Goal: Task Accomplishment & Management: Manage account settings

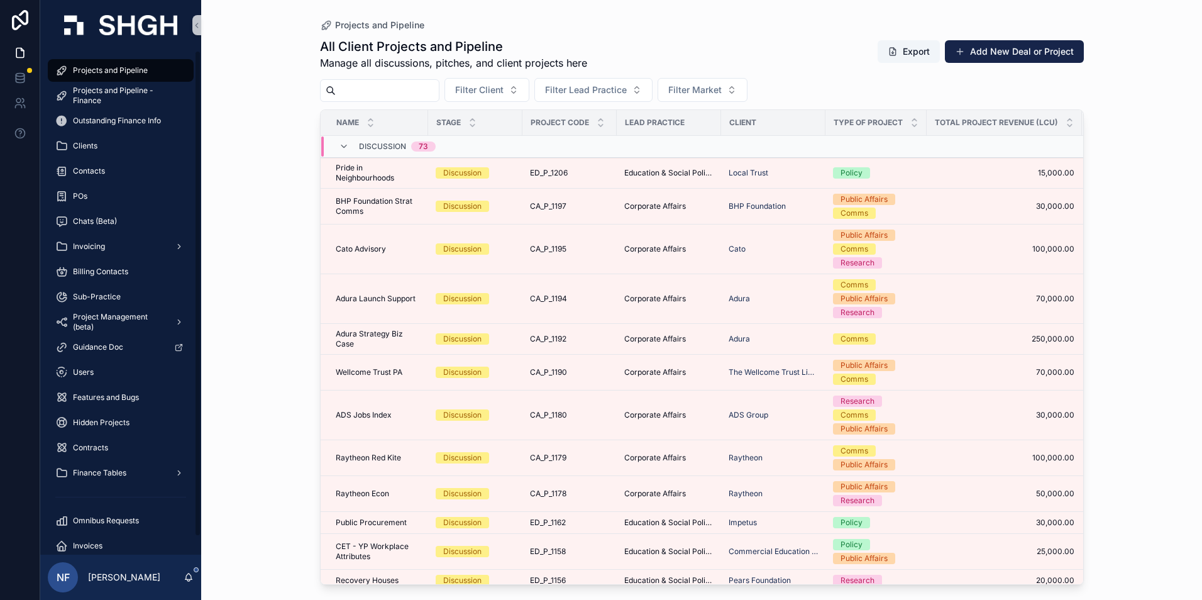
click at [113, 70] on span "Projects and Pipeline" at bounding box center [110, 70] width 75 height 10
click at [360, 88] on input "scrollable content" at bounding box center [387, 91] width 103 height 18
type input "****"
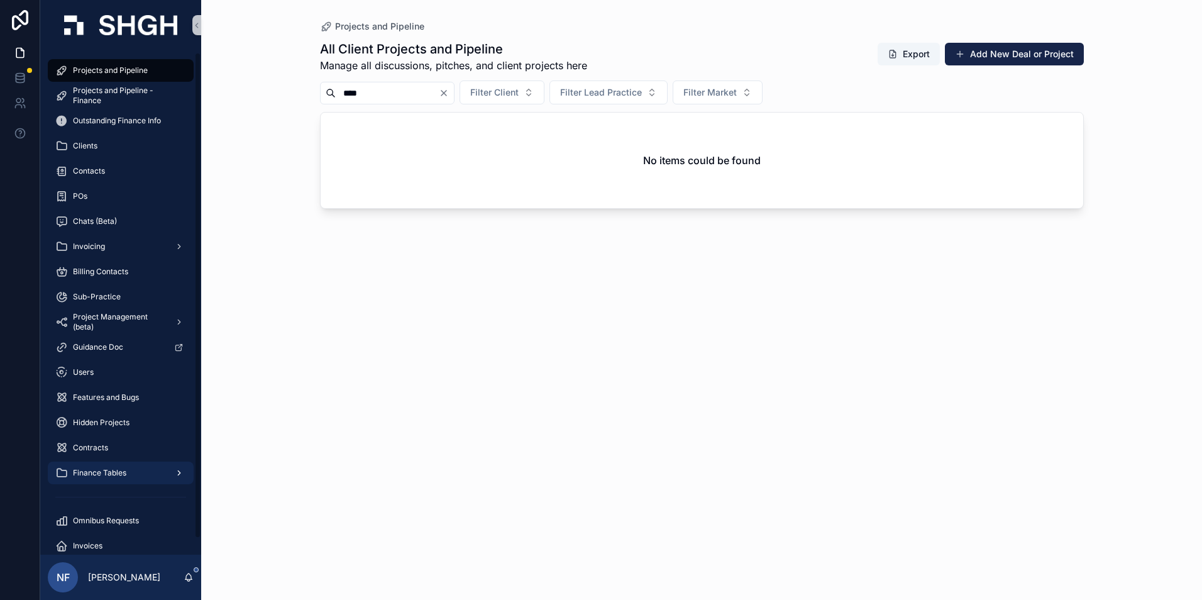
scroll to position [19, 0]
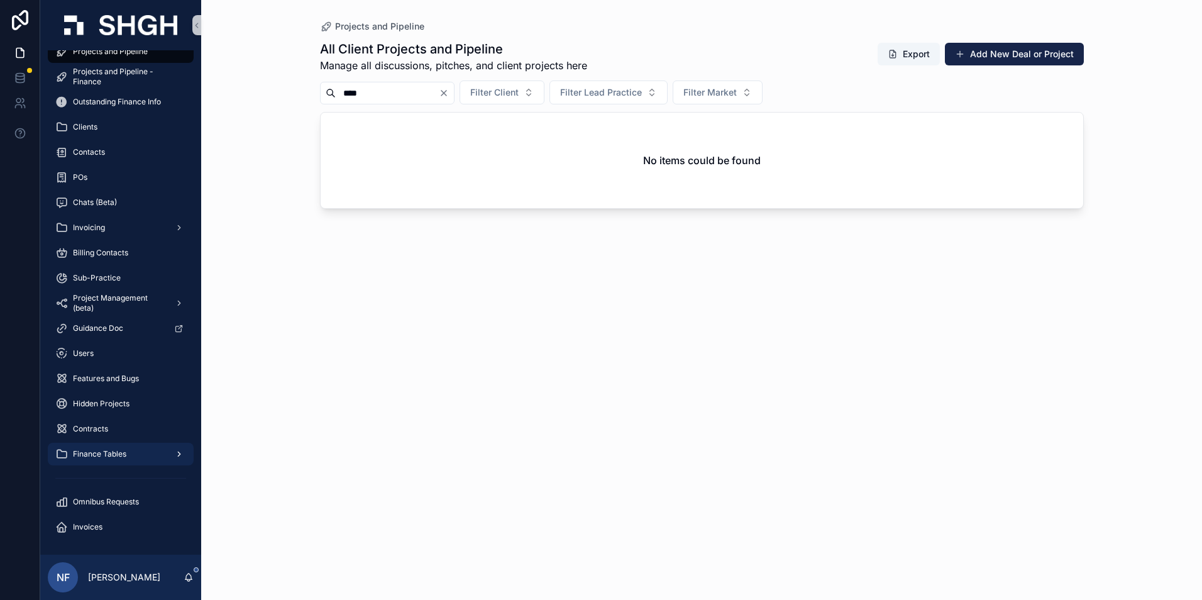
click at [104, 450] on span "Finance Tables" at bounding box center [99, 454] width 53 height 10
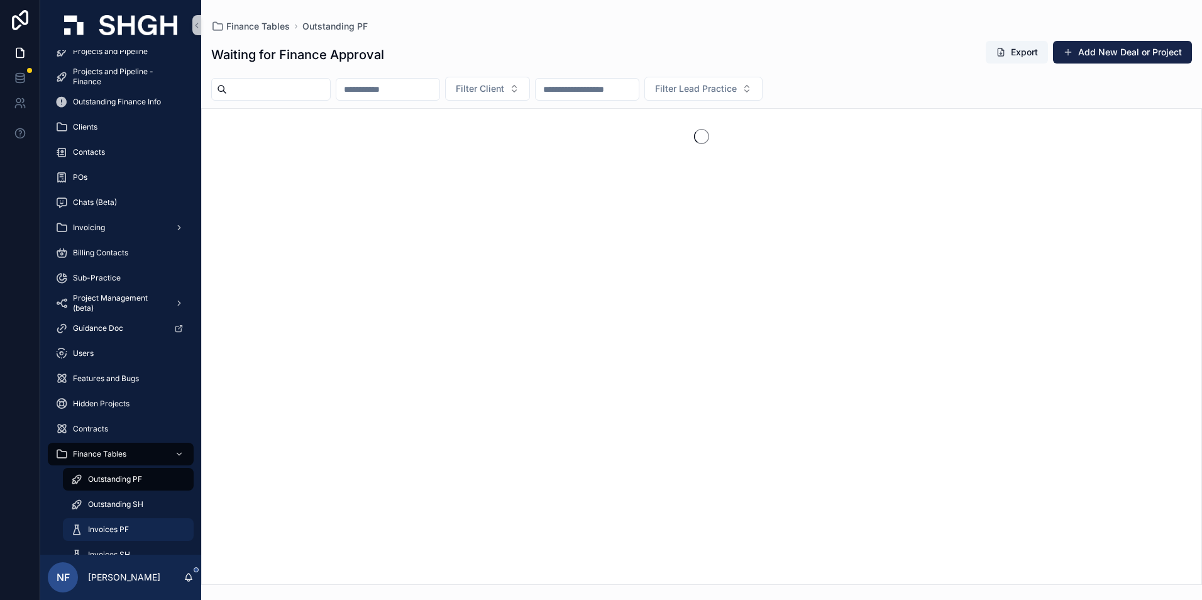
click at [101, 529] on span "Invoices PF" at bounding box center [108, 529] width 41 height 10
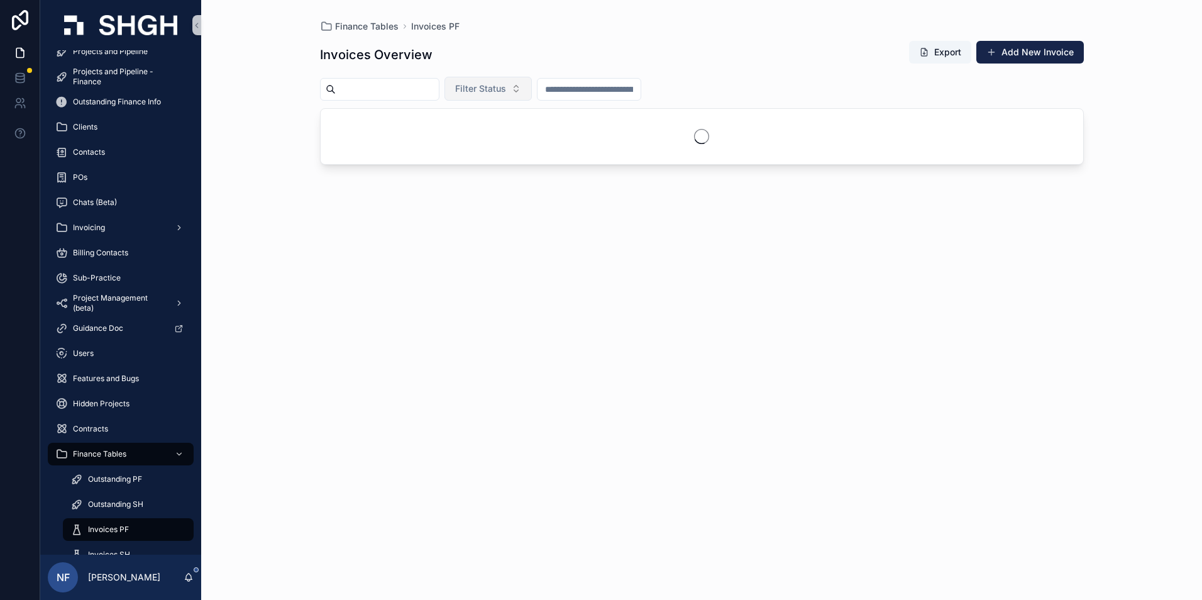
click at [514, 96] on button "Filter Status" at bounding box center [488, 89] width 87 height 24
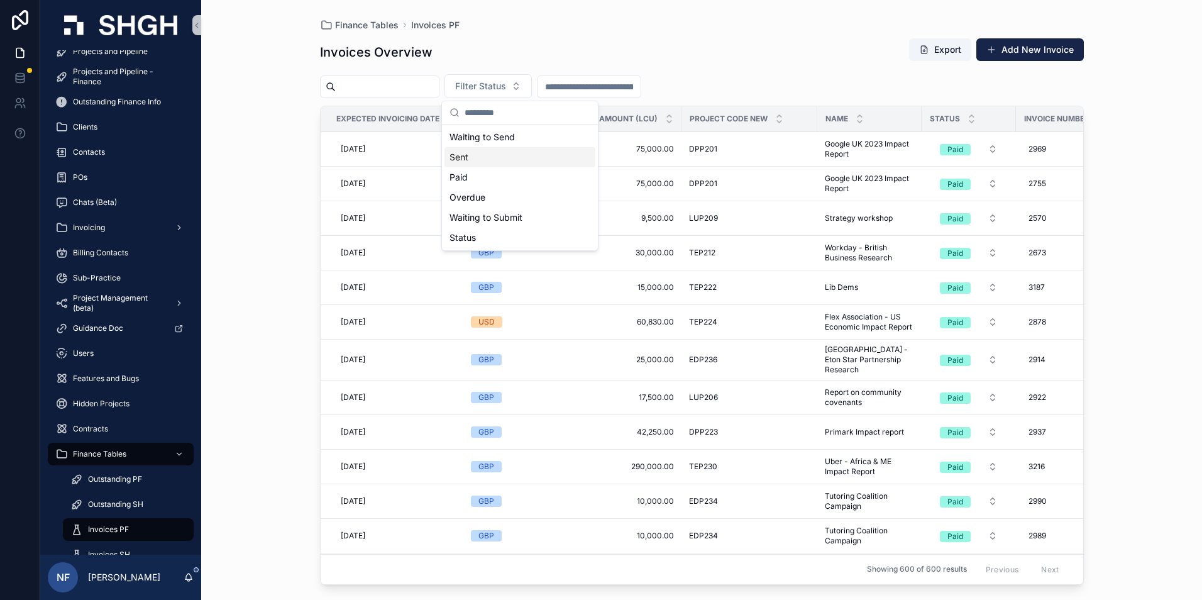
click at [465, 160] on div "Sent" at bounding box center [520, 157] width 151 height 20
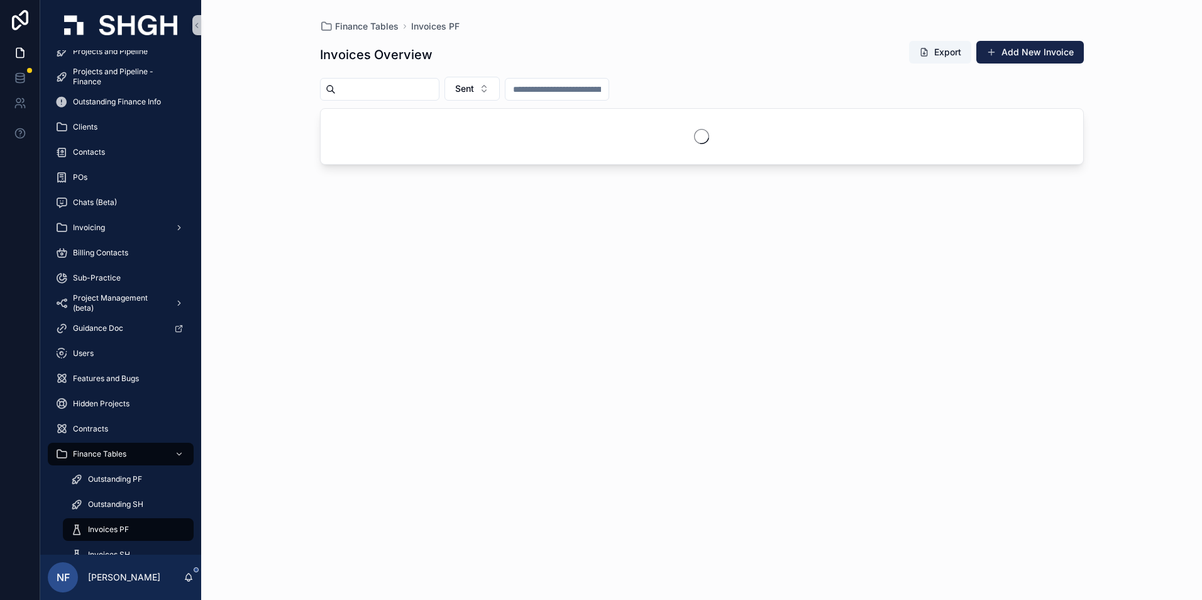
click at [382, 94] on input "scrollable content" at bounding box center [387, 89] width 103 height 18
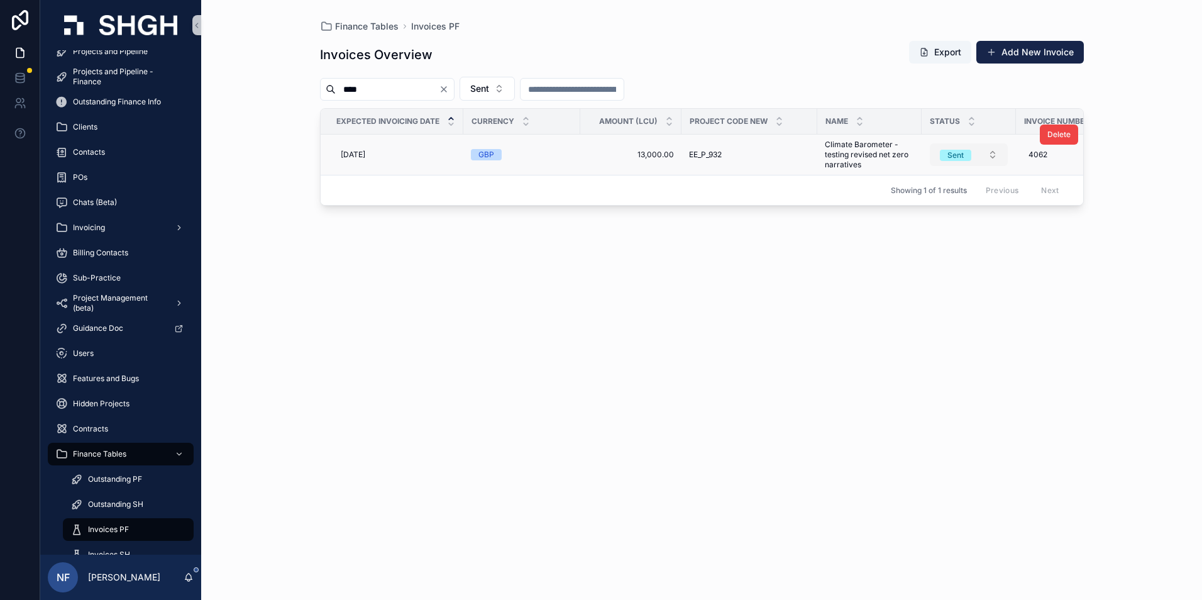
click at [961, 158] on div "Sent" at bounding box center [956, 155] width 16 height 11
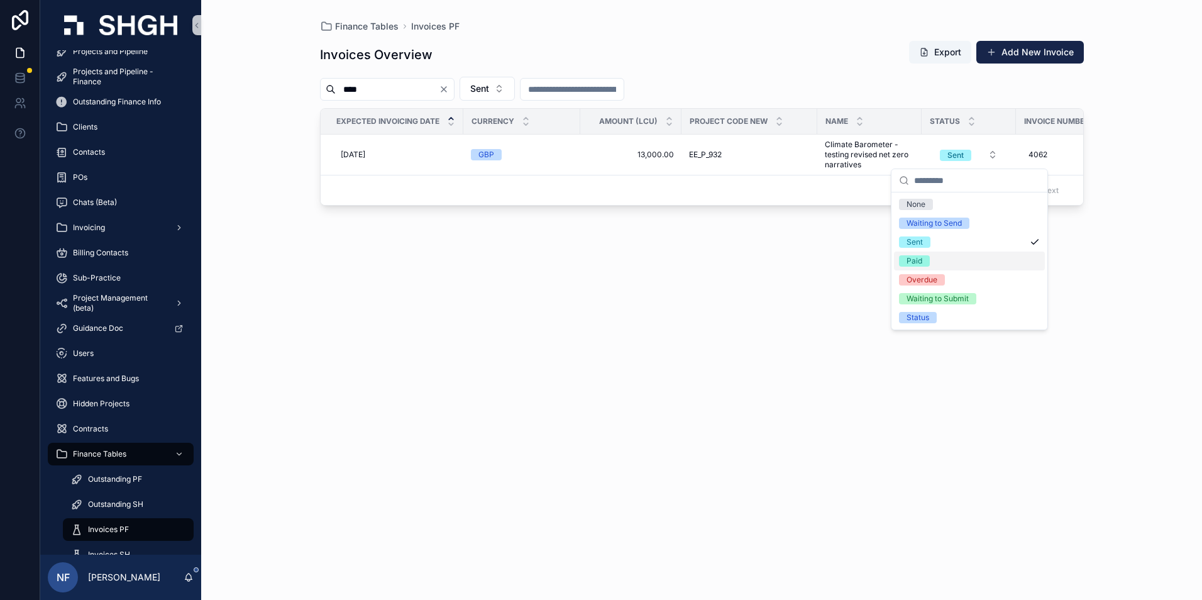
click at [916, 260] on div "Paid" at bounding box center [915, 260] width 16 height 11
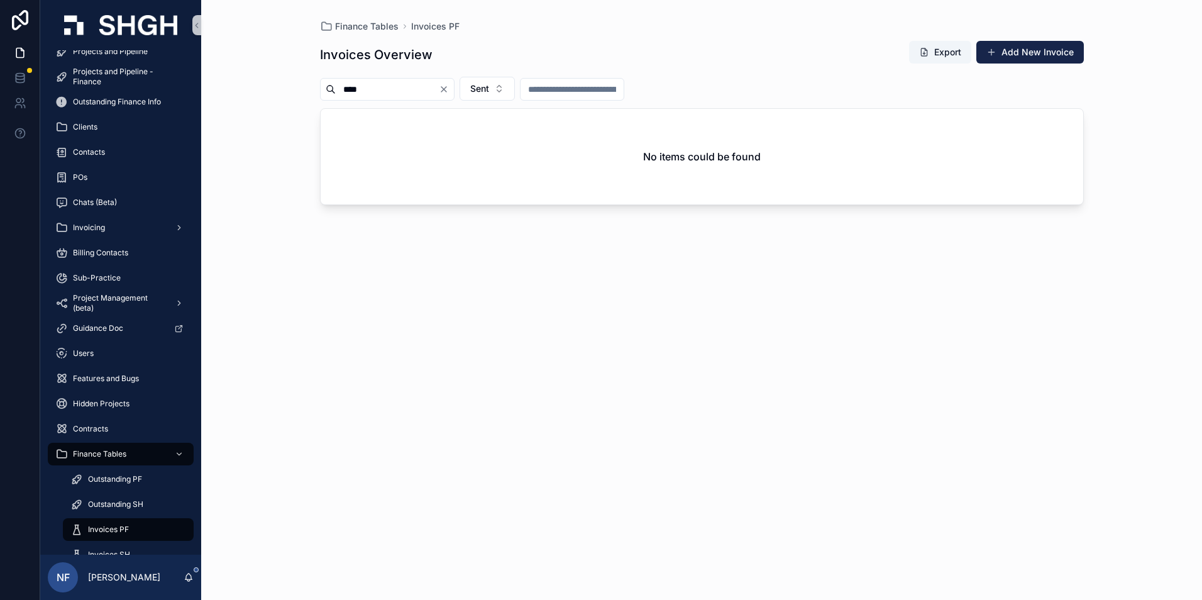
click at [379, 87] on input "****" at bounding box center [387, 89] width 103 height 18
type input "*"
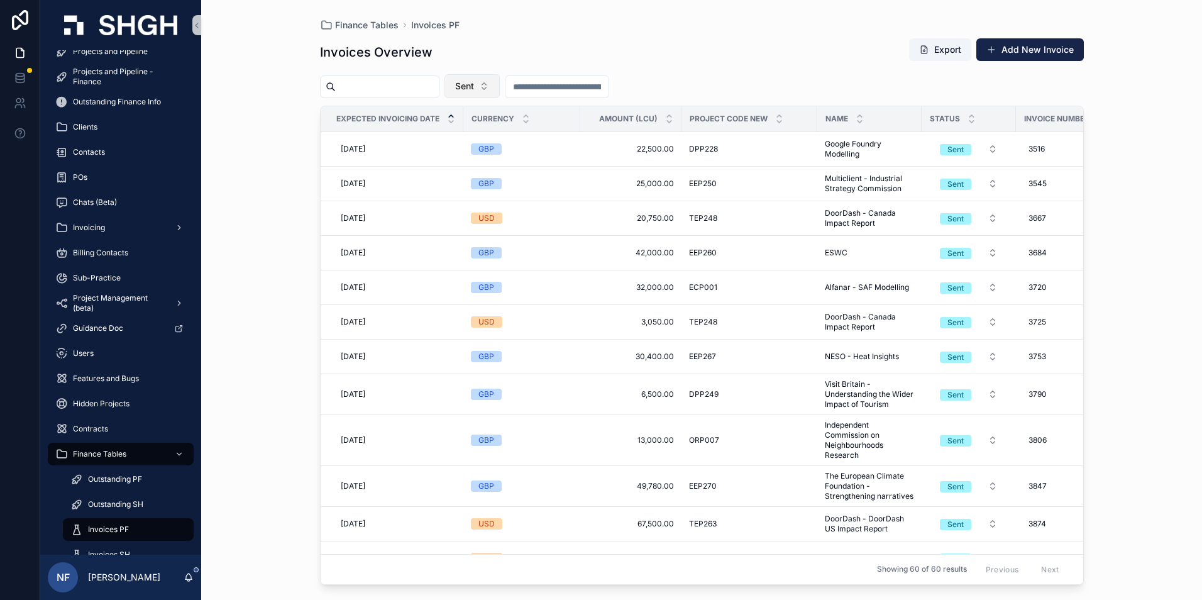
click at [484, 80] on button "Sent" at bounding box center [472, 86] width 55 height 24
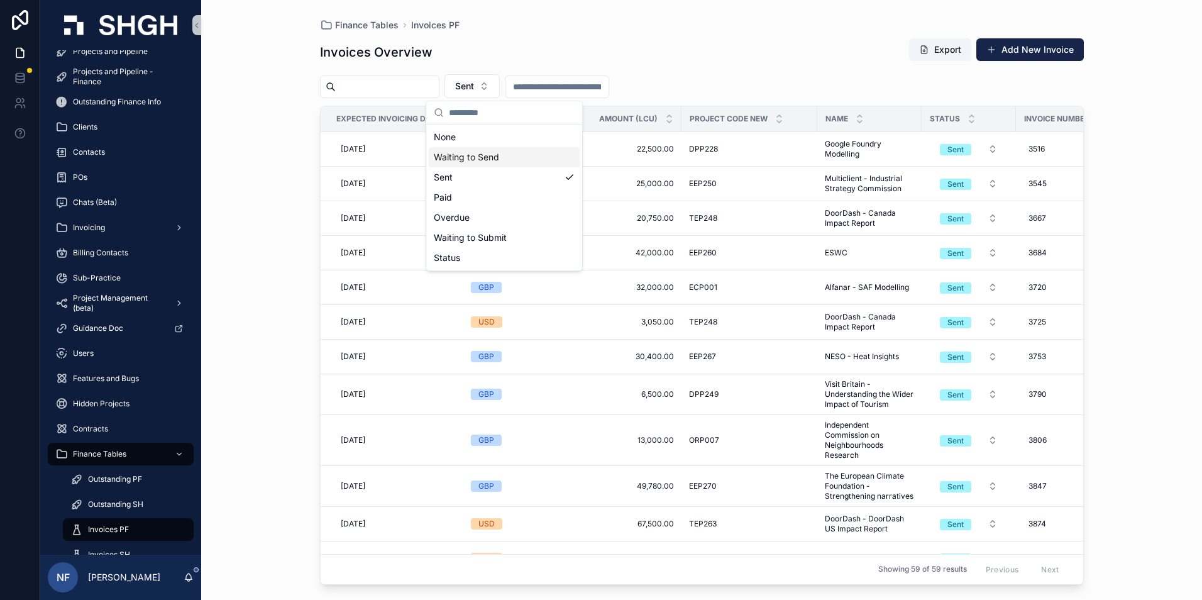
click at [445, 152] on div "Waiting to Send" at bounding box center [504, 157] width 151 height 20
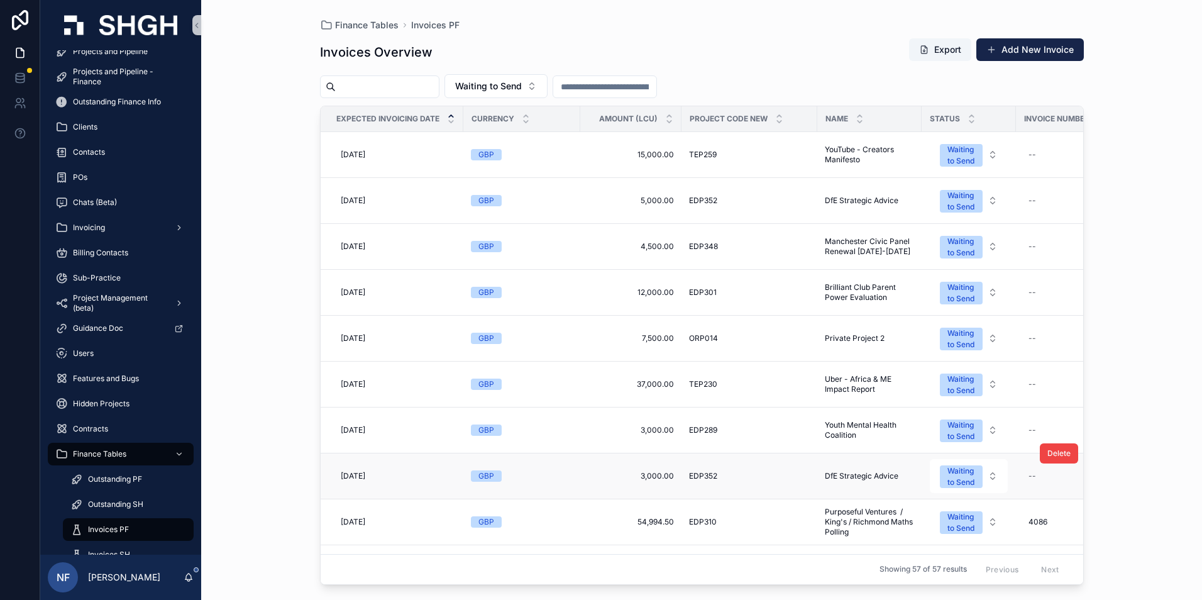
scroll to position [126, 0]
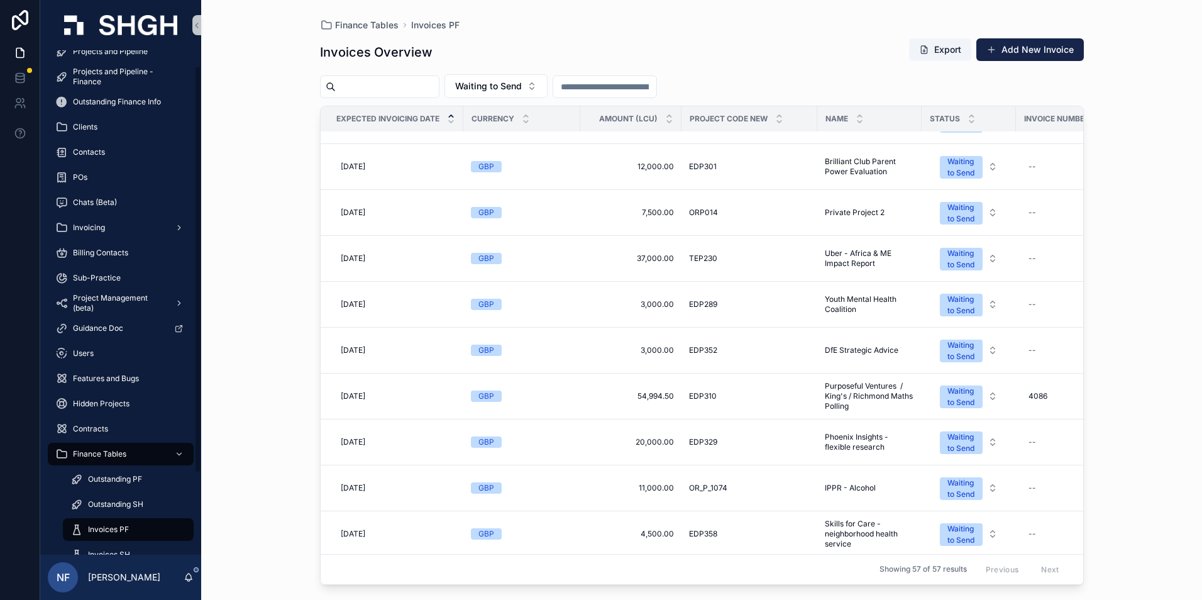
click at [95, 48] on div "scrollable content" at bounding box center [120, 25] width 161 height 50
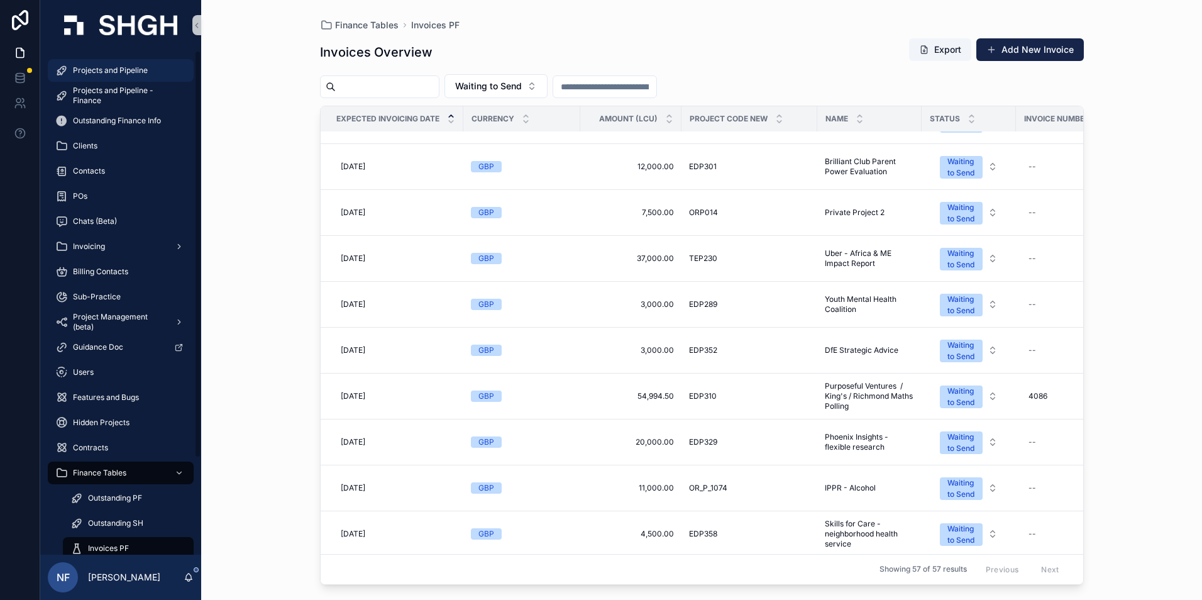
click at [108, 61] on div "Projects and Pipeline" at bounding box center [120, 70] width 131 height 20
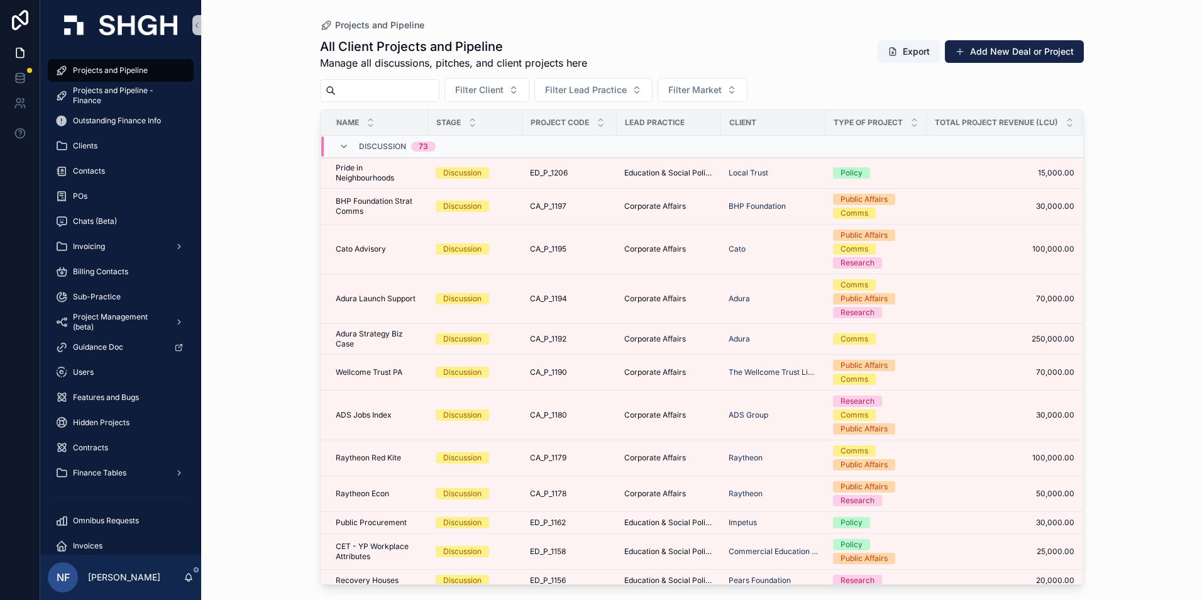
click at [387, 86] on input "scrollable content" at bounding box center [387, 91] width 103 height 18
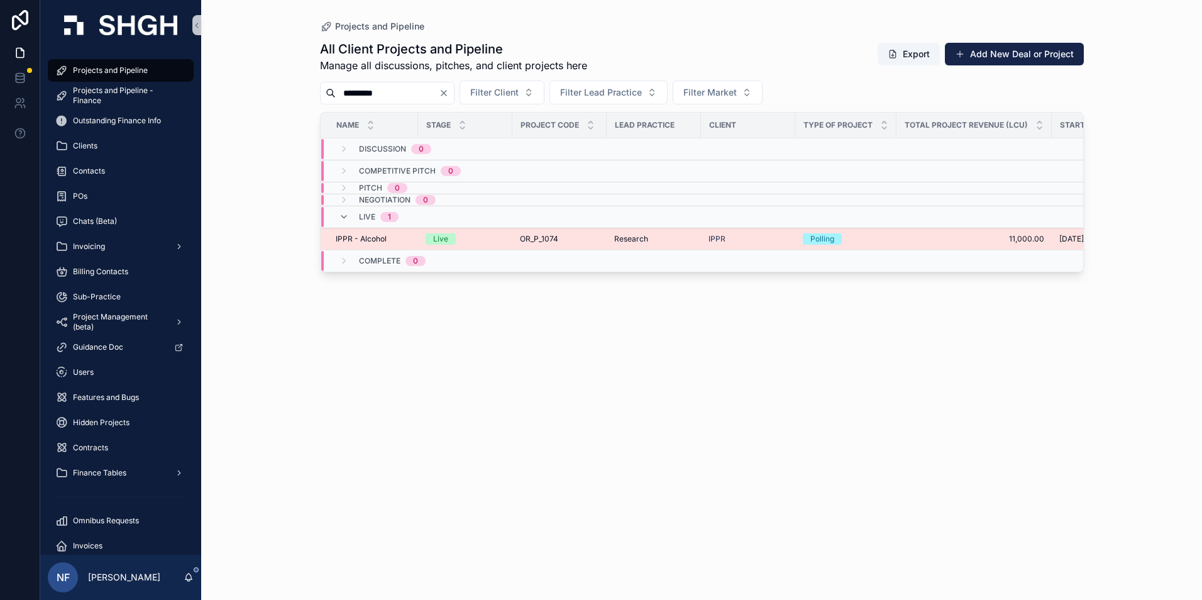
type input "*********"
click at [363, 242] on span "IPPR - Alcohol" at bounding box center [361, 239] width 51 height 10
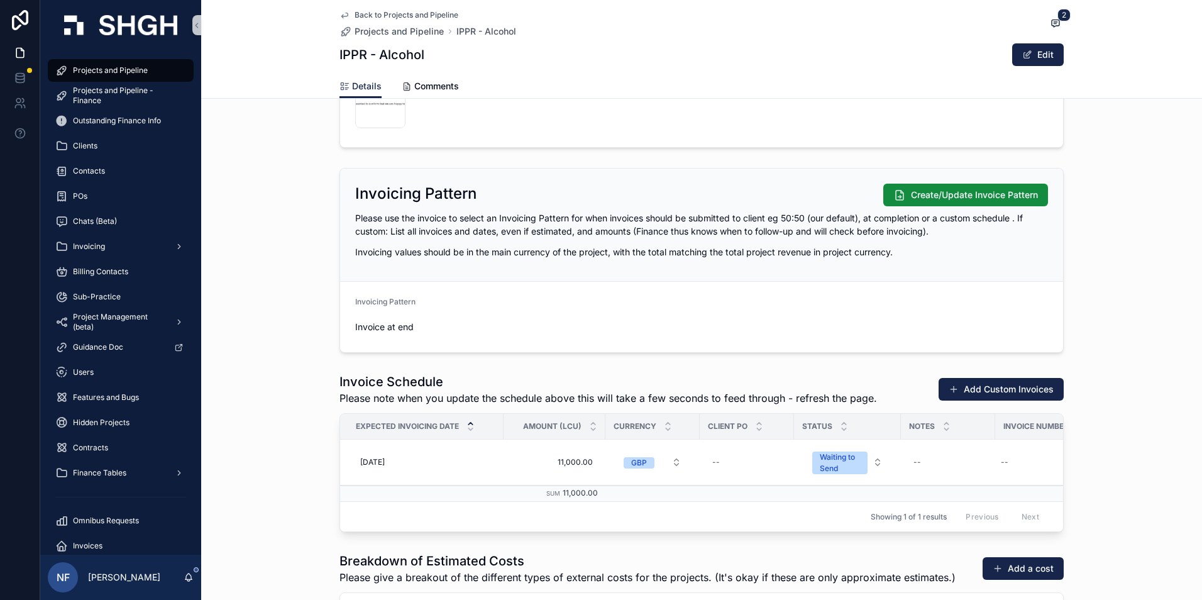
scroll to position [1258, 0]
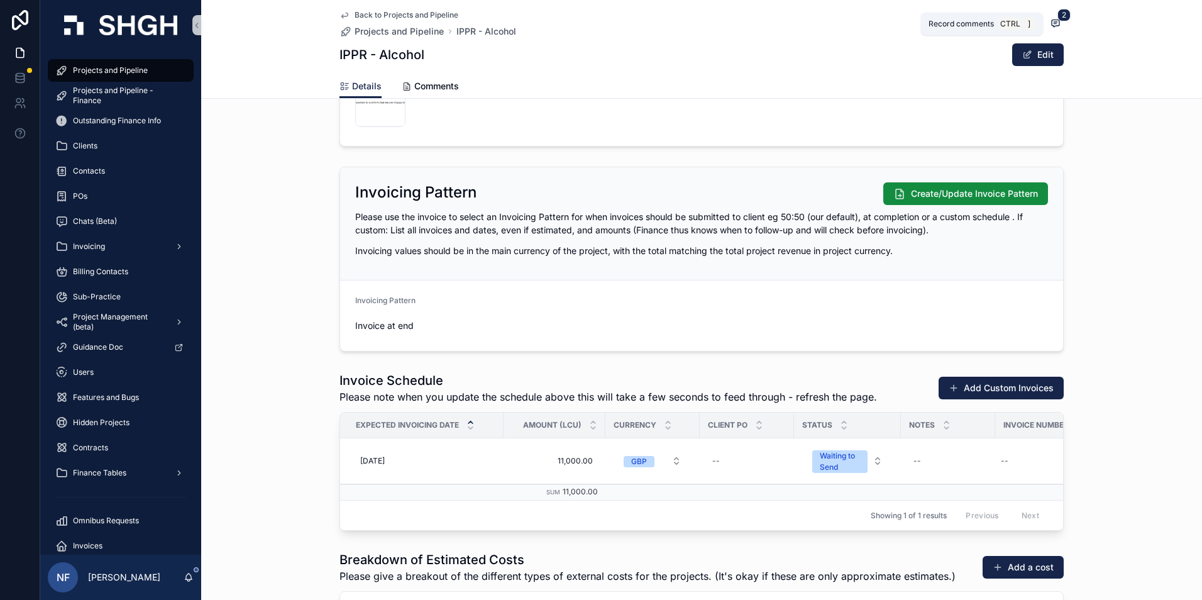
click at [1054, 24] on icon "scrollable content" at bounding box center [1056, 23] width 10 height 10
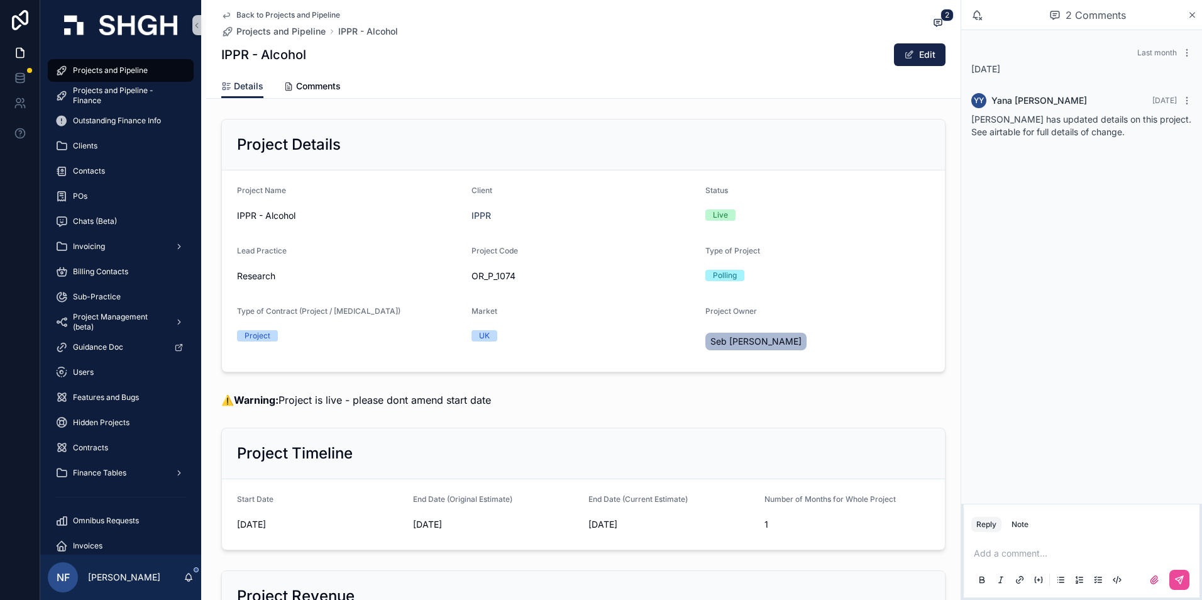
click at [1048, 223] on div "Last month [DATE] [PERSON_NAME] [DATE] [PERSON_NAME] has updated details on thi…" at bounding box center [1081, 266] width 241 height 473
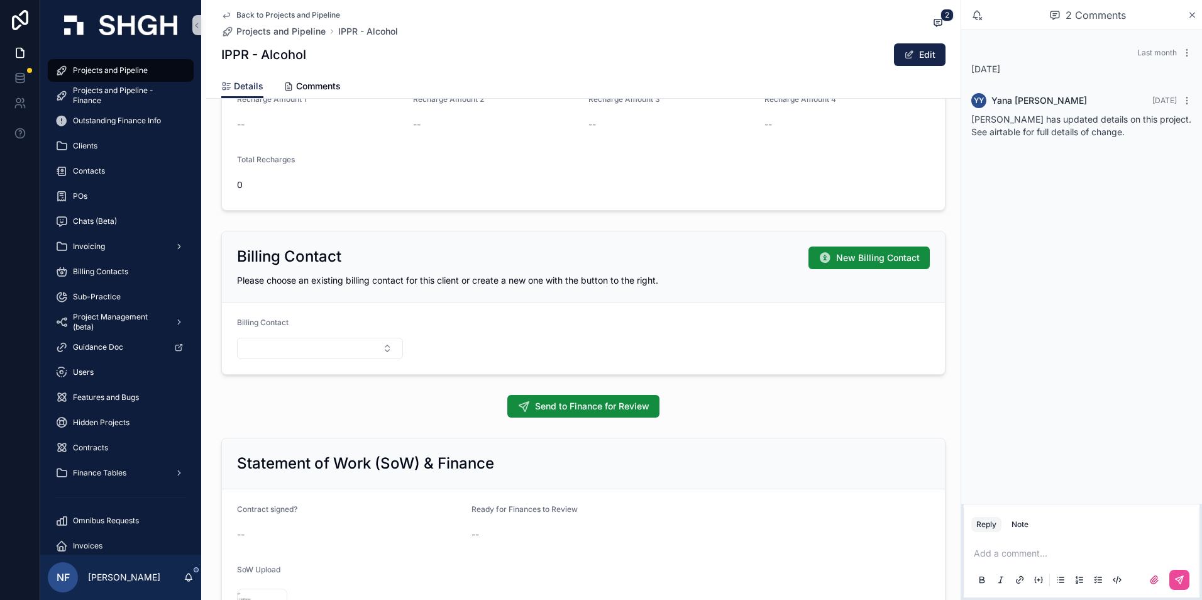
scroll to position [755, 0]
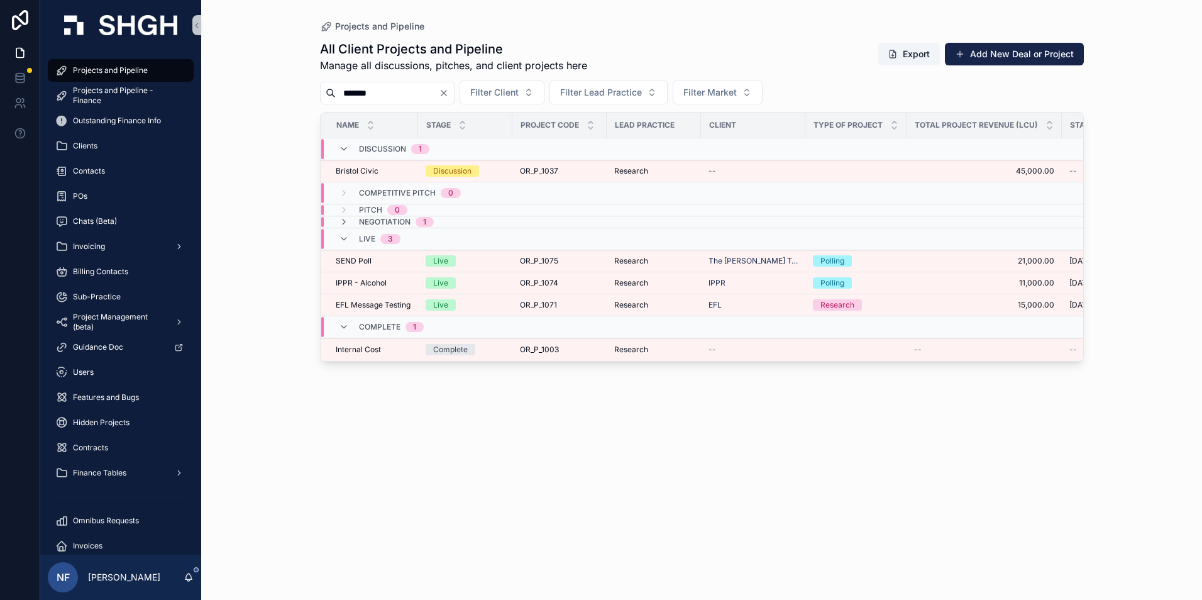
type input "****"
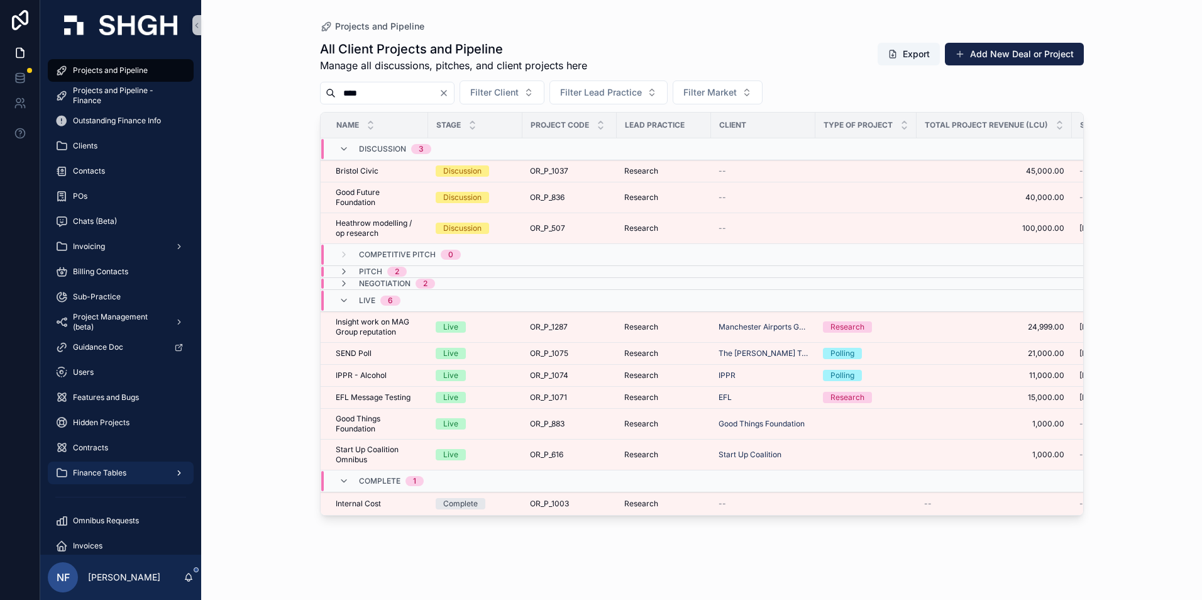
click at [84, 472] on span "Finance Tables" at bounding box center [99, 473] width 53 height 10
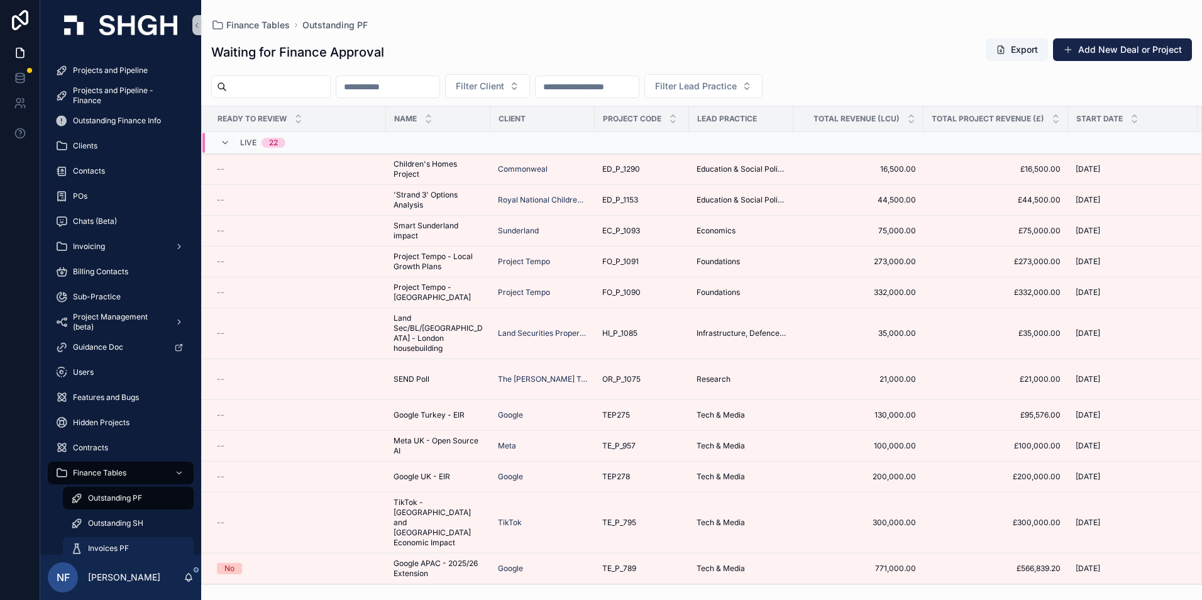
click at [108, 545] on span "Invoices PF" at bounding box center [108, 548] width 41 height 10
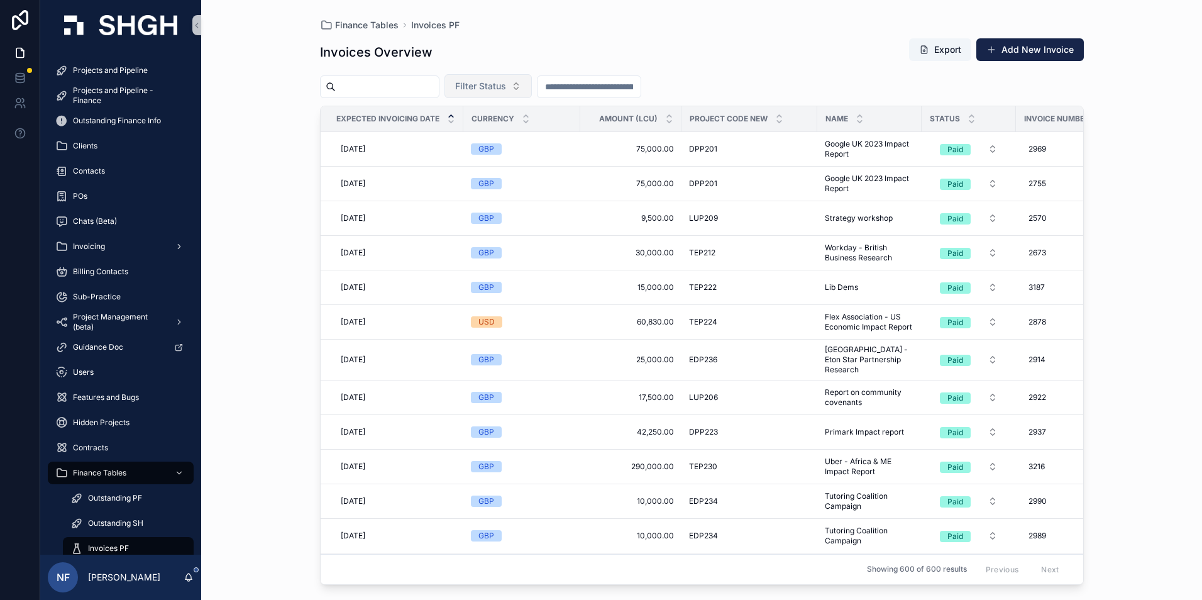
click at [494, 87] on span "Filter Status" at bounding box center [480, 86] width 51 height 13
click at [473, 139] on div "Waiting to Send" at bounding box center [520, 137] width 151 height 20
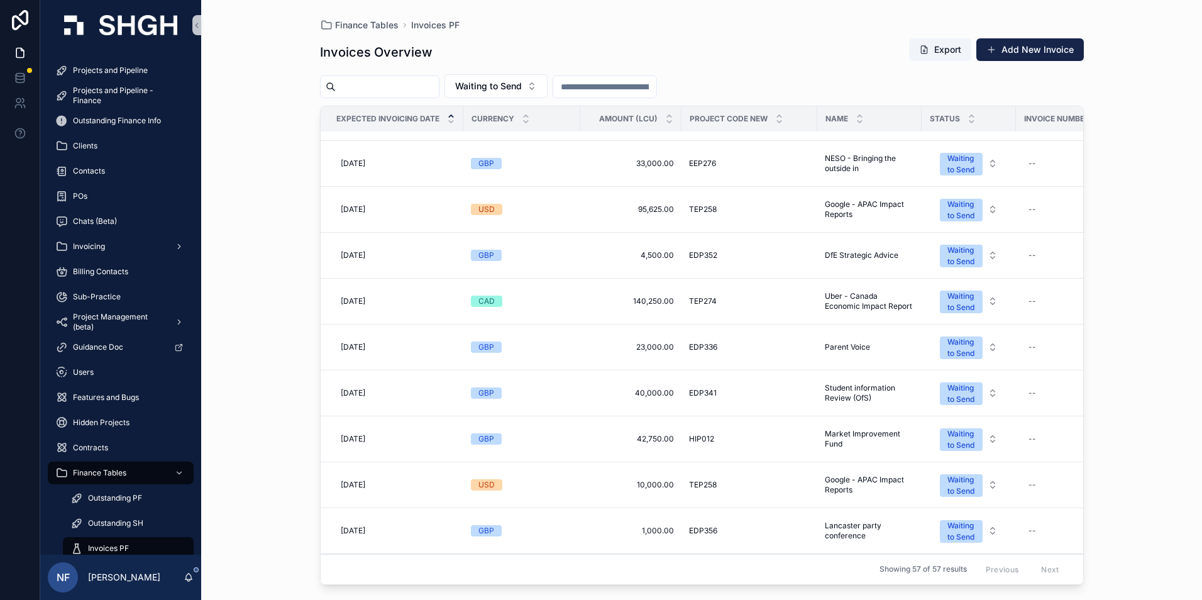
scroll to position [566, 0]
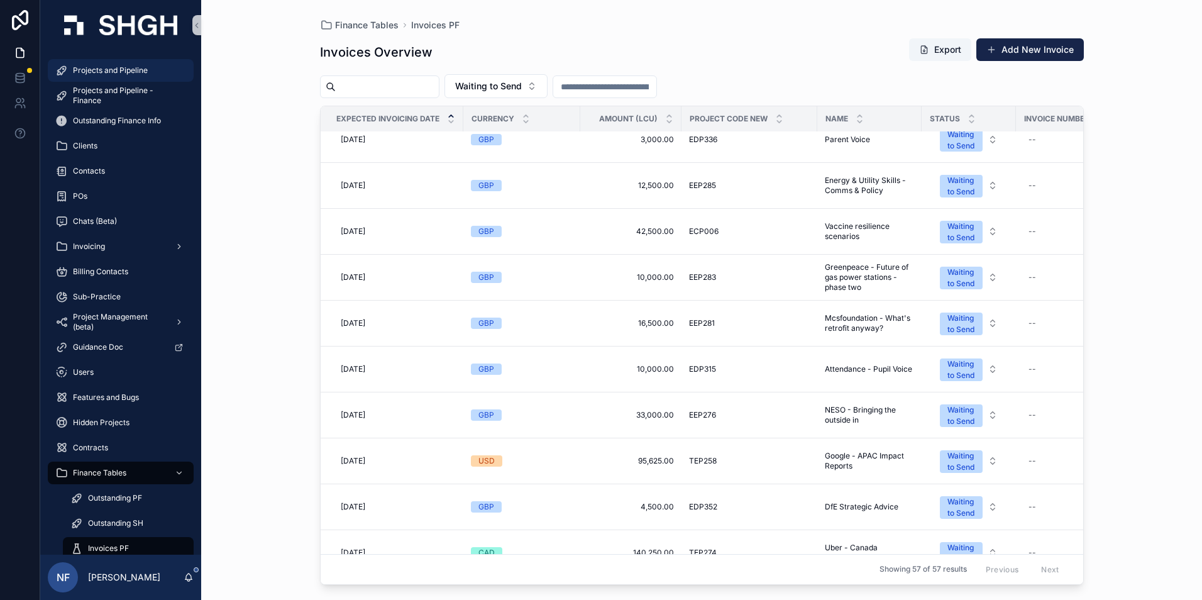
click at [119, 70] on span "Projects and Pipeline" at bounding box center [110, 70] width 75 height 10
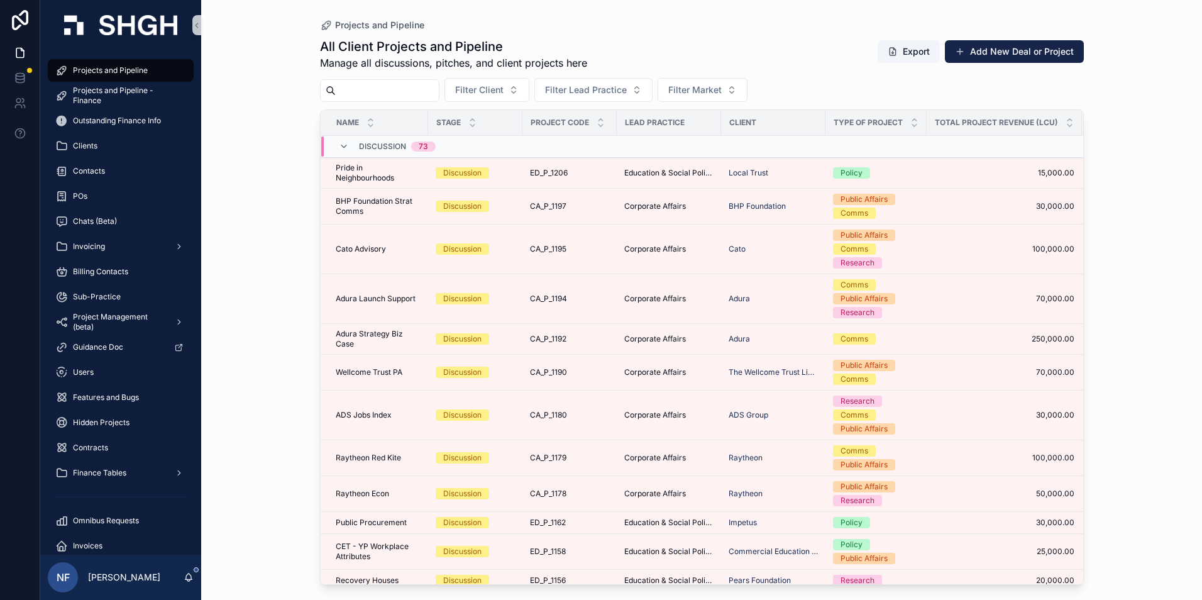
click at [354, 88] on input "scrollable content" at bounding box center [387, 91] width 103 height 18
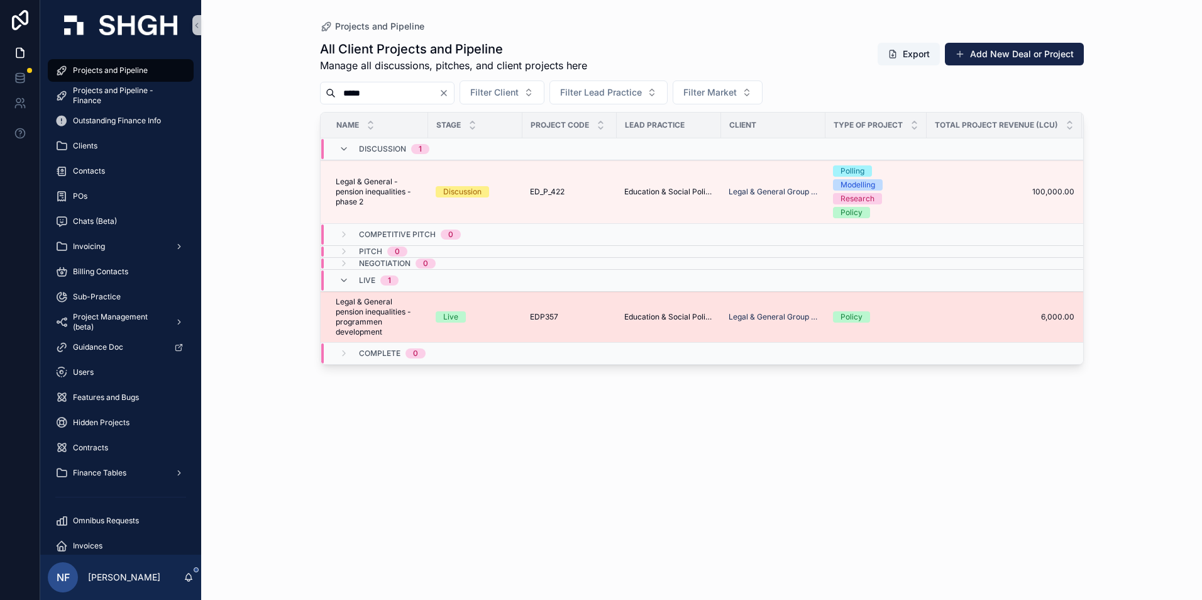
type input "*****"
click at [357, 325] on span "Legal & General pension inequalities - programmen development" at bounding box center [378, 317] width 85 height 40
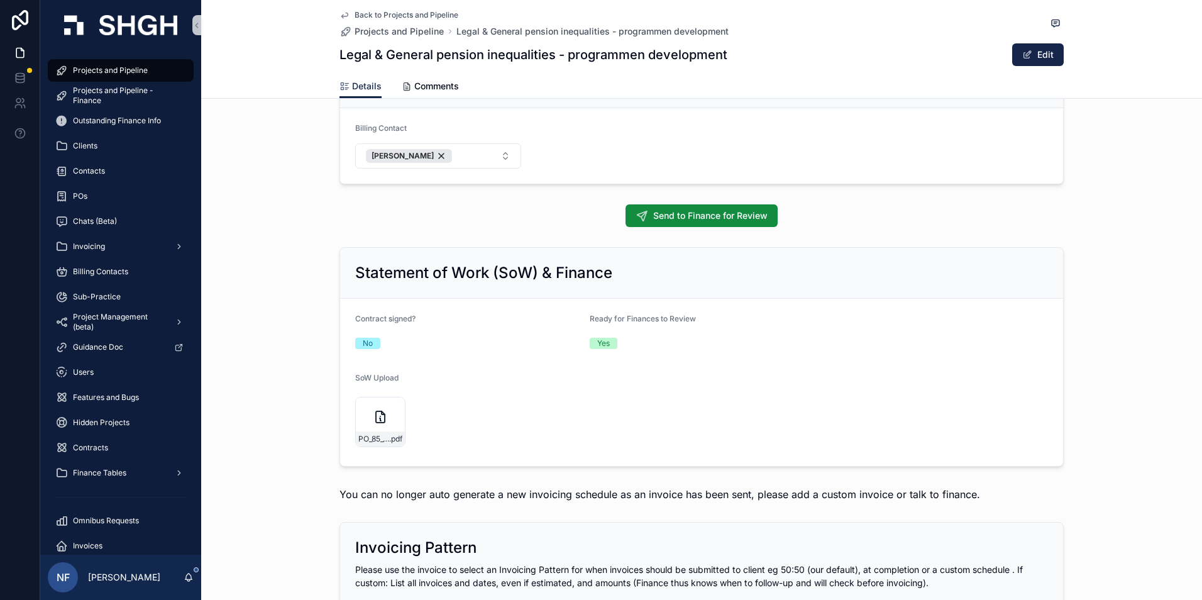
scroll to position [943, 0]
click at [359, 428] on div "PO_85_1005096327_0_US .pdf" at bounding box center [380, 421] width 50 height 50
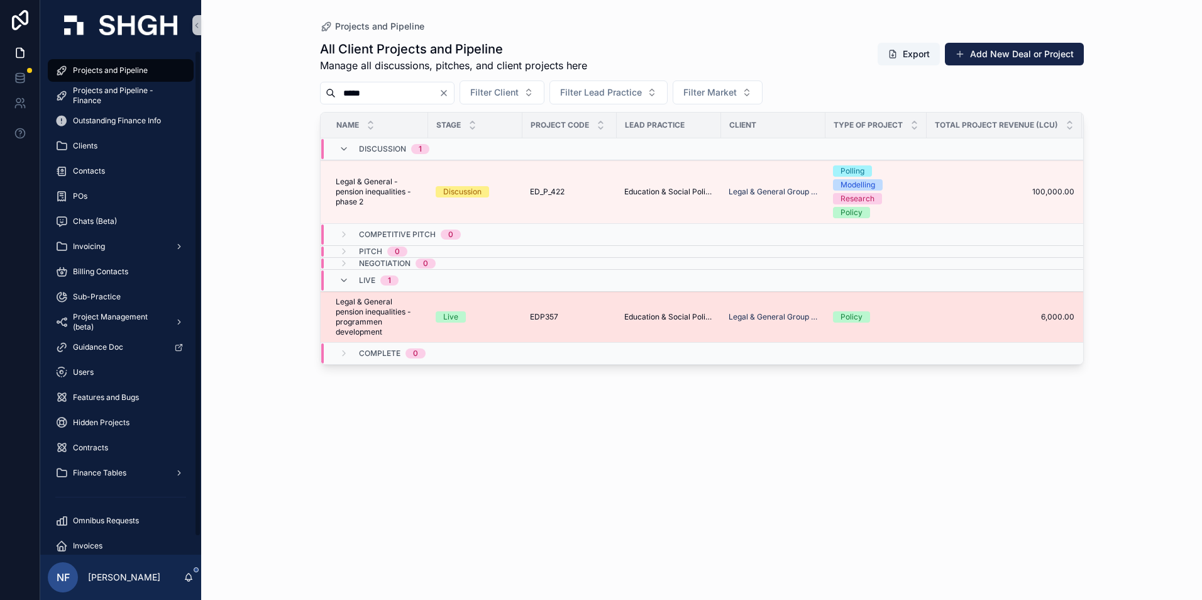
click at [340, 312] on span "Legal & General pension inequalities - programmen development" at bounding box center [378, 317] width 85 height 40
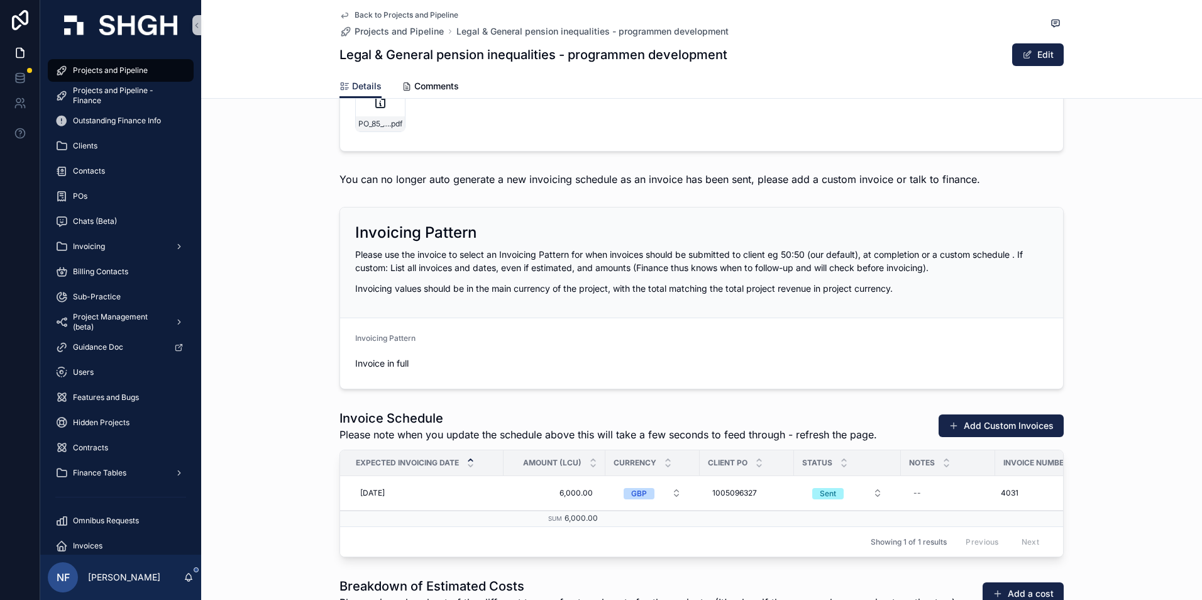
scroll to position [1320, 0]
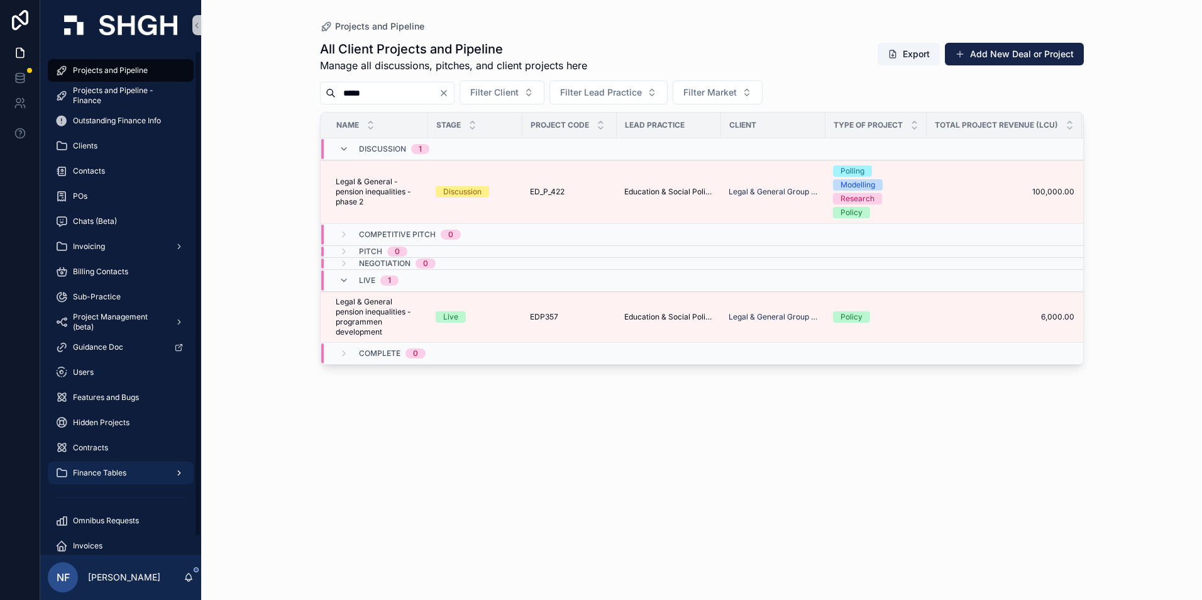
click at [118, 473] on span "Finance Tables" at bounding box center [99, 473] width 53 height 10
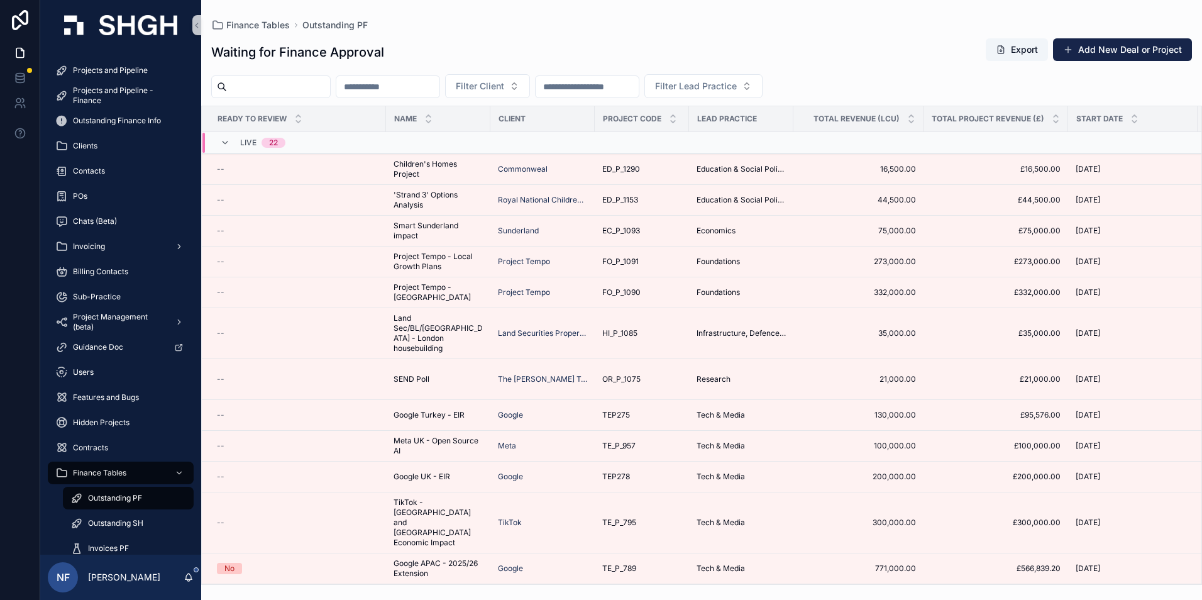
click at [116, 494] on span "Outstanding PF" at bounding box center [115, 498] width 54 height 10
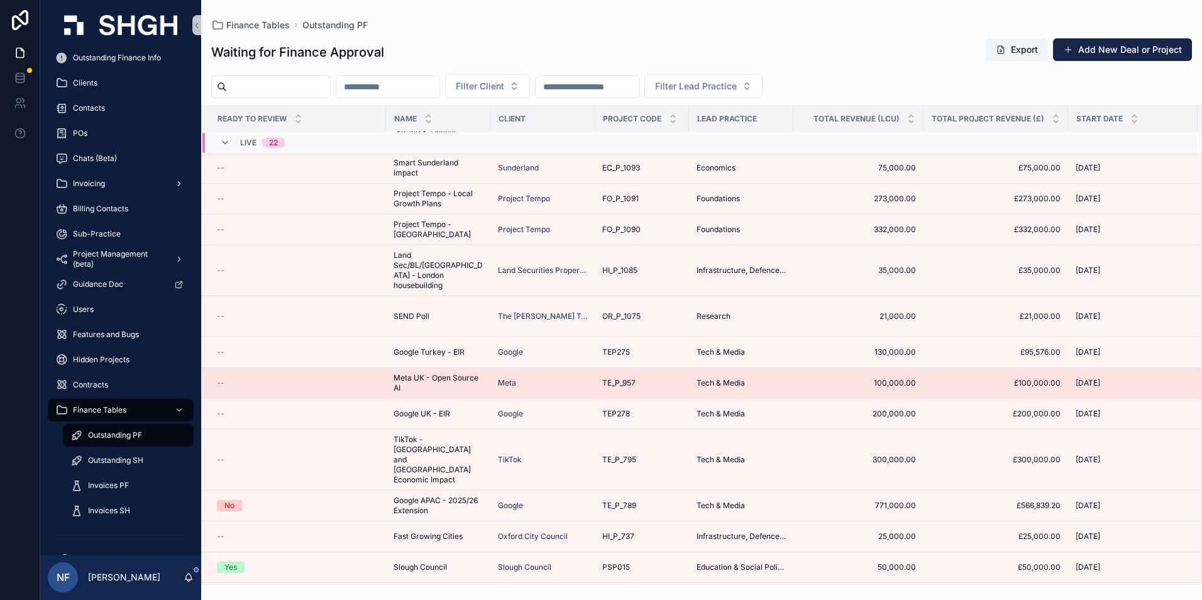
scroll to position [252, 0]
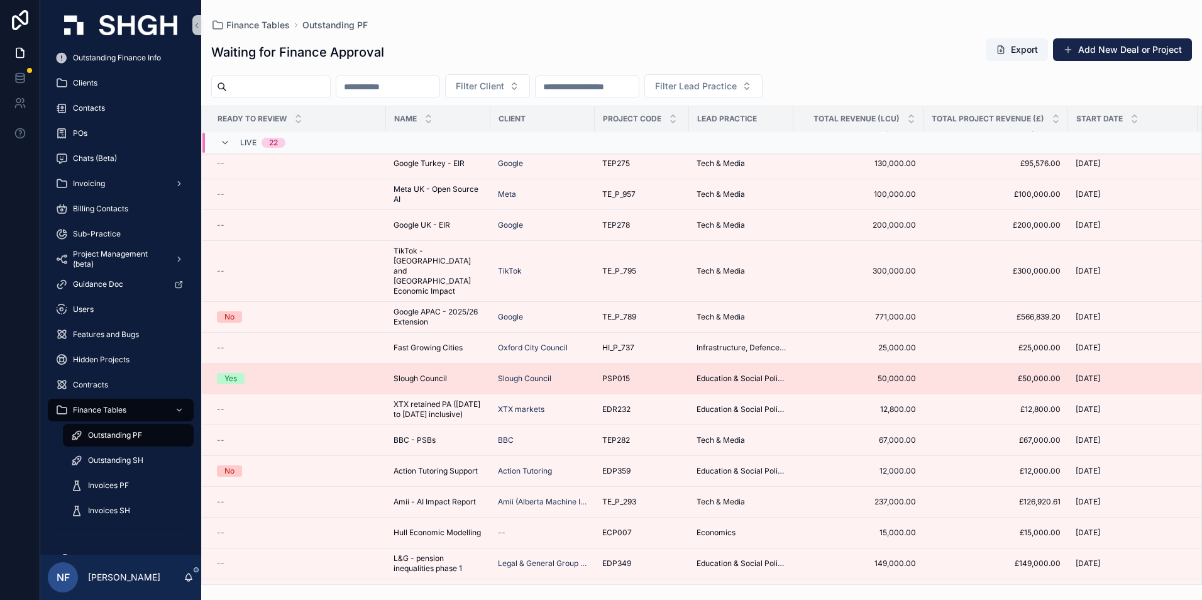
click at [236, 373] on div "Yes" at bounding box center [230, 378] width 13 height 11
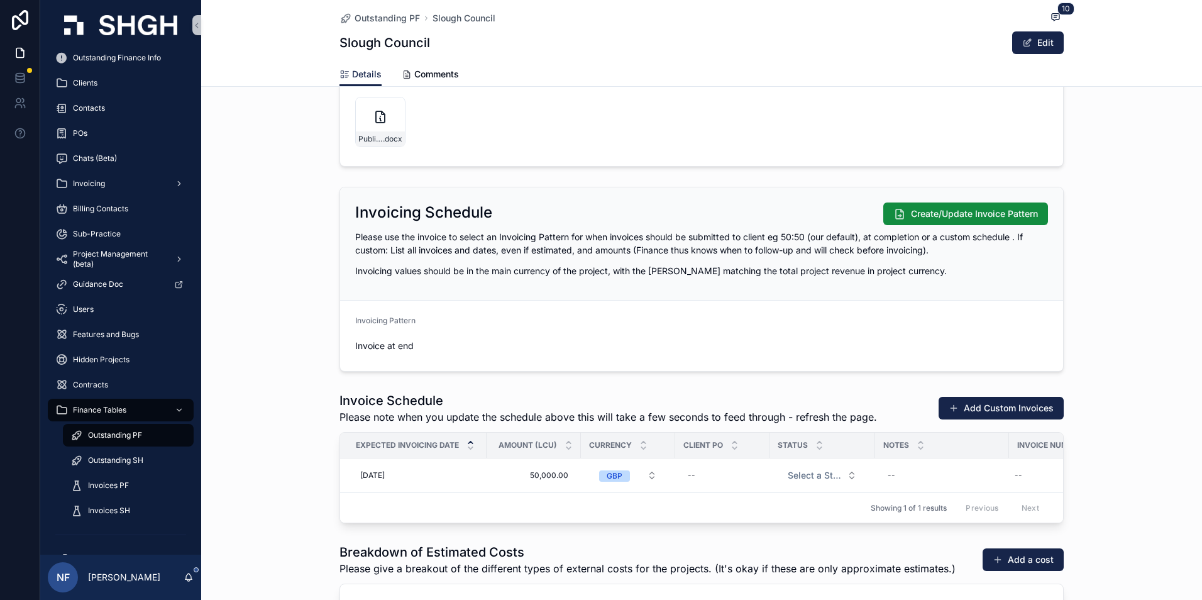
scroll to position [1258, 0]
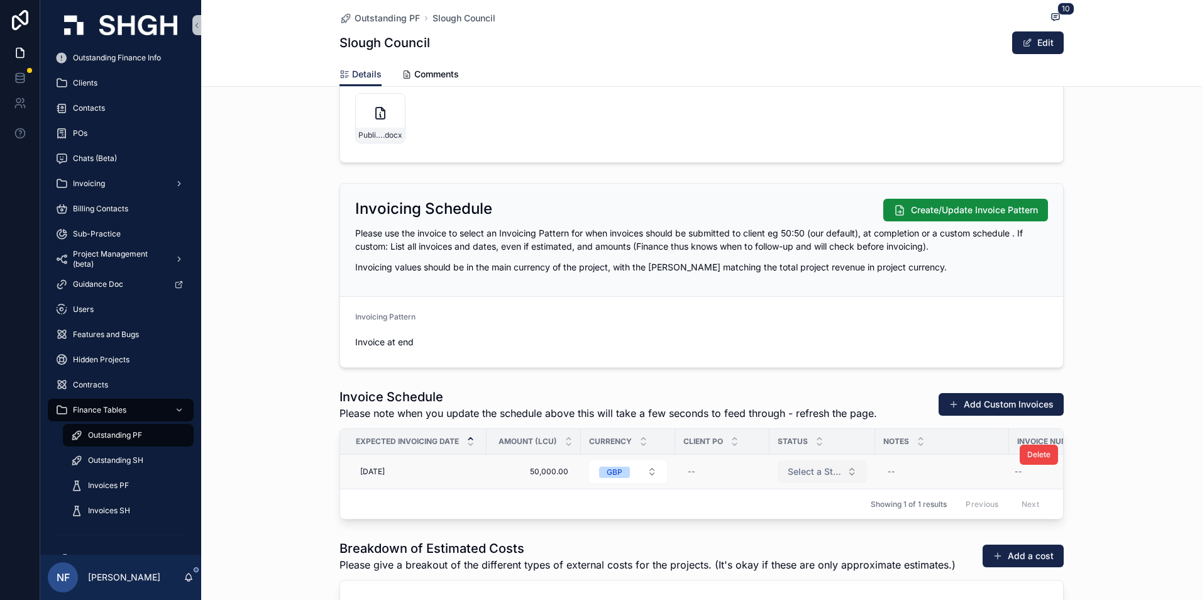
click at [789, 472] on span "Select a Status" at bounding box center [815, 471] width 54 height 13
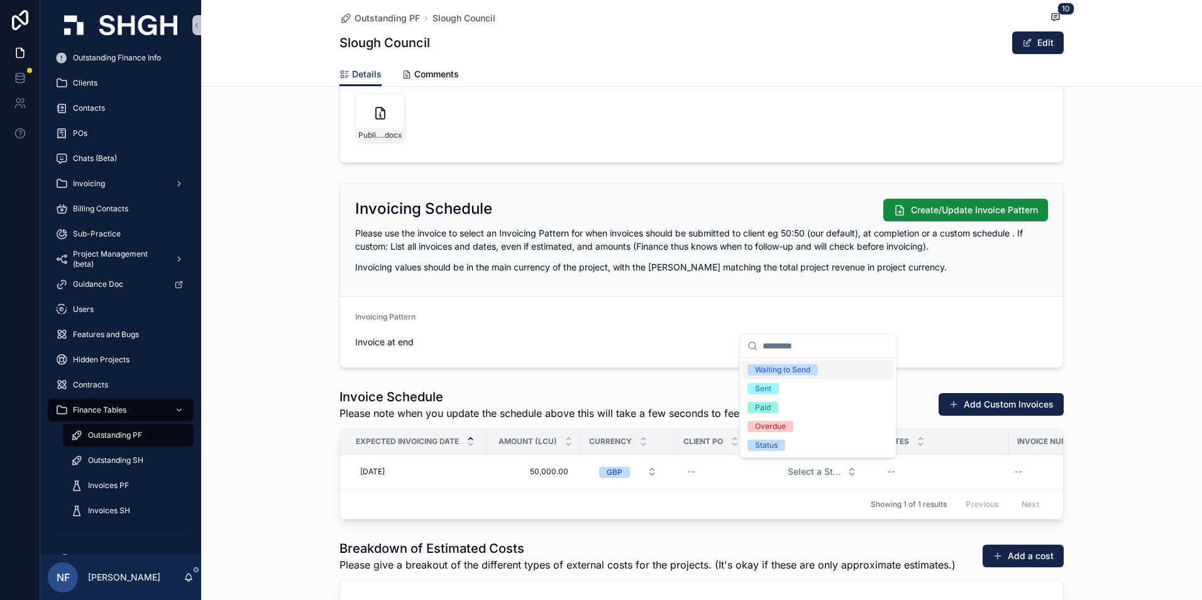
click at [769, 371] on div "Waiting to Send" at bounding box center [782, 369] width 55 height 11
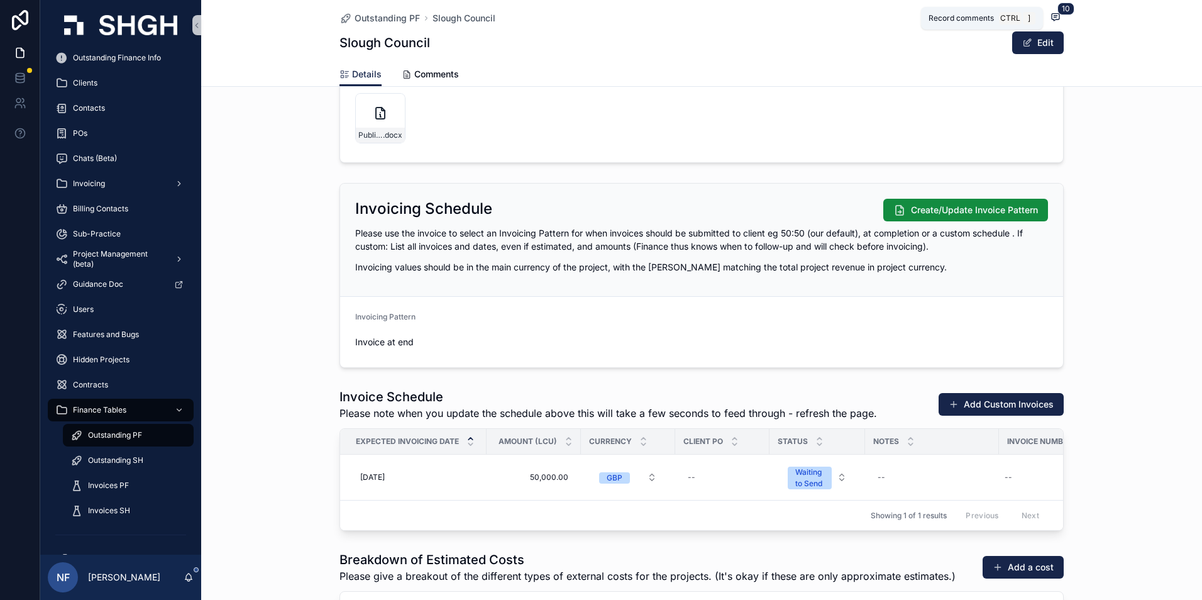
click at [1053, 18] on icon "scrollable content" at bounding box center [1056, 17] width 10 height 10
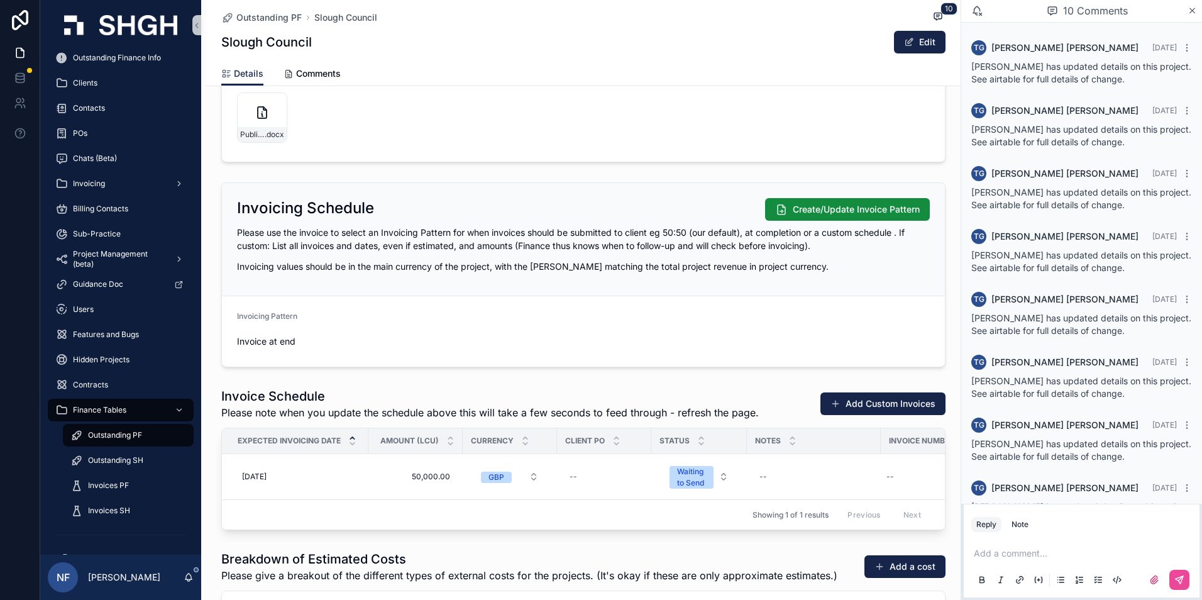
scroll to position [165, 0]
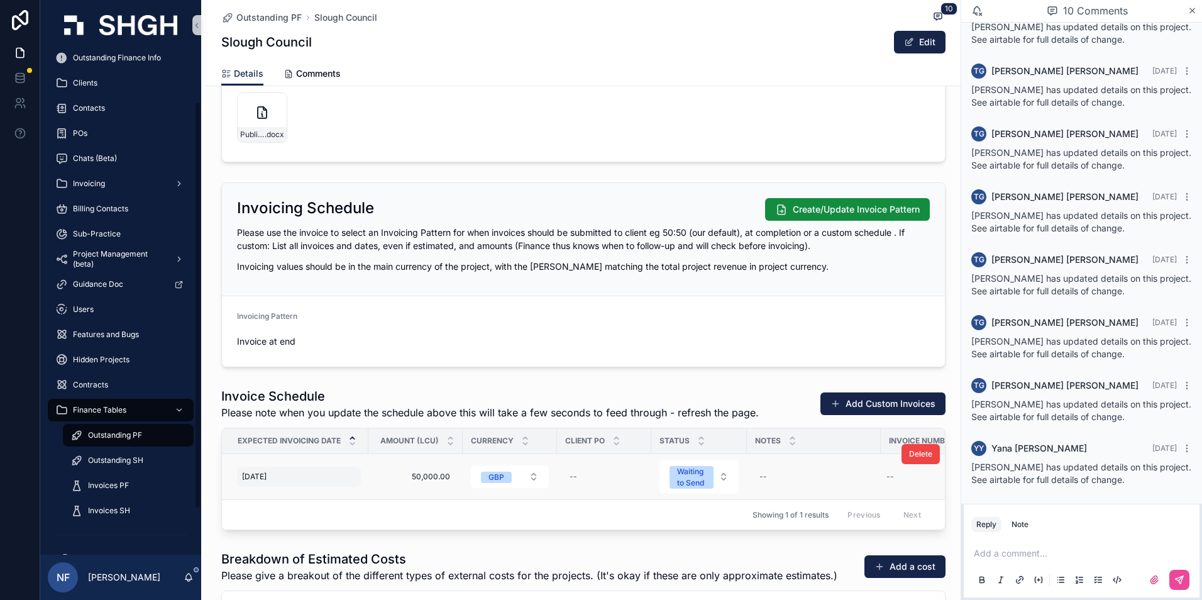
click at [251, 478] on span "[DATE]" at bounding box center [254, 477] width 25 height 10
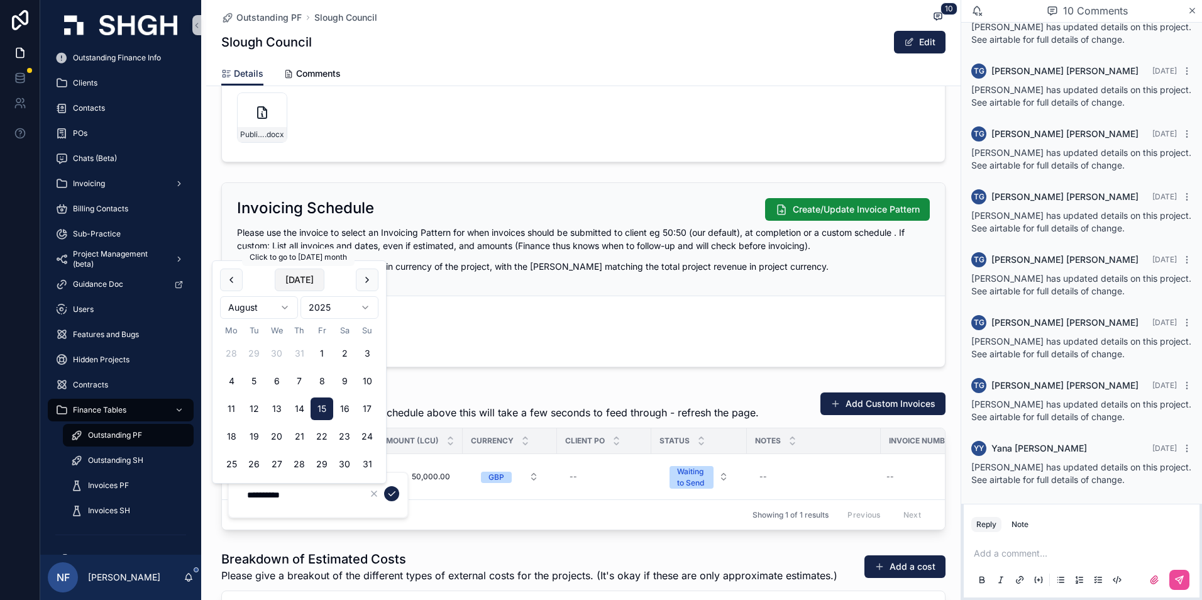
click at [292, 284] on button "[DATE]" at bounding box center [300, 279] width 50 height 23
click at [282, 356] on button "3" at bounding box center [276, 353] width 23 height 23
type input "**********"
click at [391, 492] on icon "scrollable content" at bounding box center [392, 494] width 10 height 10
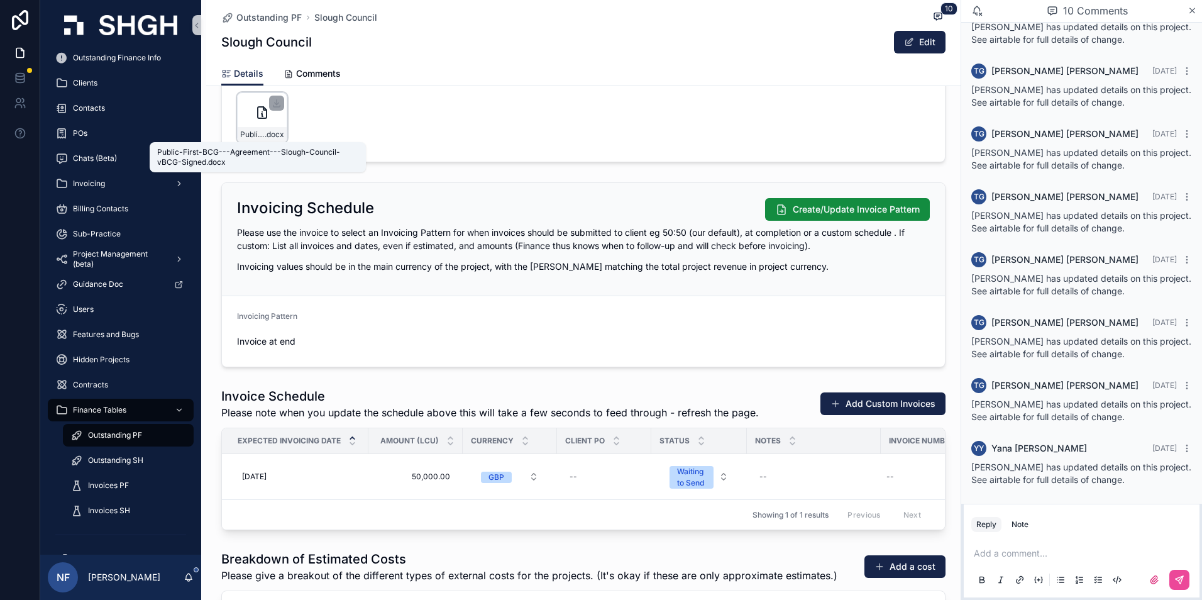
click at [240, 135] on span "Public-First-BCG---Agreement---Slough-Council-vBCG-Signed" at bounding box center [252, 135] width 25 height 10
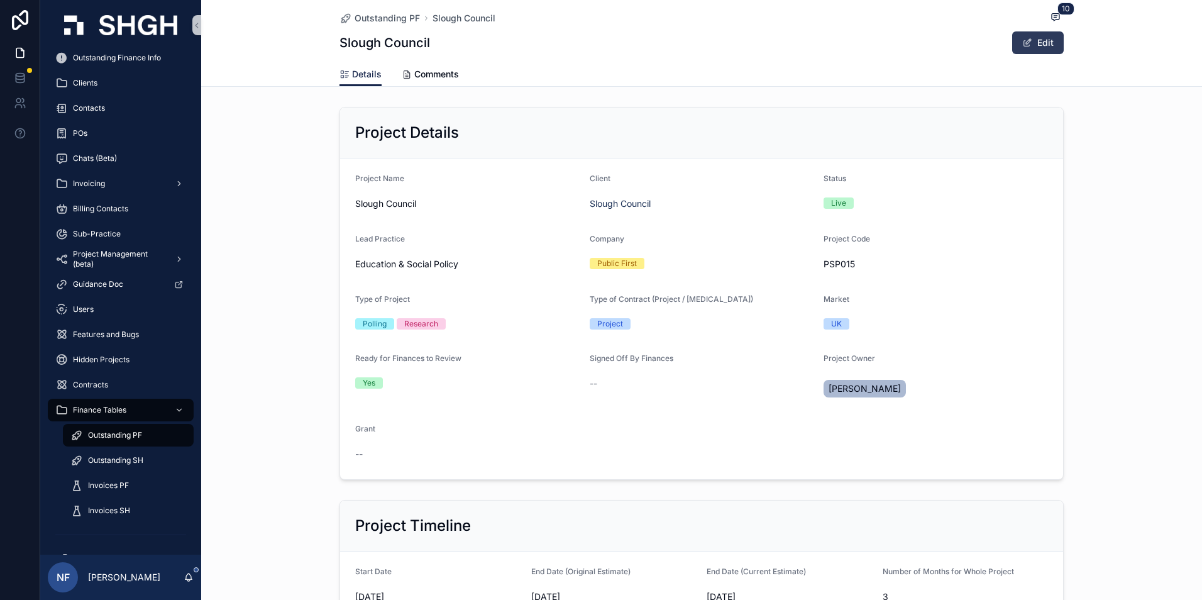
click at [1031, 50] on button "Edit" at bounding box center [1038, 42] width 52 height 23
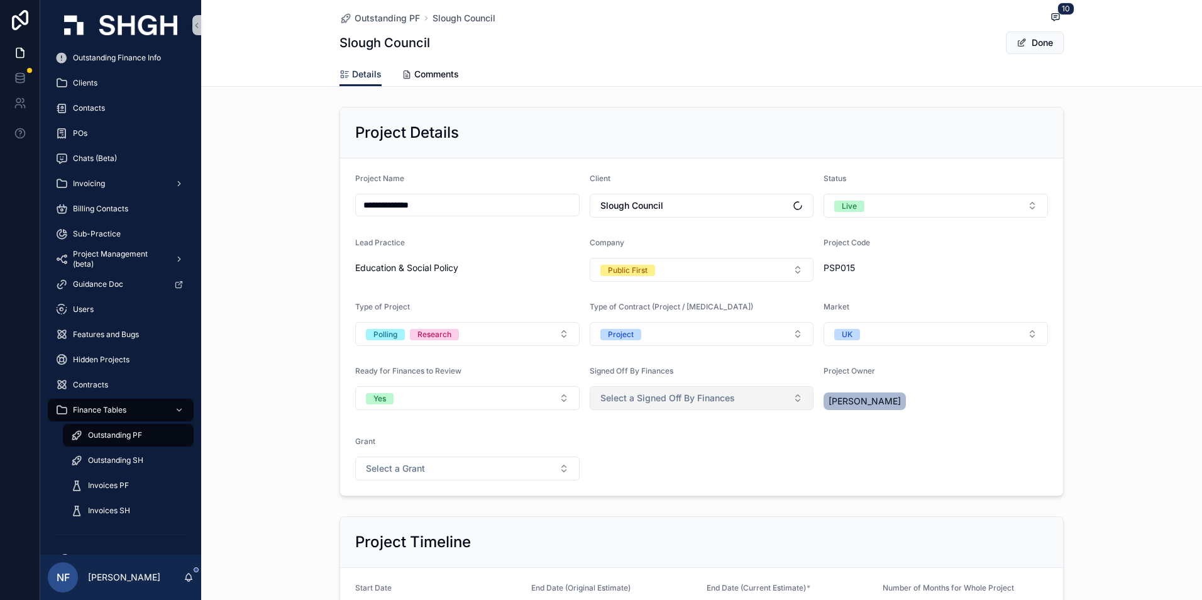
click at [665, 397] on span "Select a Signed Off By Finances" at bounding box center [667, 398] width 135 height 13
click at [639, 450] on div "Yes" at bounding box center [697, 448] width 218 height 19
click at [1026, 45] on button "Done" at bounding box center [1035, 42] width 58 height 23
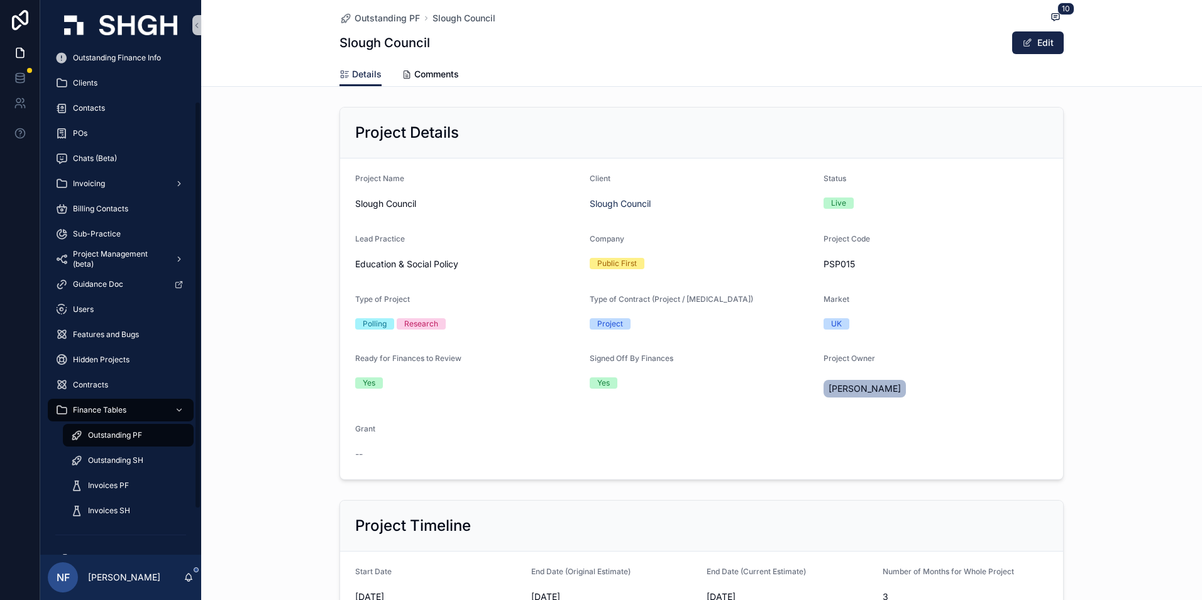
click at [108, 428] on div "Outstanding PF" at bounding box center [128, 435] width 116 height 20
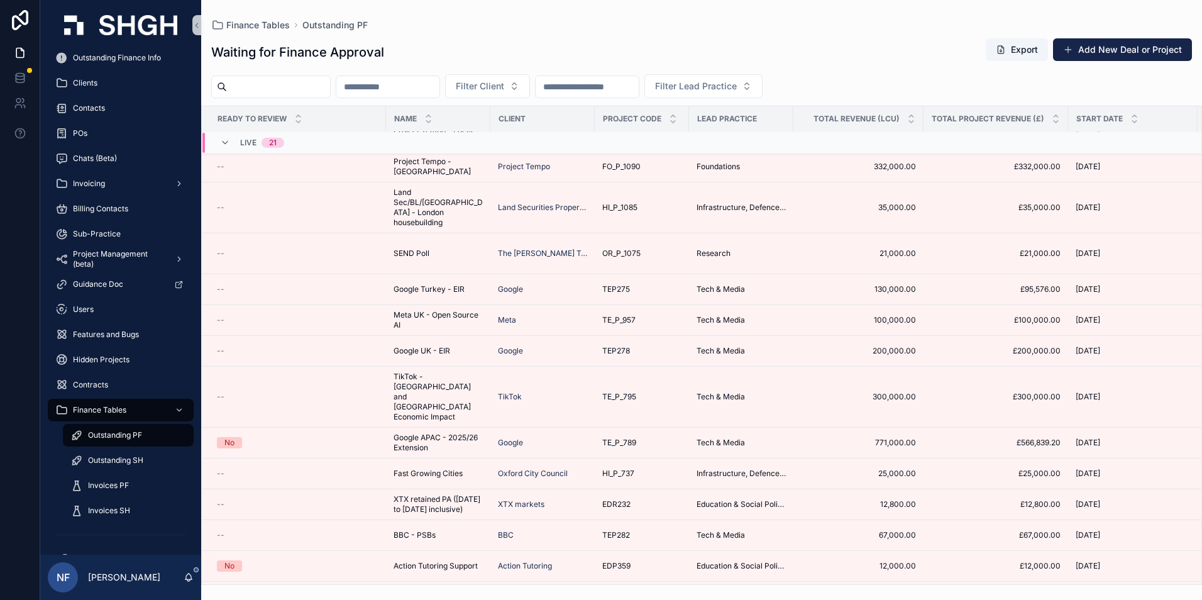
scroll to position [246, 0]
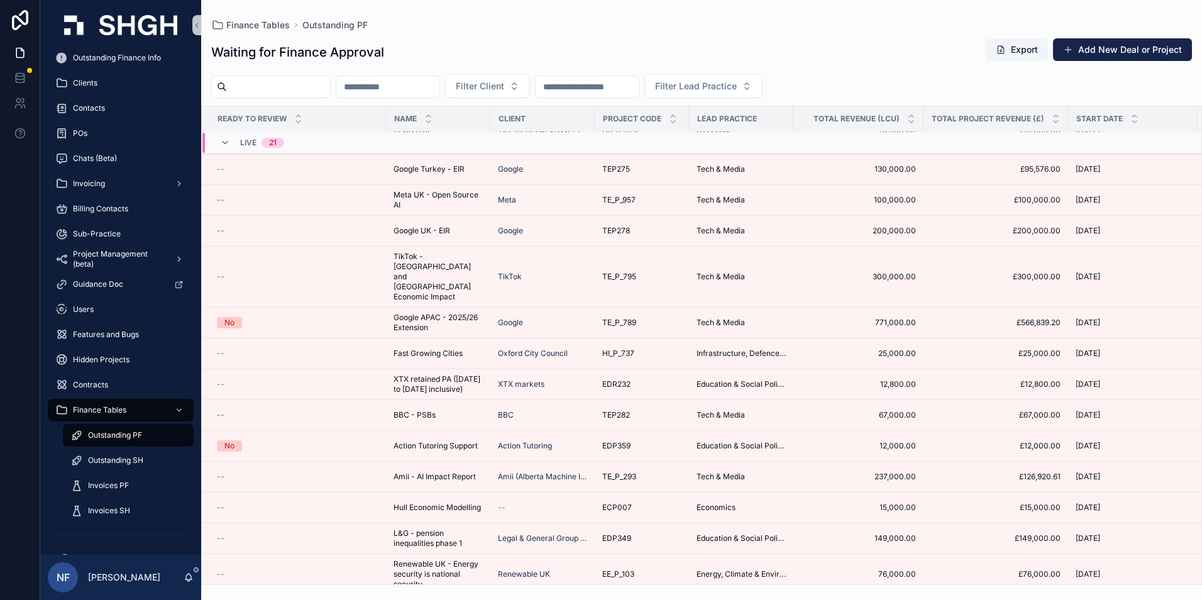
click at [232, 580] on div "Yes" at bounding box center [230, 609] width 13 height 11
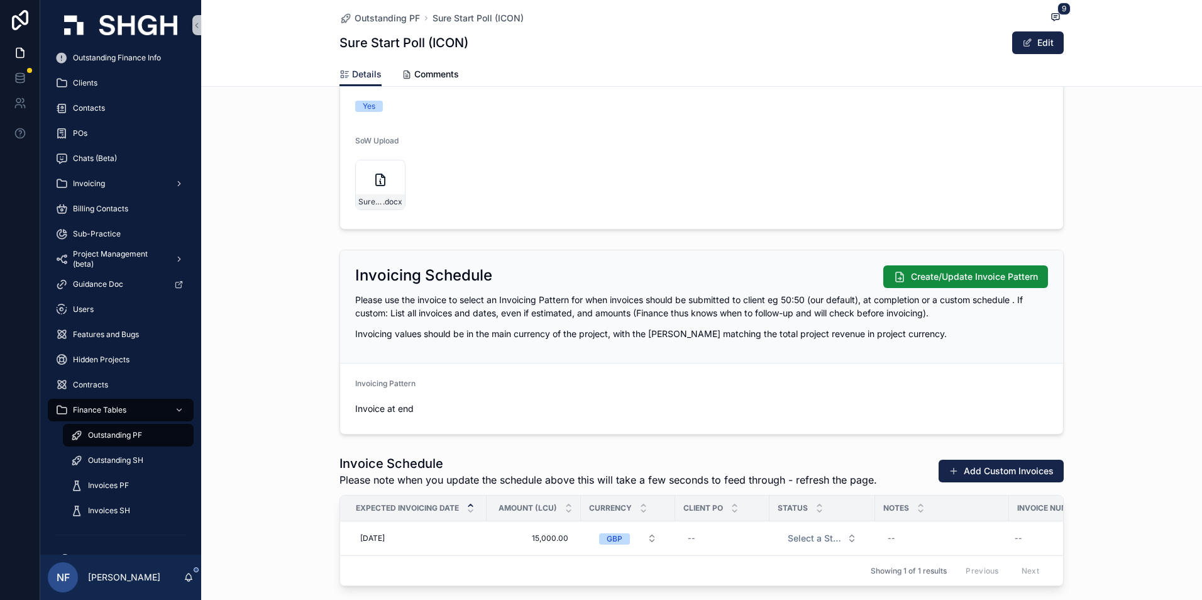
scroll to position [1195, 0]
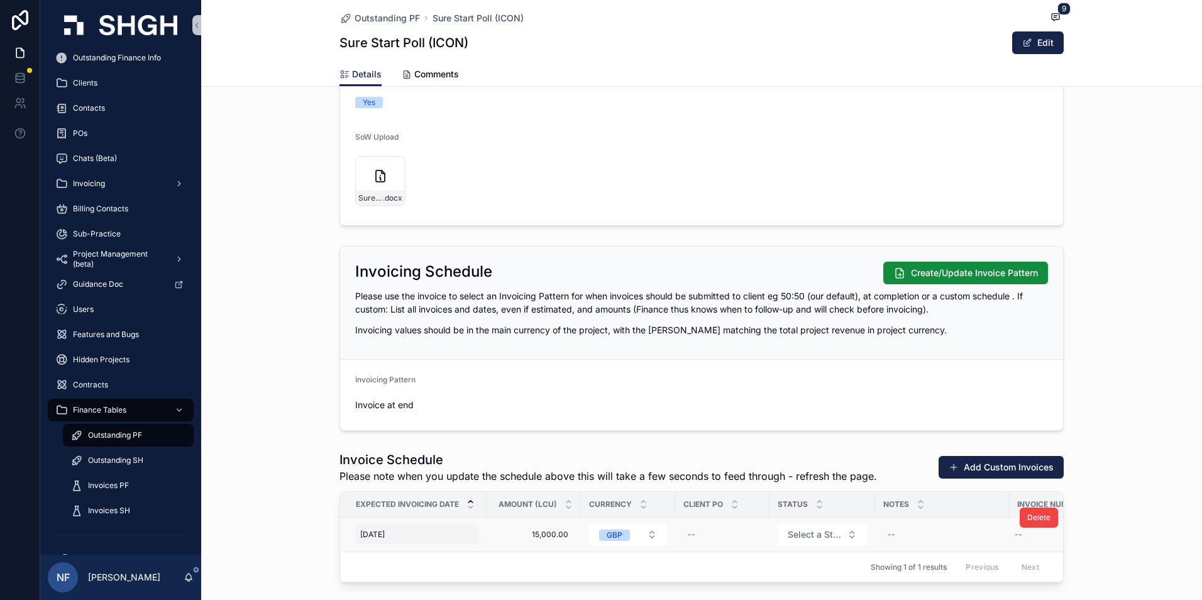
click at [385, 531] on span "[DATE]" at bounding box center [372, 534] width 25 height 10
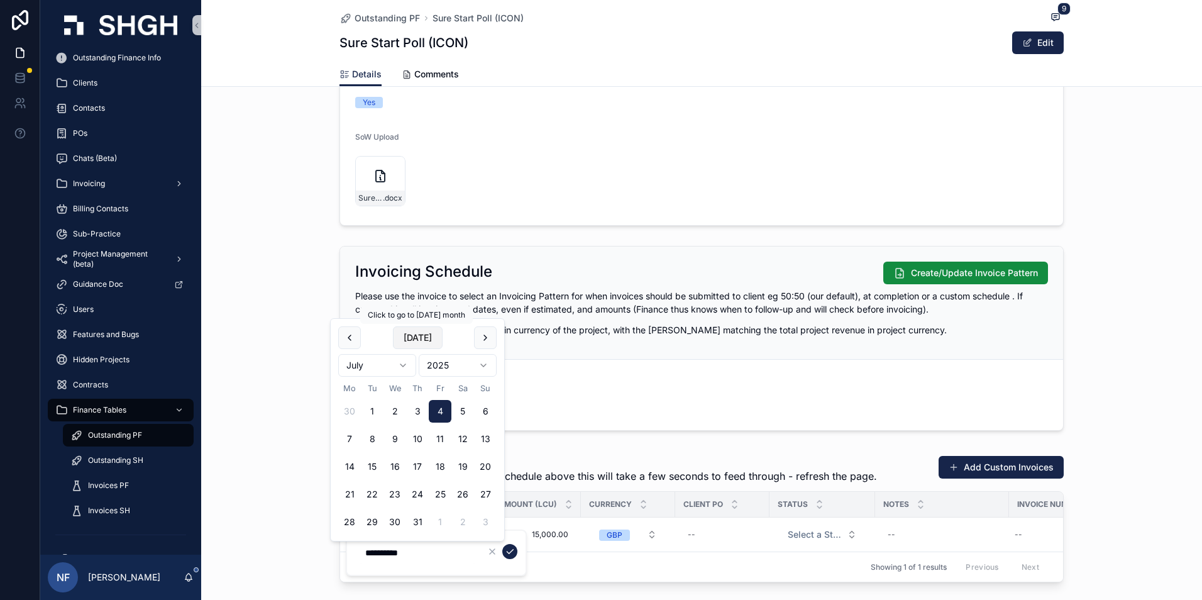
click at [416, 337] on button "[DATE]" at bounding box center [418, 337] width 50 height 23
click at [389, 414] on button "3" at bounding box center [395, 411] width 23 height 23
type input "**********"
click at [509, 550] on icon "scrollable content" at bounding box center [510, 551] width 10 height 10
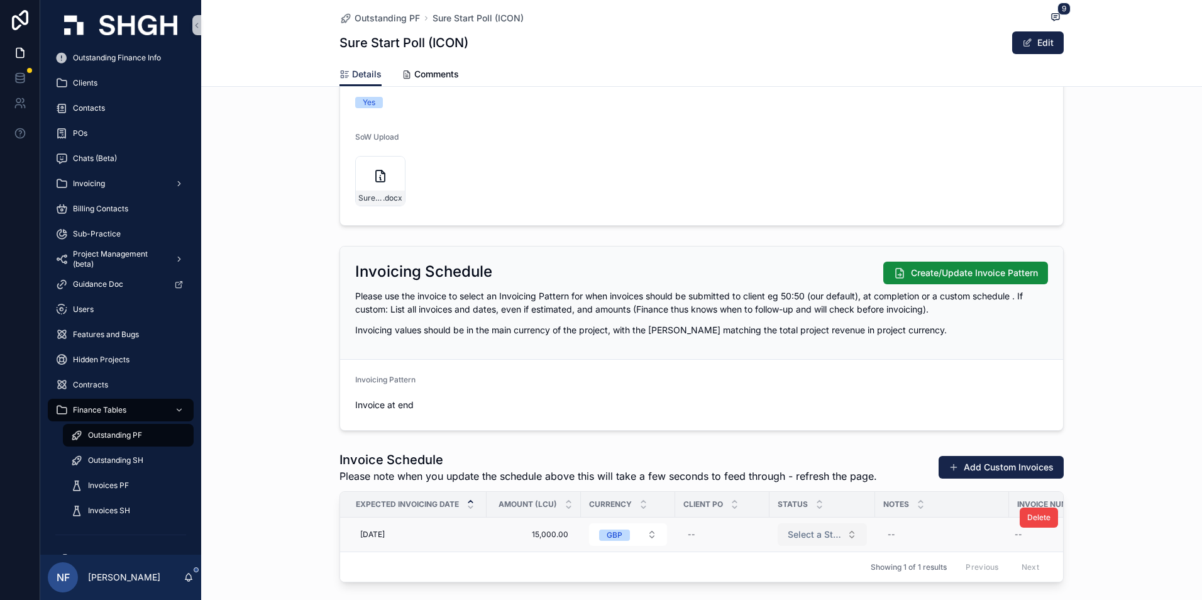
click at [810, 539] on span "Select a Status" at bounding box center [815, 534] width 54 height 13
click at [795, 534] on span "Select a Status" at bounding box center [815, 534] width 54 height 13
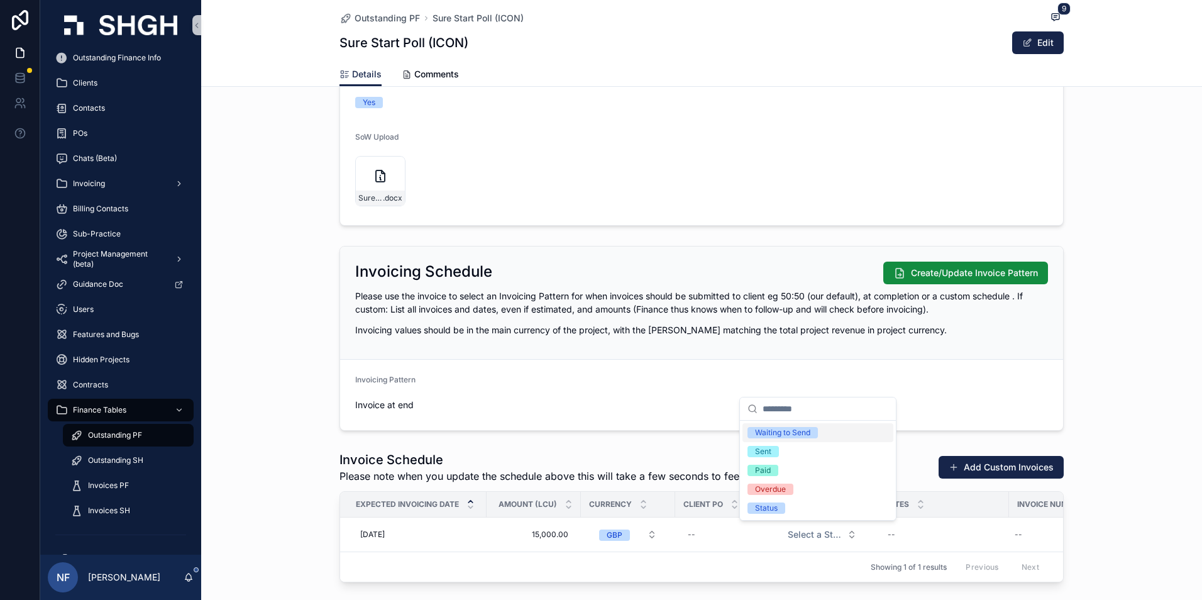
click at [795, 425] on div "Waiting to Send" at bounding box center [818, 432] width 151 height 19
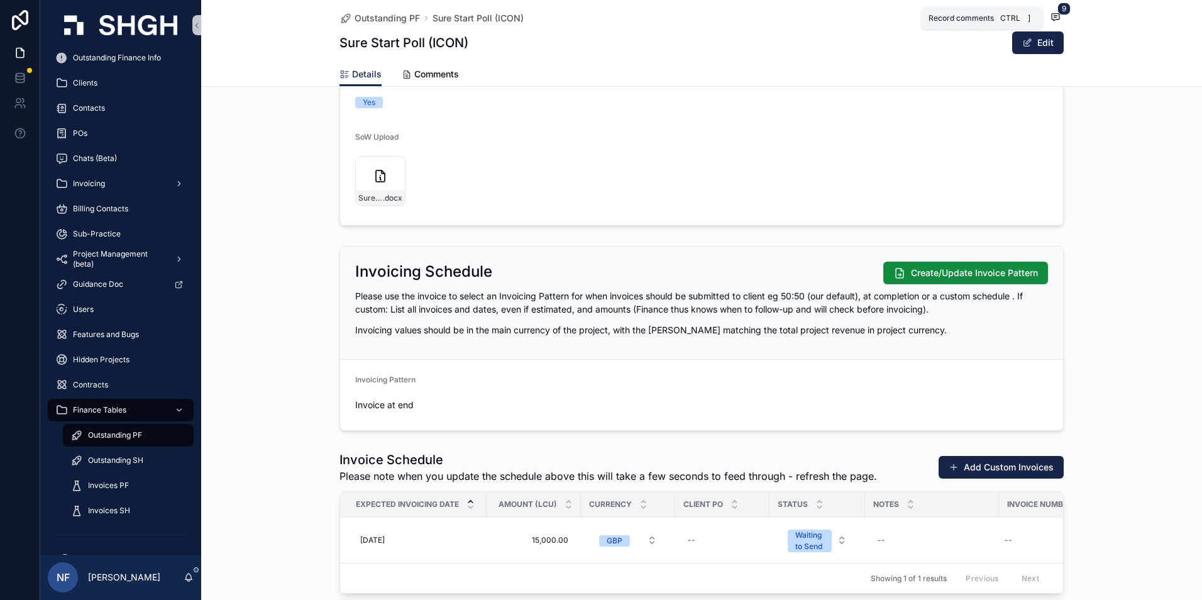
click at [1053, 11] on span "scrollable content" at bounding box center [1056, 17] width 16 height 14
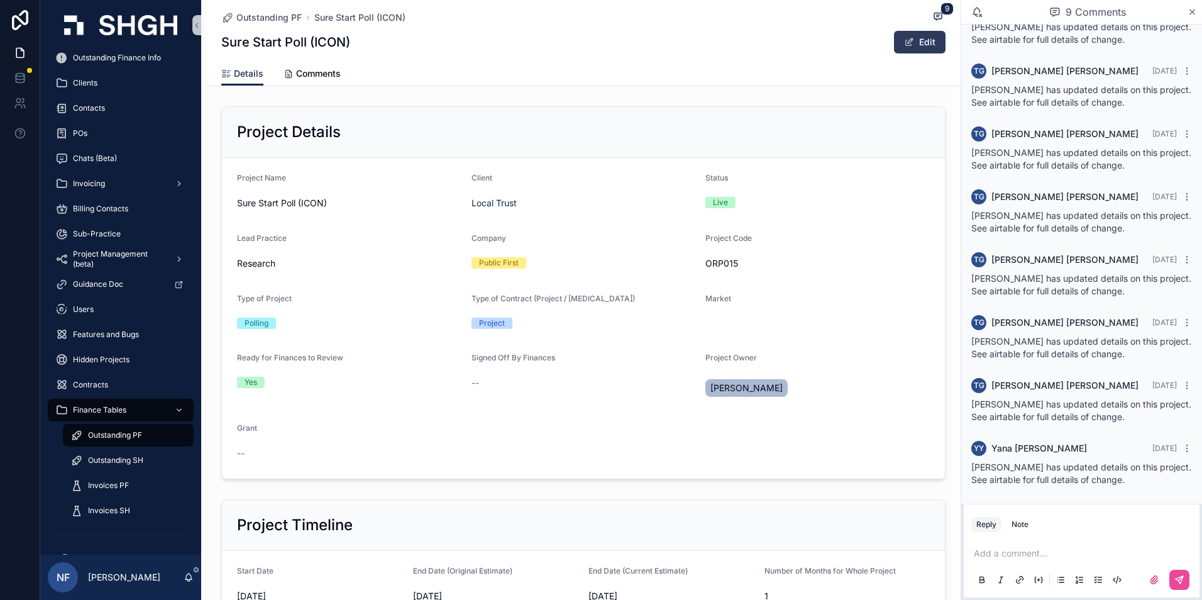
click at [910, 37] on span "scrollable content" at bounding box center [909, 42] width 10 height 10
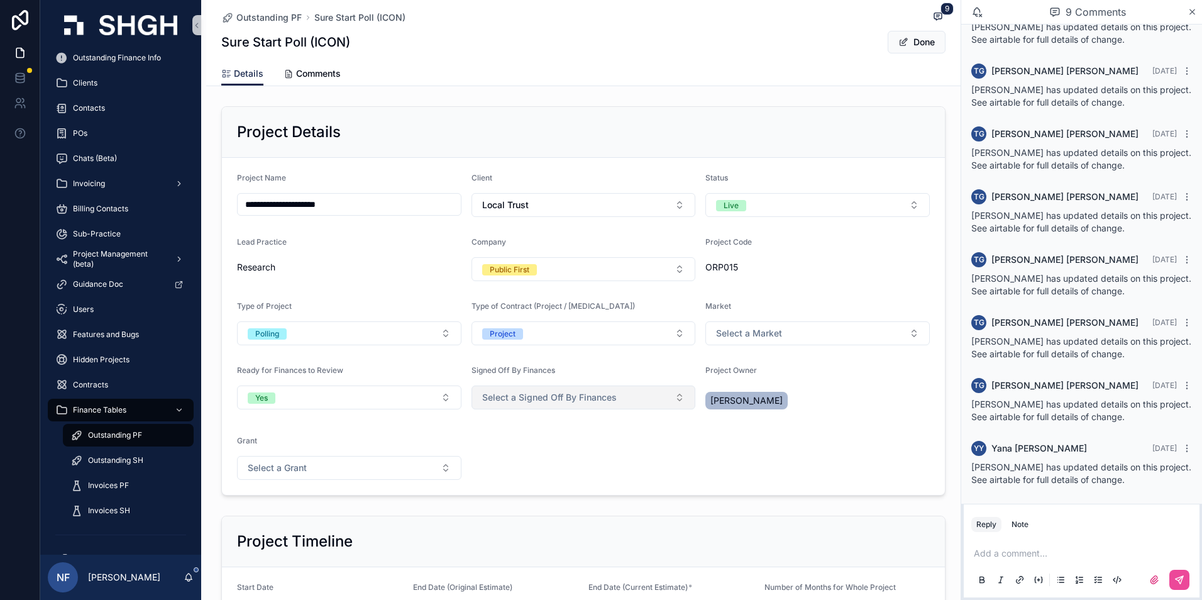
click at [528, 390] on button "Select a Signed Off By Finances" at bounding box center [584, 397] width 224 height 24
click at [499, 446] on span "Yes" at bounding box center [489, 447] width 28 height 11
click at [827, 49] on div "Sure Start Poll (ICON) Done" at bounding box center [583, 42] width 724 height 24
click at [890, 39] on button "Done" at bounding box center [917, 42] width 58 height 23
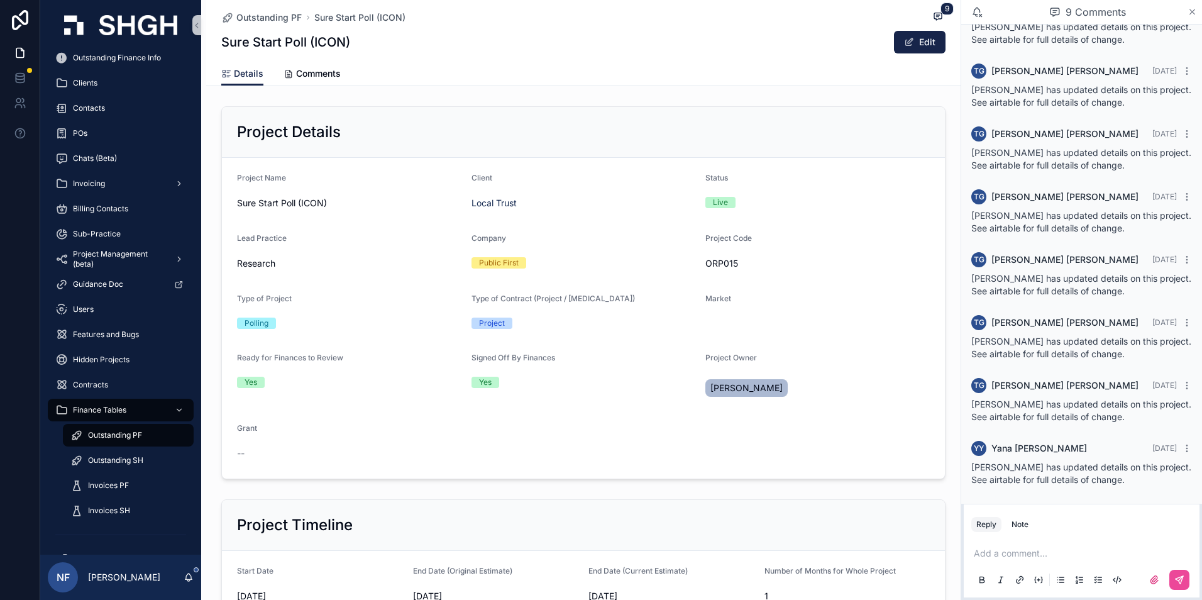
click at [1197, 11] on icon "scrollable content" at bounding box center [1192, 12] width 9 height 10
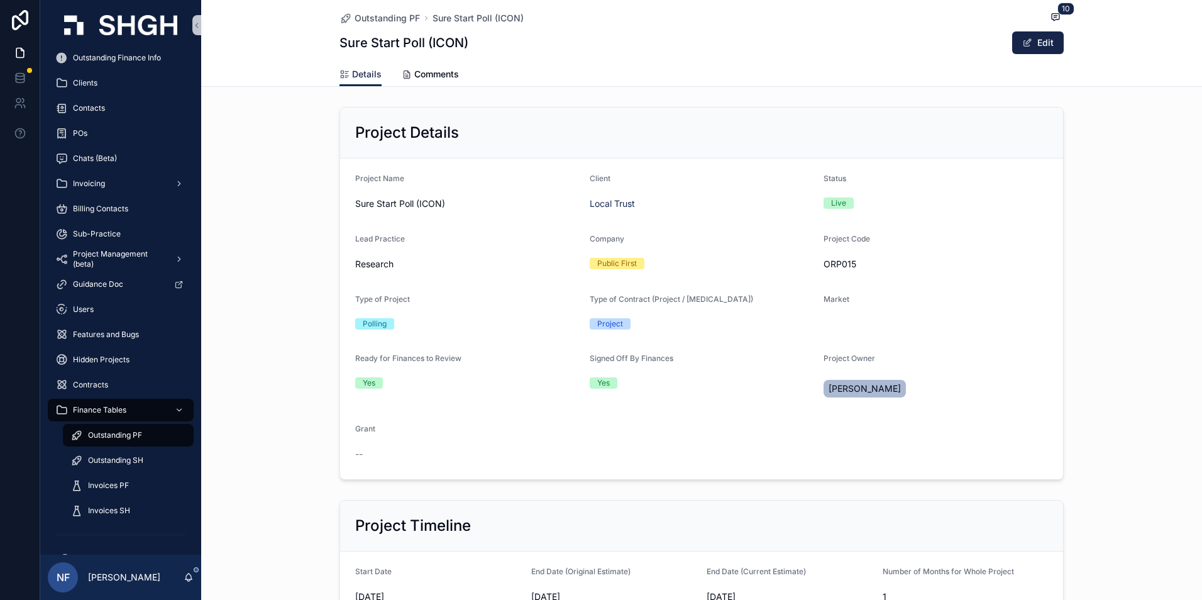
click at [93, 431] on span "Outstanding PF" at bounding box center [115, 435] width 54 height 10
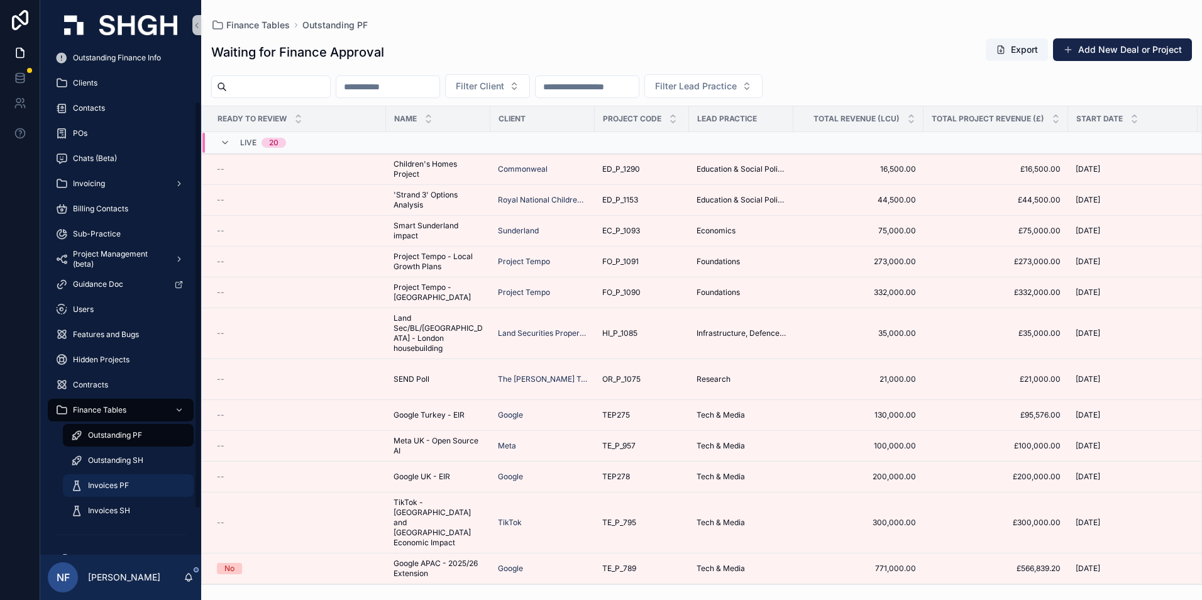
click at [94, 482] on span "Invoices PF" at bounding box center [108, 485] width 41 height 10
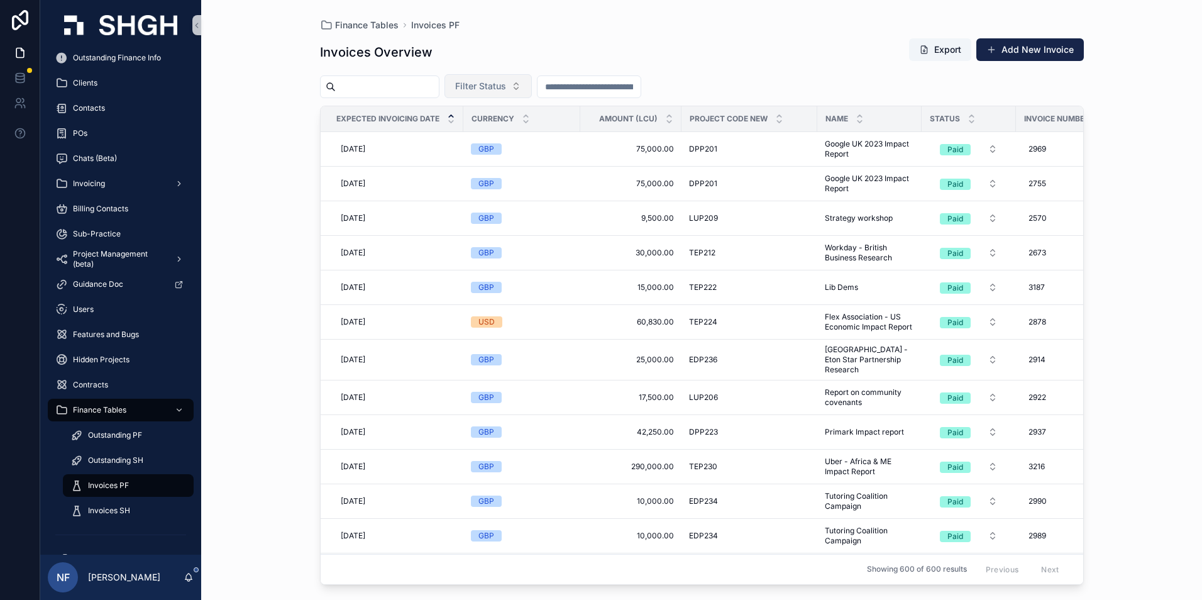
click at [506, 87] on span "Filter Status" at bounding box center [480, 86] width 51 height 13
click at [490, 150] on div "Sent" at bounding box center [520, 157] width 151 height 20
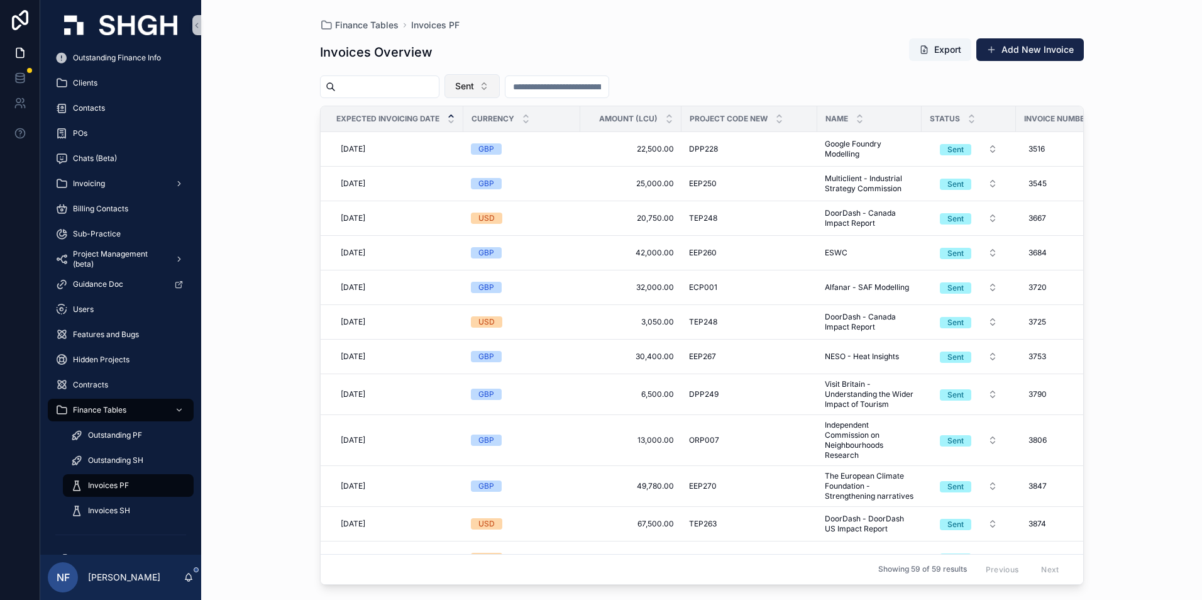
click at [500, 79] on button "Sent" at bounding box center [472, 86] width 55 height 24
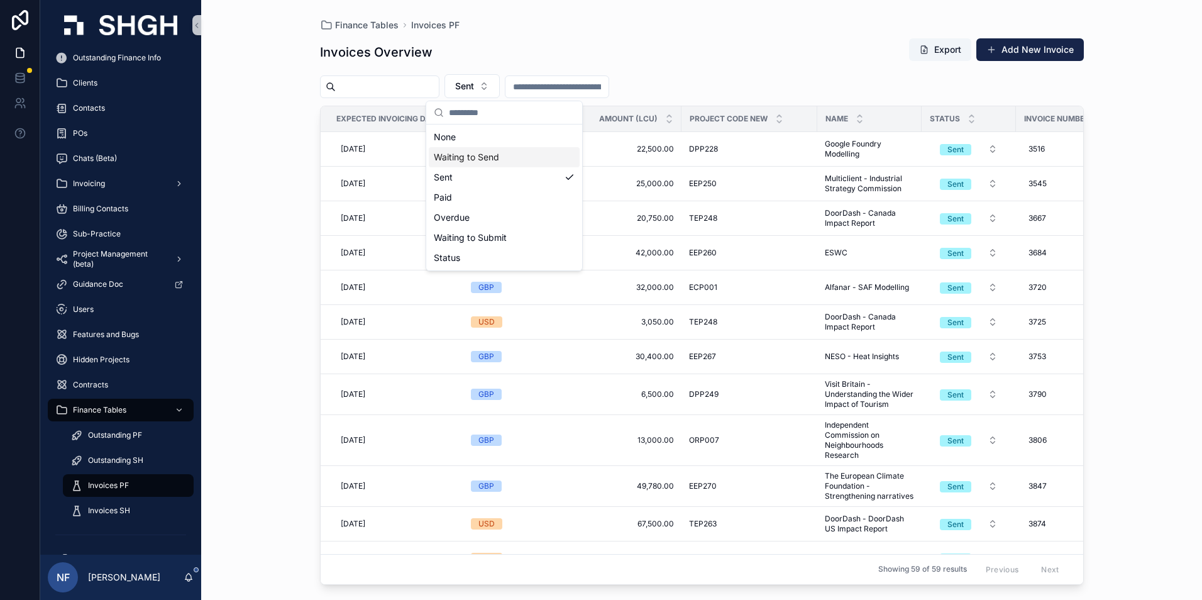
click at [472, 156] on div "Waiting to Send" at bounding box center [504, 157] width 151 height 20
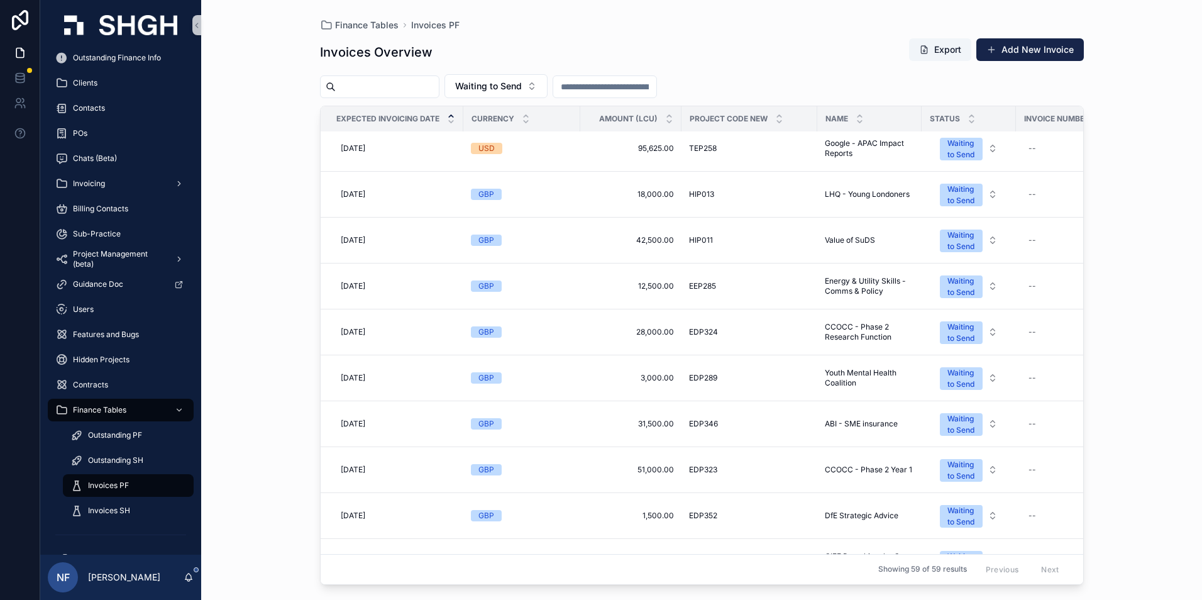
scroll to position [1509, 0]
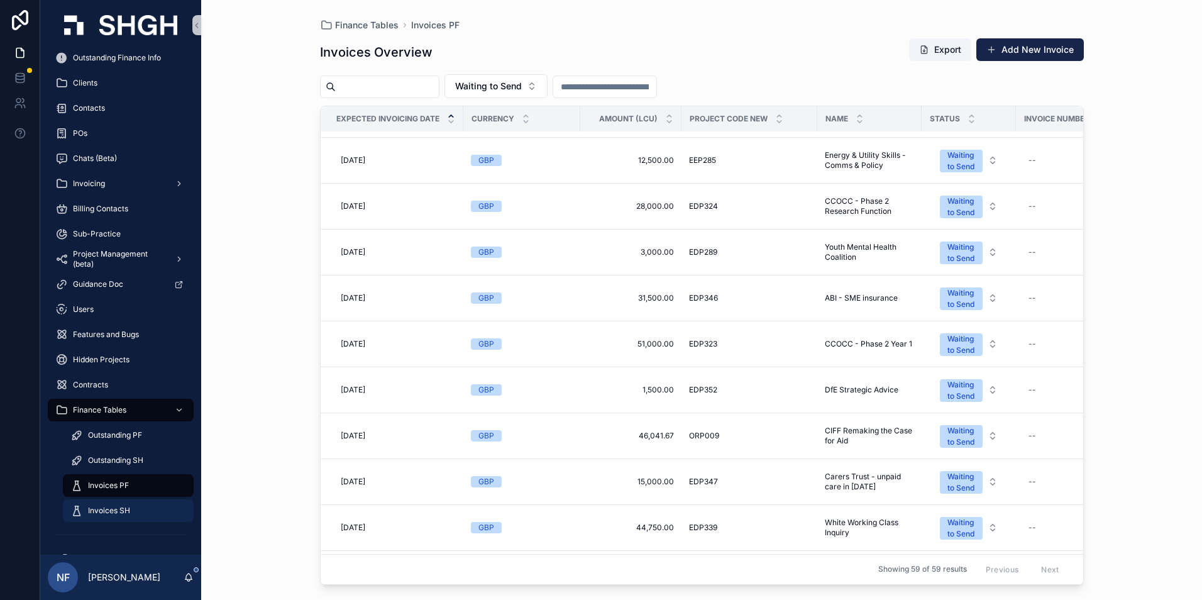
click at [103, 508] on span "Invoices SH" at bounding box center [109, 511] width 42 height 10
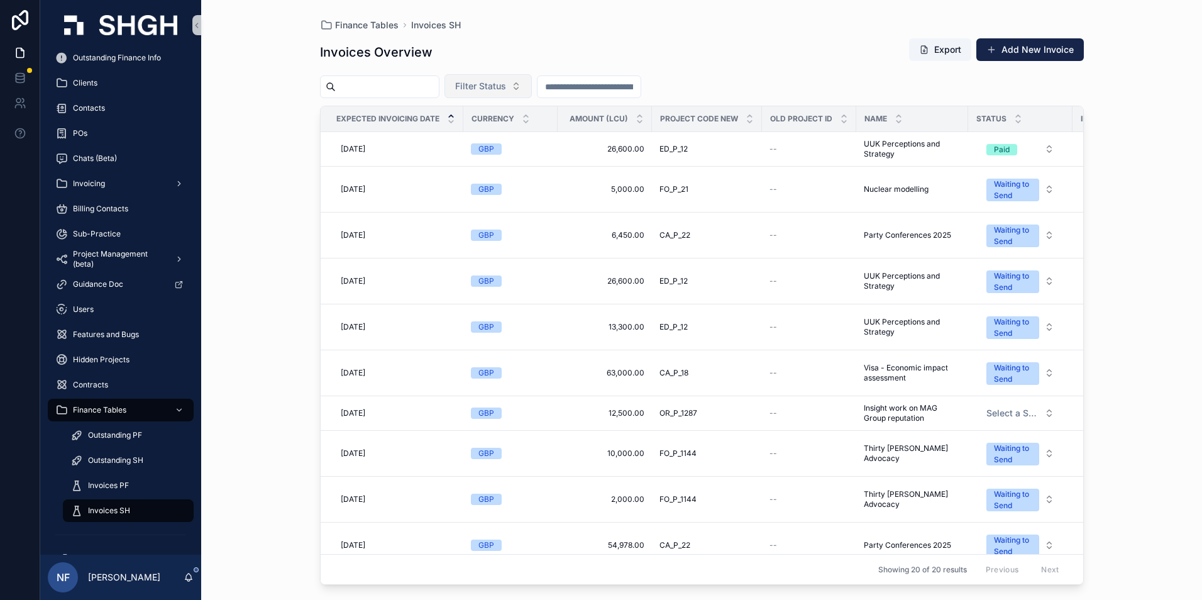
click at [492, 79] on button "Filter Status" at bounding box center [488, 86] width 87 height 24
click at [489, 135] on div "Waiting to Send" at bounding box center [520, 137] width 151 height 20
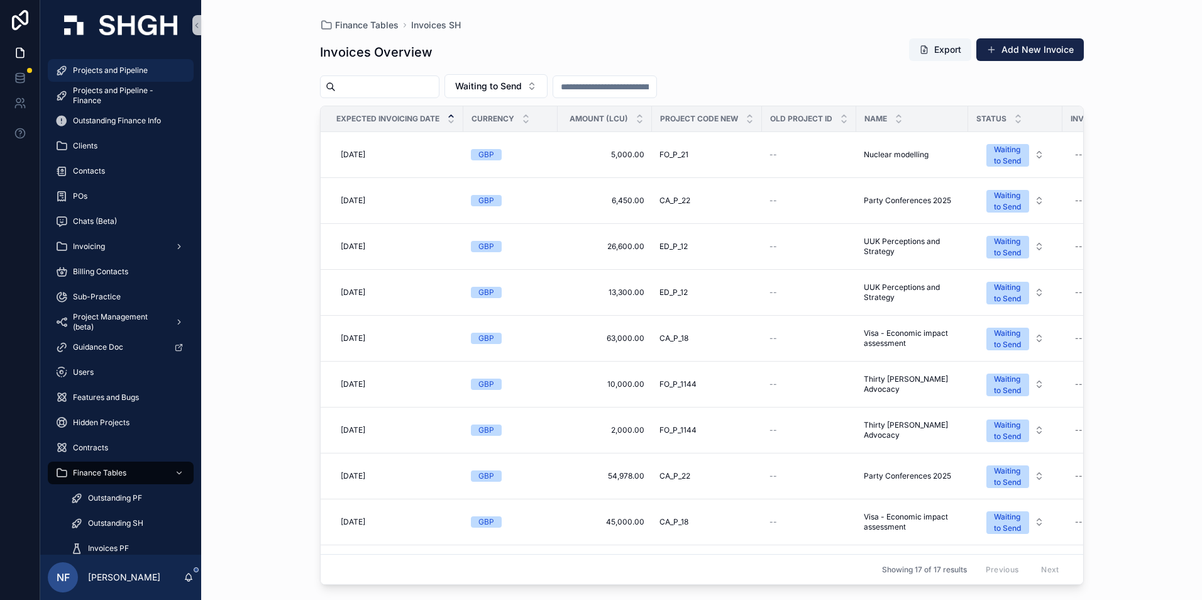
click at [105, 66] on span "Projects and Pipeline" at bounding box center [110, 70] width 75 height 10
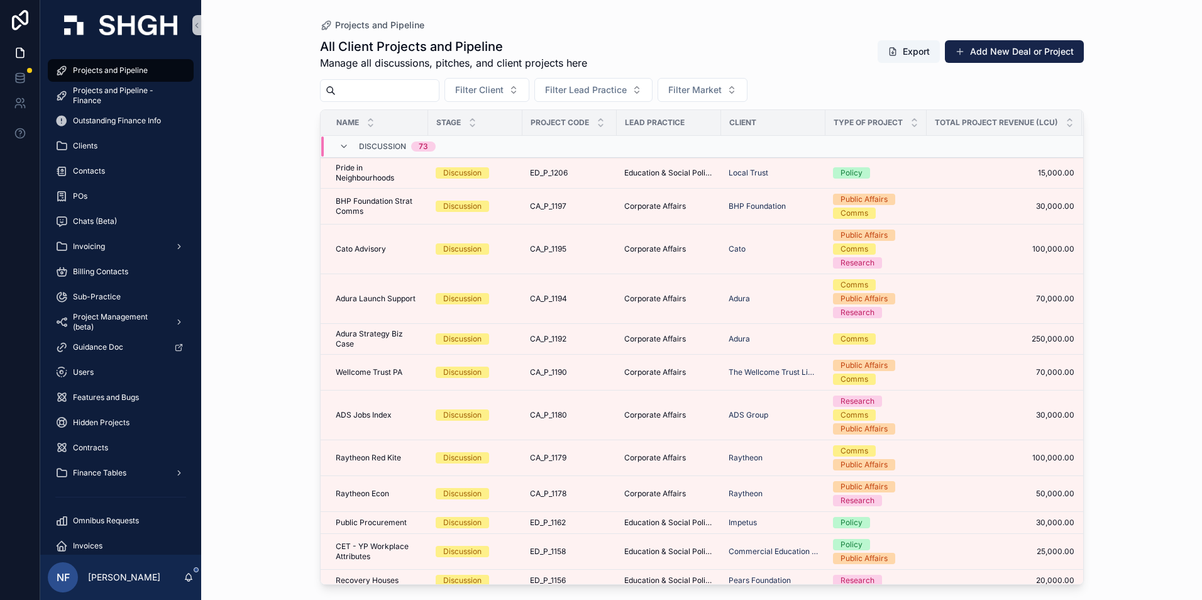
click at [370, 95] on input "scrollable content" at bounding box center [387, 91] width 103 height 18
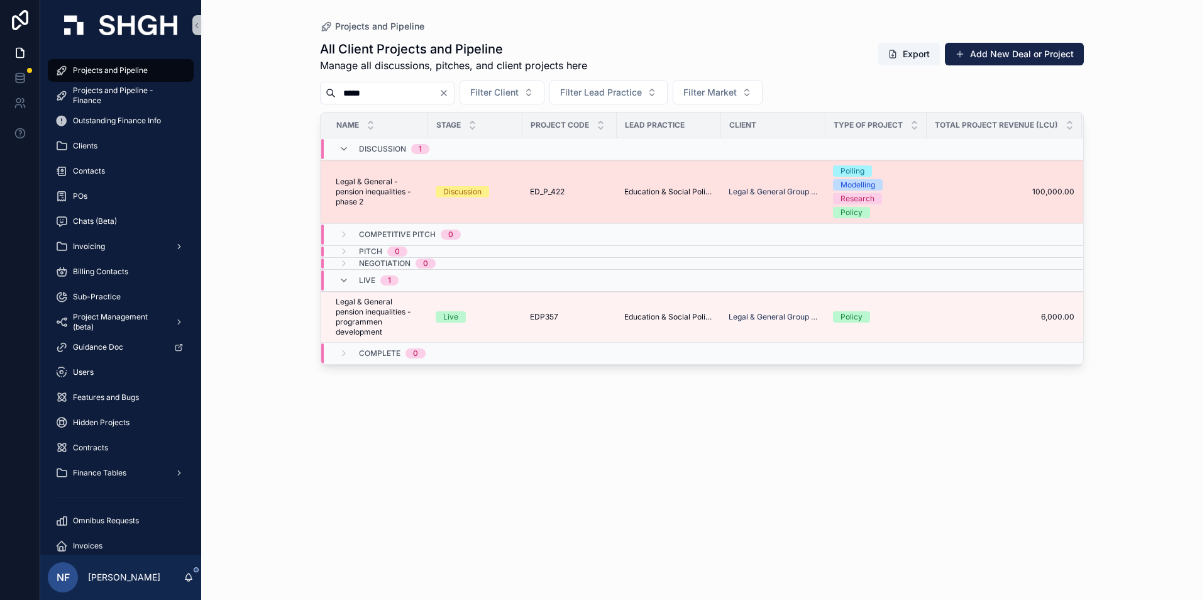
type input "*****"
click at [363, 197] on span "Legal & General - pension inequalities - phase 2" at bounding box center [378, 192] width 85 height 30
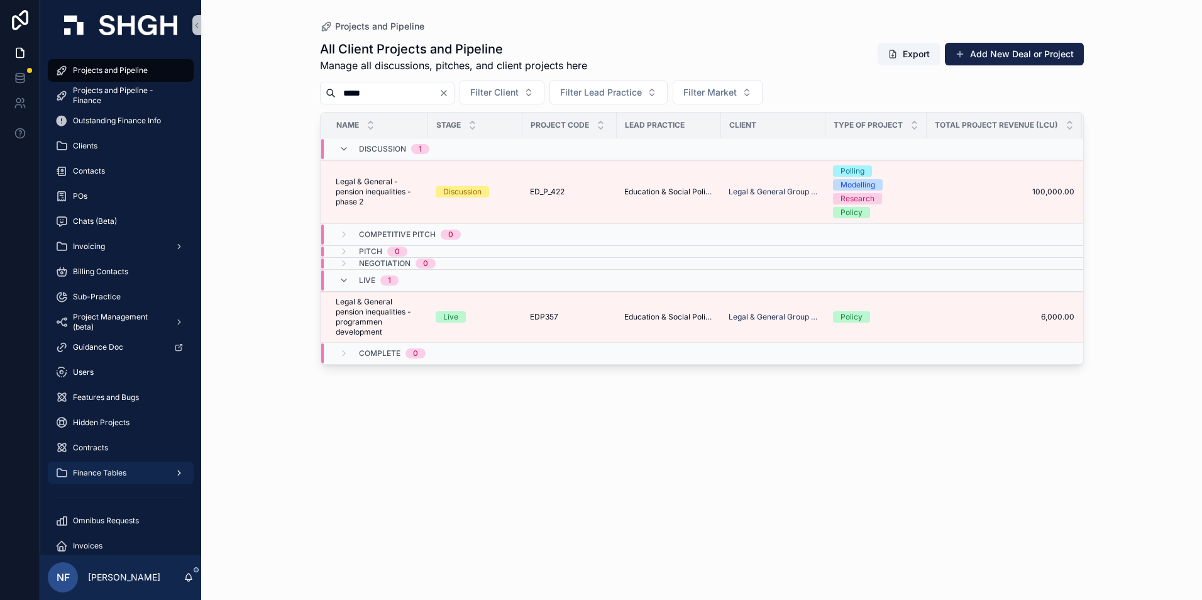
click at [101, 473] on span "Finance Tables" at bounding box center [99, 473] width 53 height 10
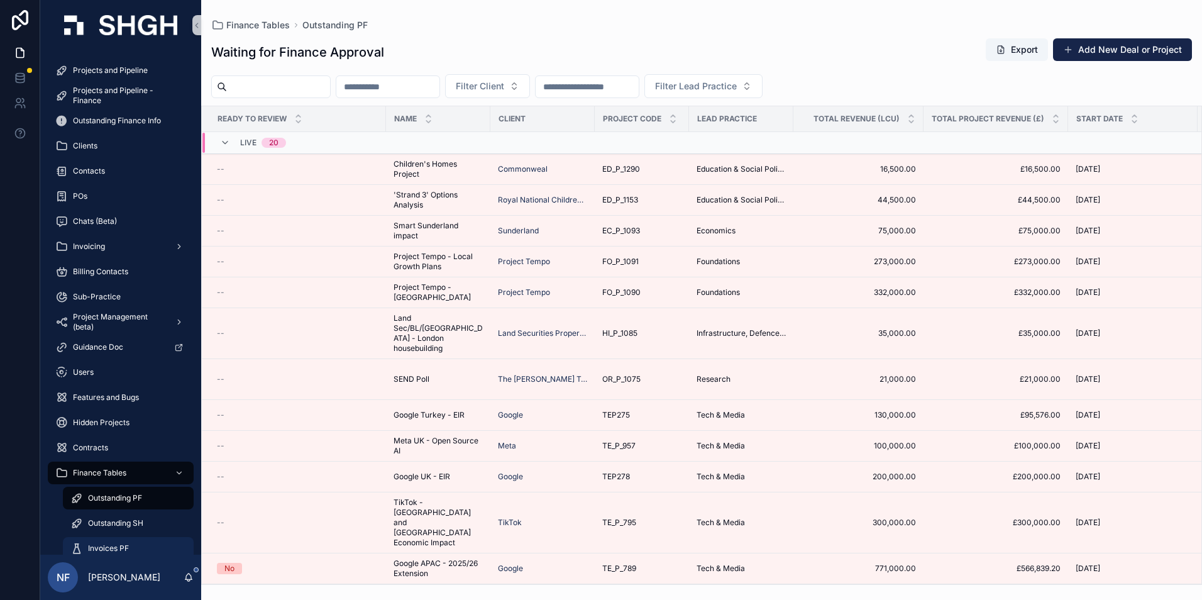
click at [107, 541] on div "Invoices PF" at bounding box center [128, 548] width 116 height 20
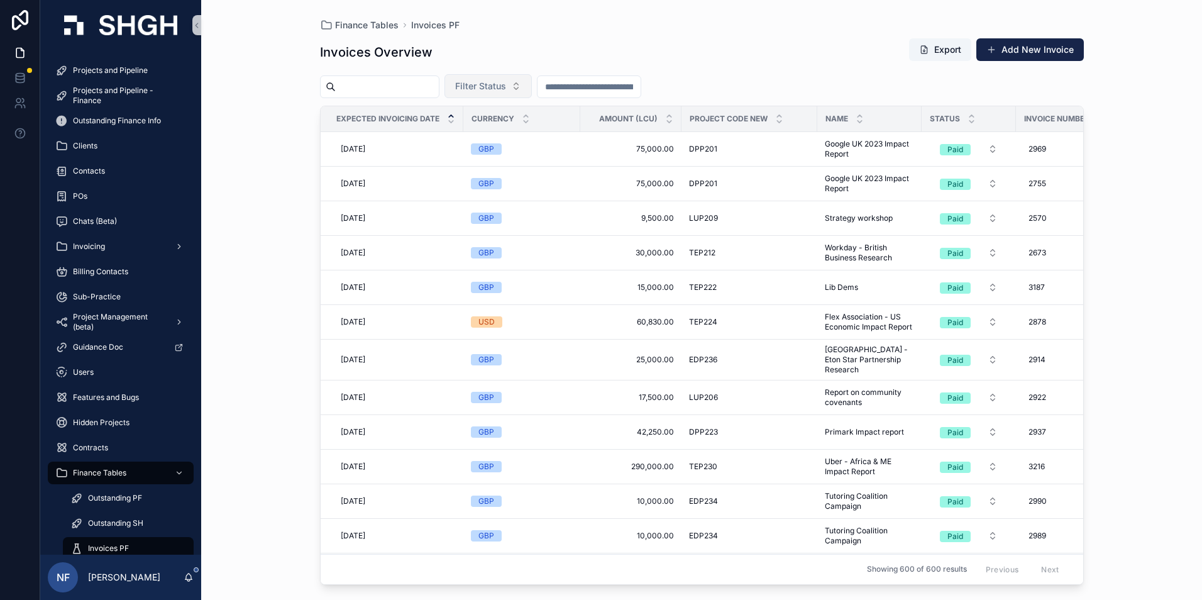
click at [506, 87] on span "Filter Status" at bounding box center [480, 86] width 51 height 13
click at [500, 140] on div "Waiting to Send" at bounding box center [520, 137] width 151 height 20
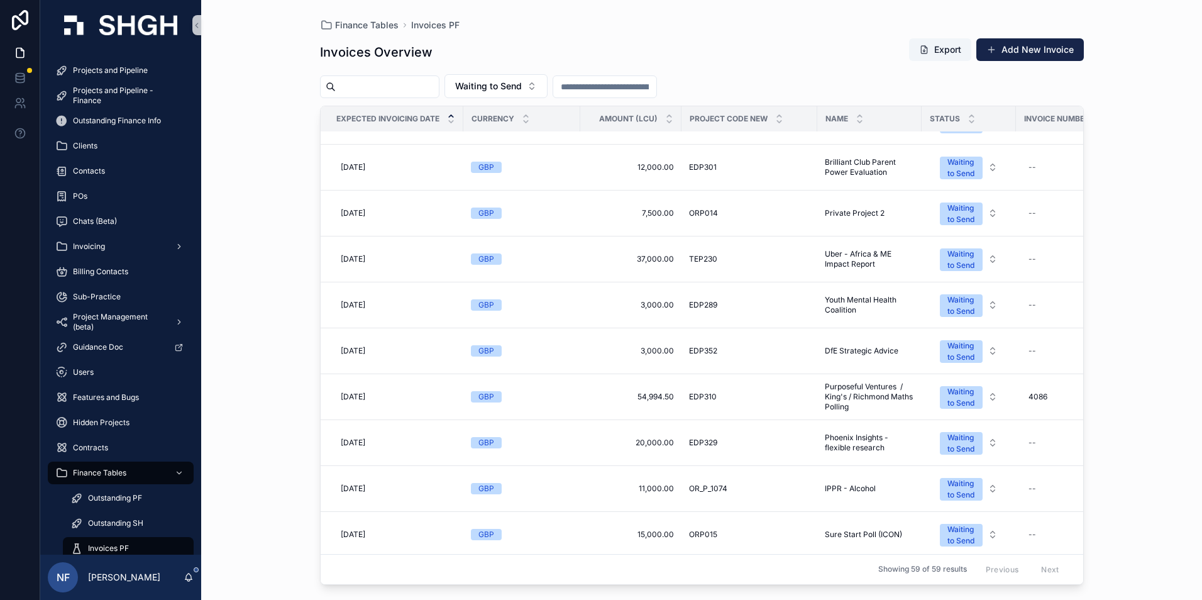
scroll to position [126, 0]
click at [521, 86] on span "Waiting to Send" at bounding box center [488, 86] width 67 height 13
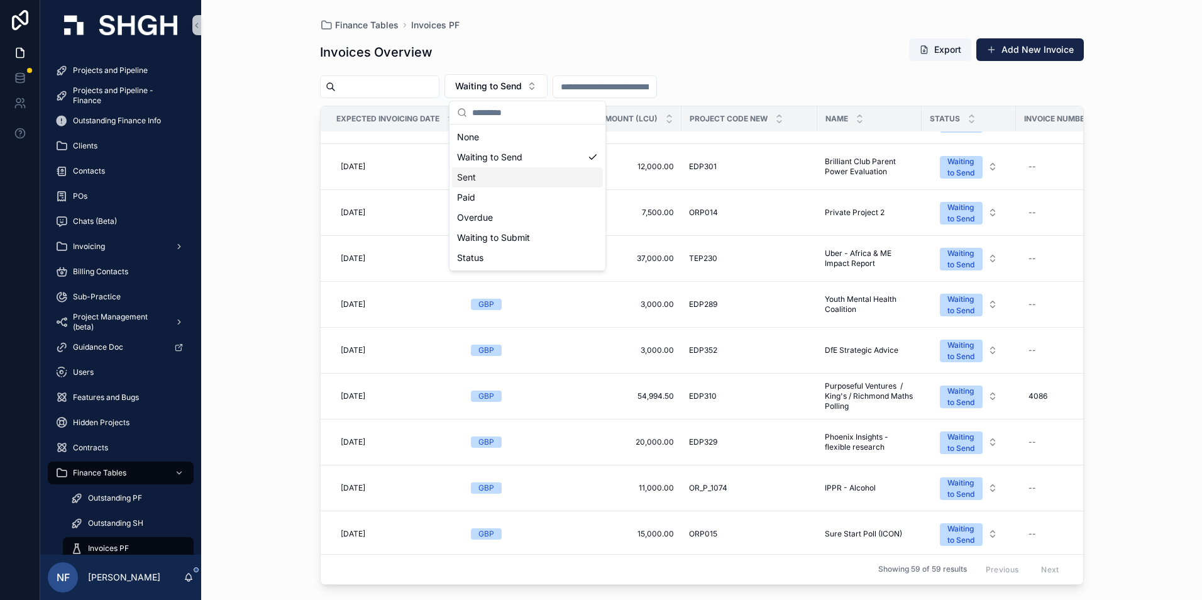
click at [481, 178] on div "Sent" at bounding box center [527, 177] width 151 height 20
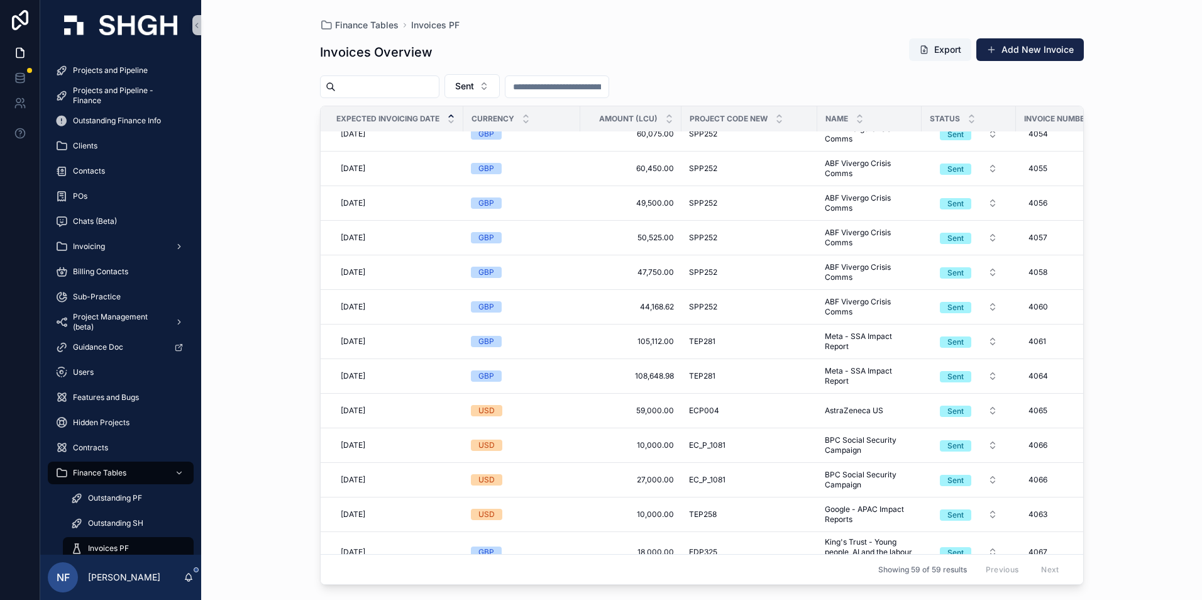
scroll to position [1710, 0]
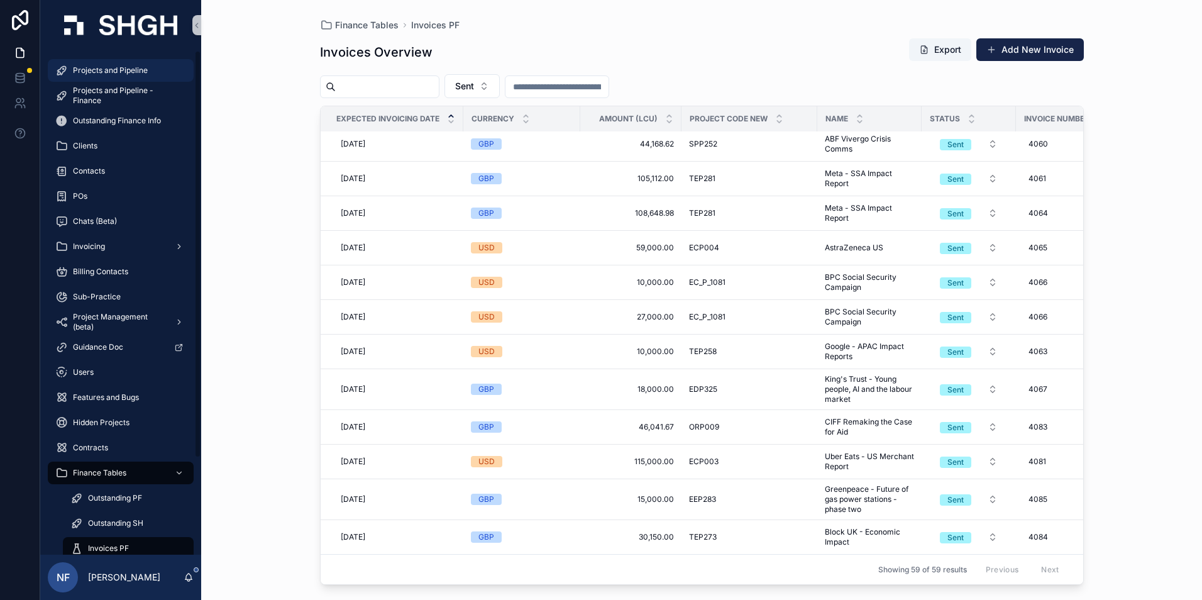
click at [113, 72] on span "Projects and Pipeline" at bounding box center [110, 70] width 75 height 10
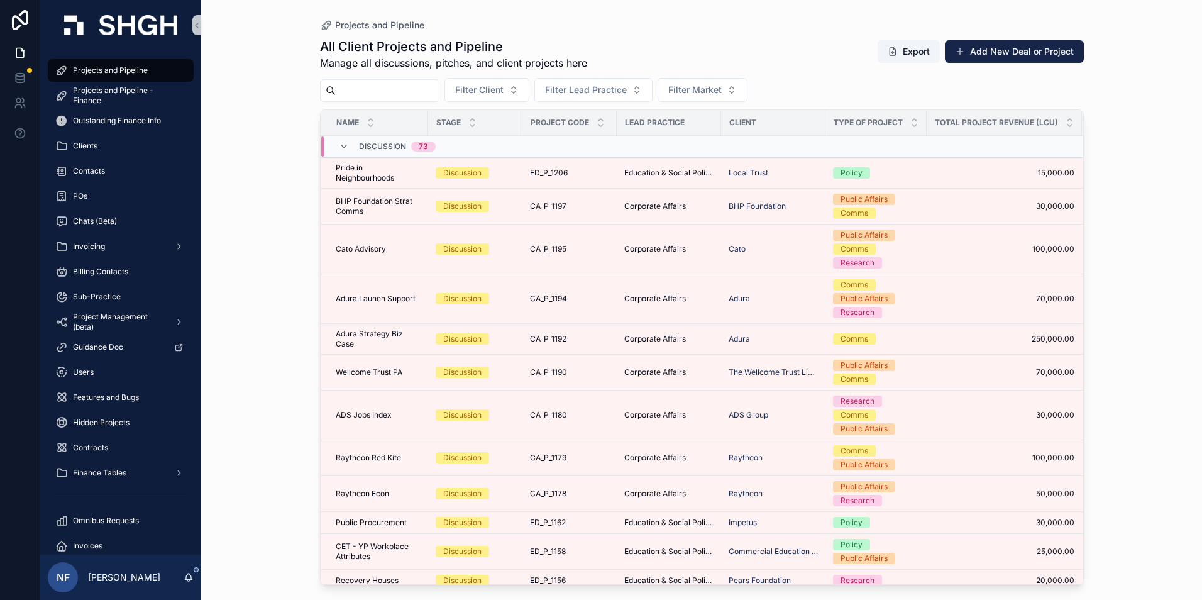
click at [360, 86] on input "scrollable content" at bounding box center [387, 91] width 103 height 18
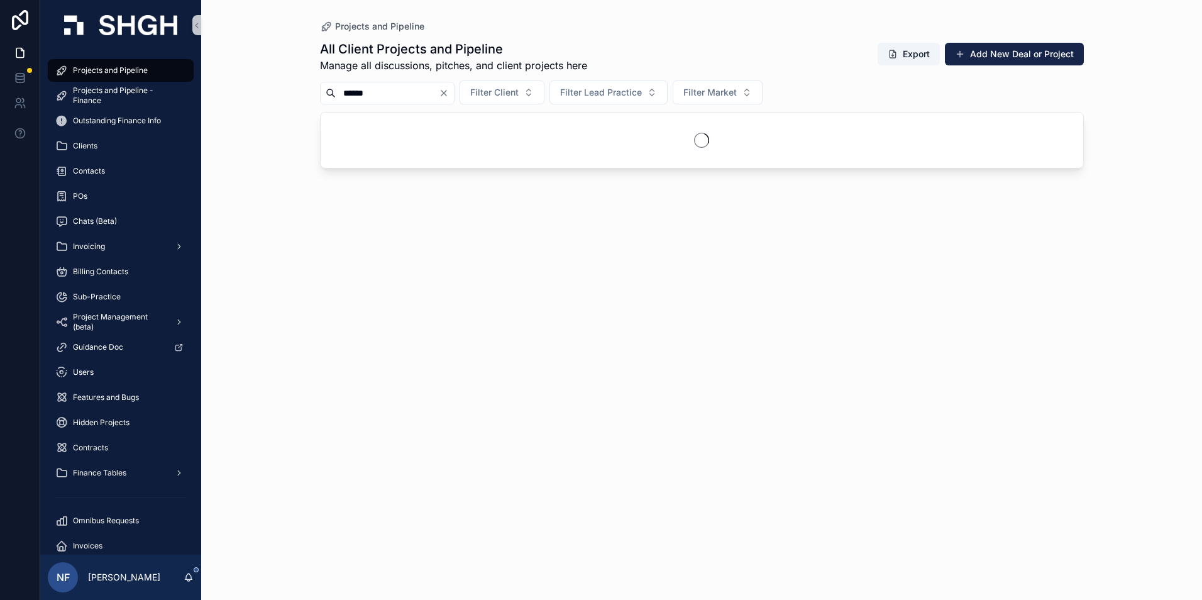
type input "******"
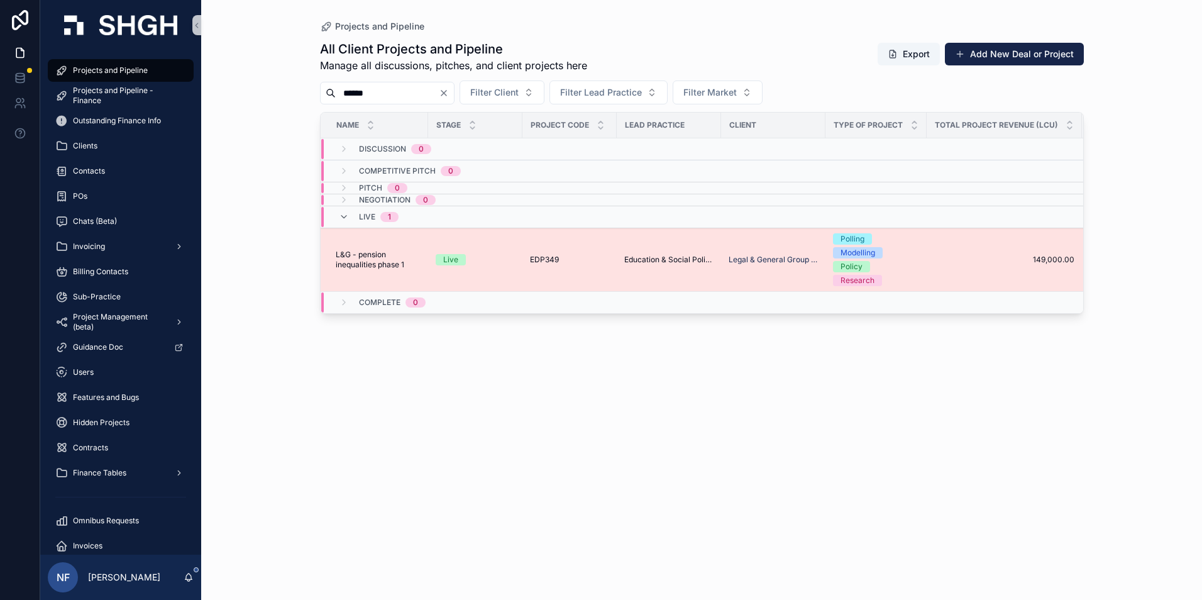
click at [357, 258] on span "L&G - pension inequalities phase 1" at bounding box center [378, 260] width 85 height 20
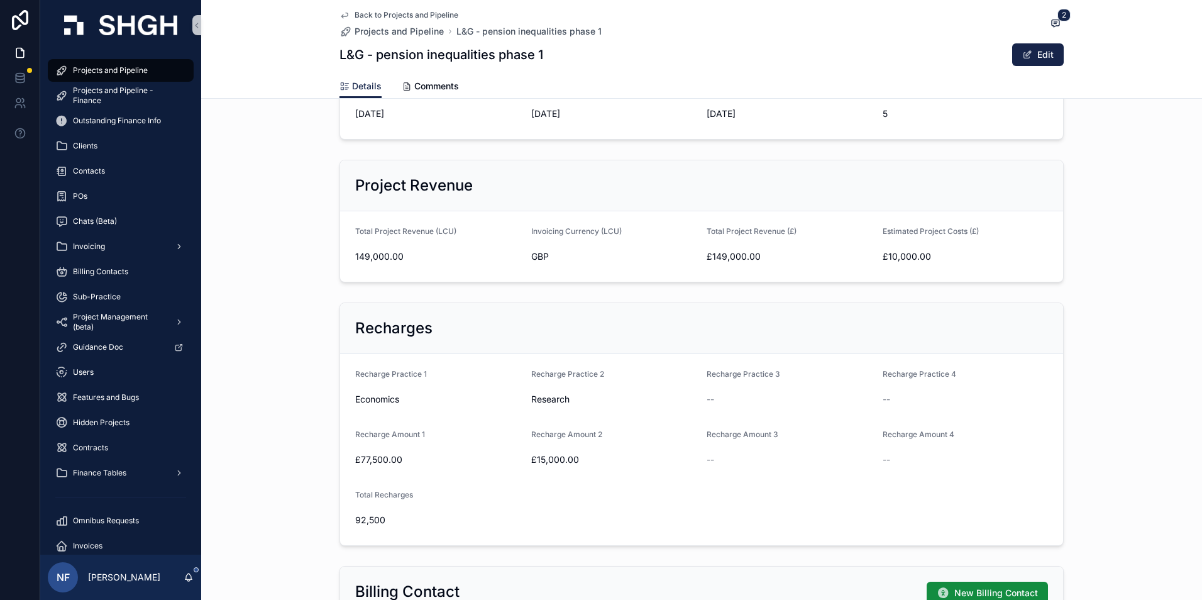
scroll to position [440, 0]
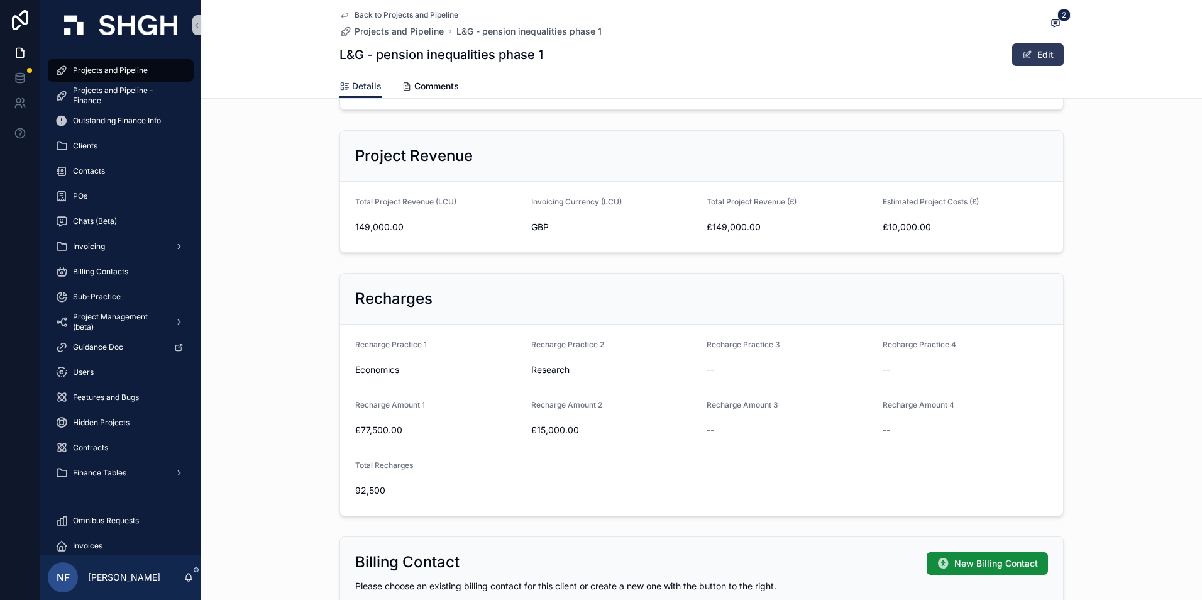
click at [1022, 52] on span "scrollable content" at bounding box center [1027, 55] width 10 height 10
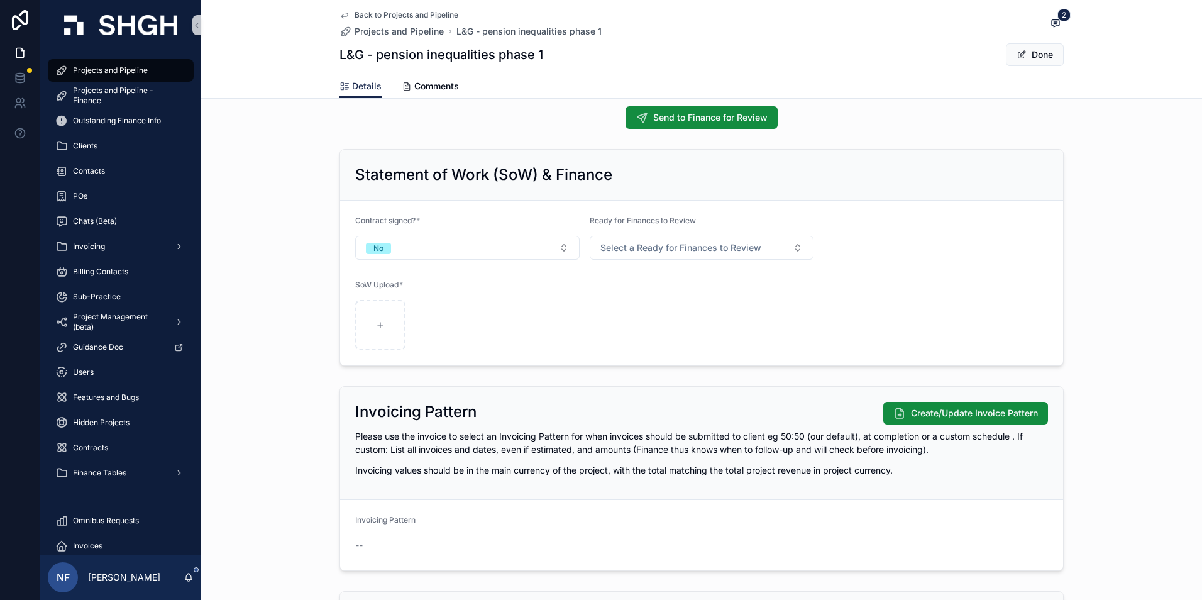
scroll to position [1094, 0]
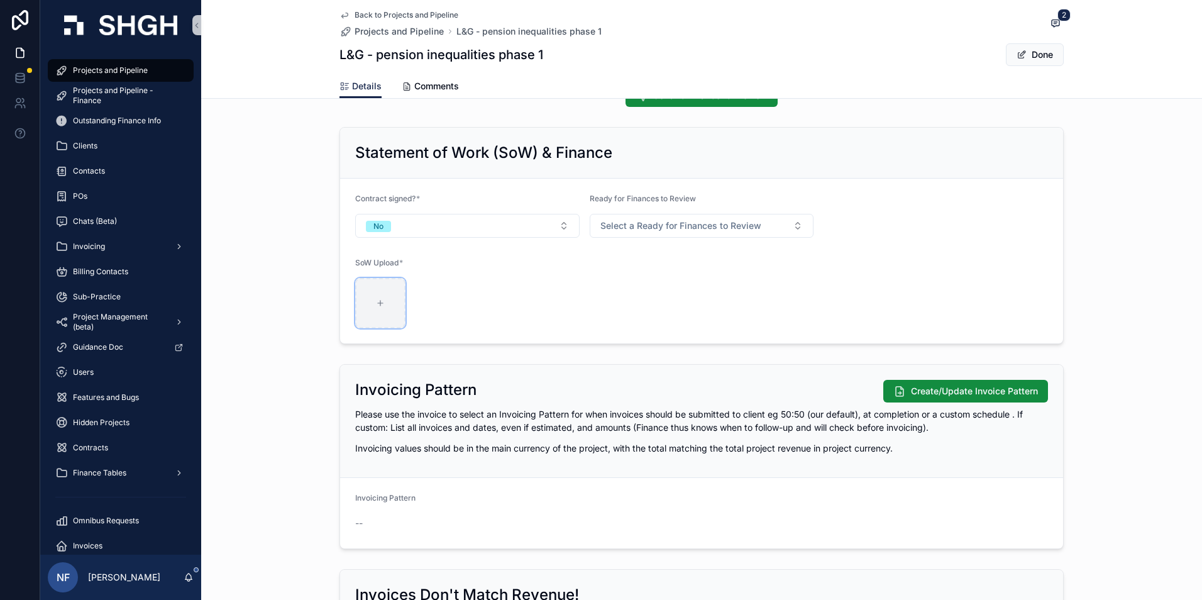
click at [372, 296] on div "scrollable content" at bounding box center [380, 303] width 50 height 50
type input "**********"
click at [362, 316] on span "PO_85_1005097044_0_US" at bounding box center [373, 320] width 31 height 10
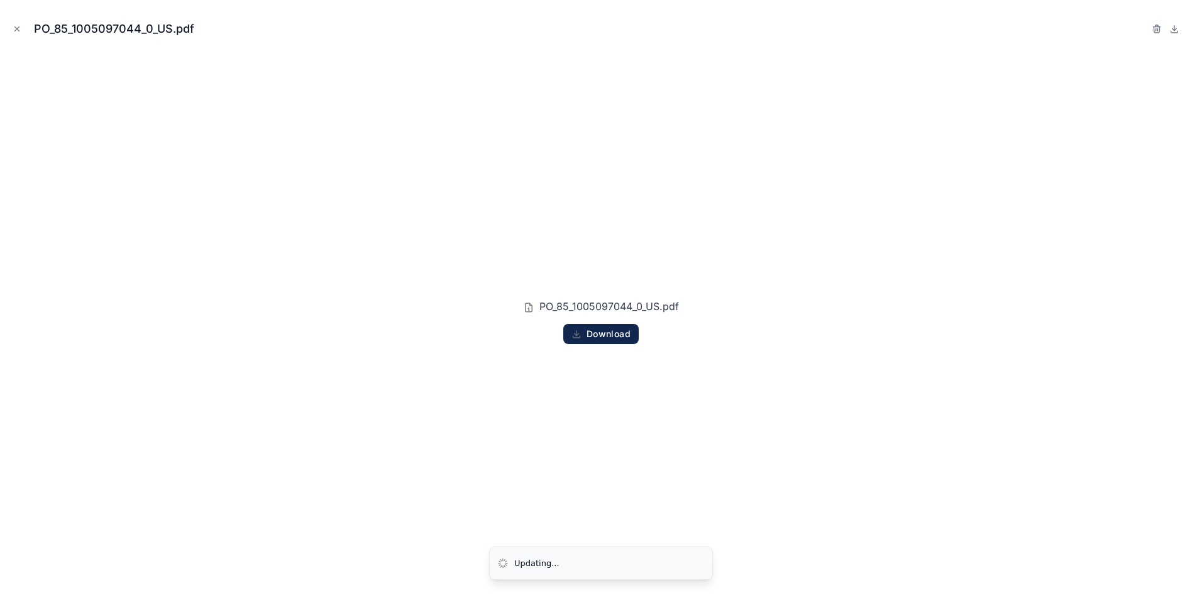
click at [611, 332] on span "Download" at bounding box center [609, 333] width 44 height 11
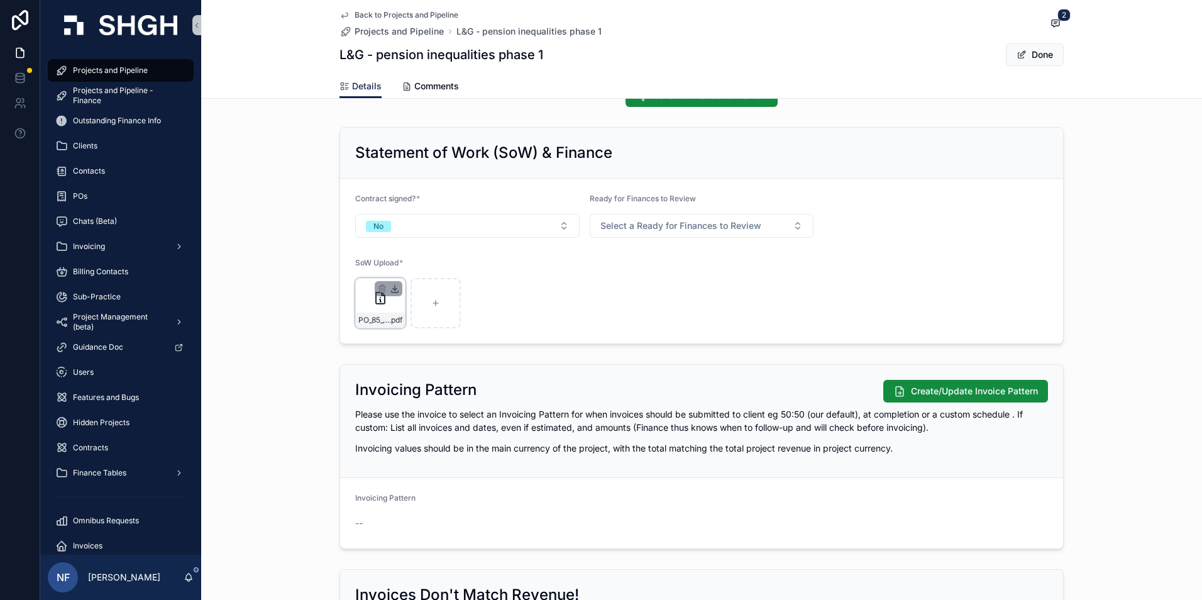
click at [392, 292] on icon "scrollable content" at bounding box center [395, 291] width 7 height 2
click at [1028, 55] on button "Done" at bounding box center [1035, 54] width 58 height 23
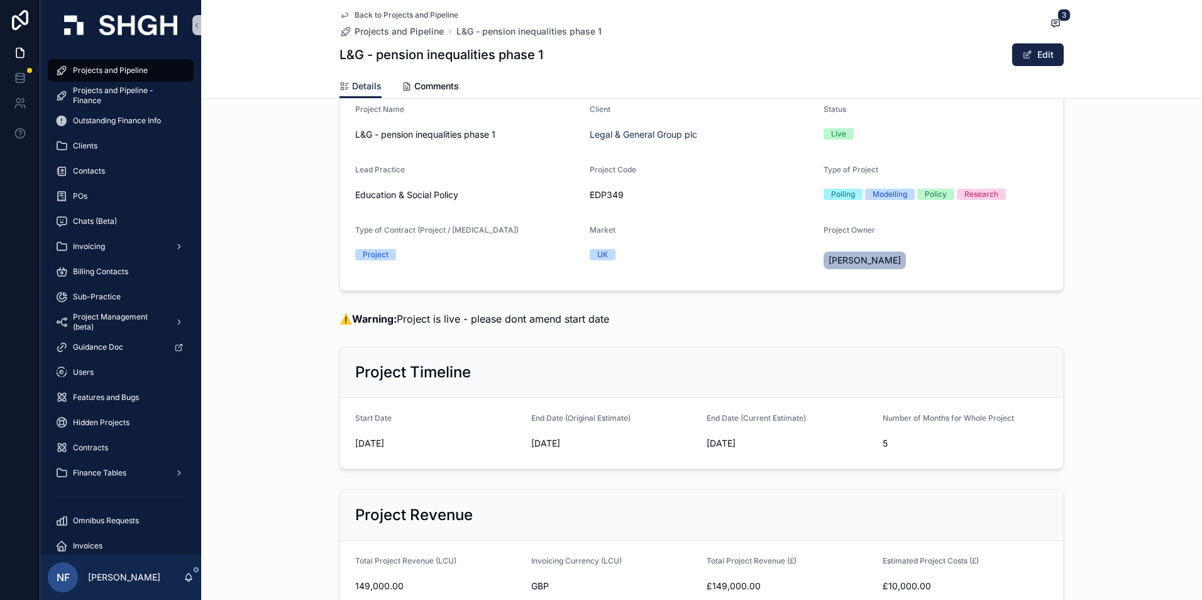
scroll to position [189, 0]
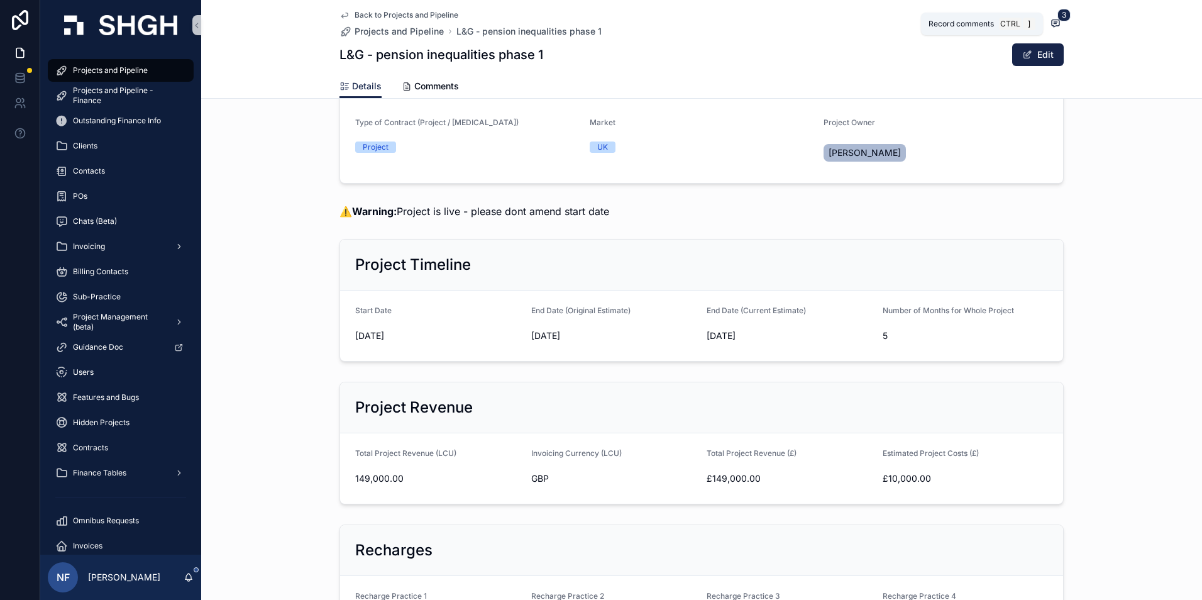
click at [1053, 25] on icon "scrollable content" at bounding box center [1056, 23] width 10 height 10
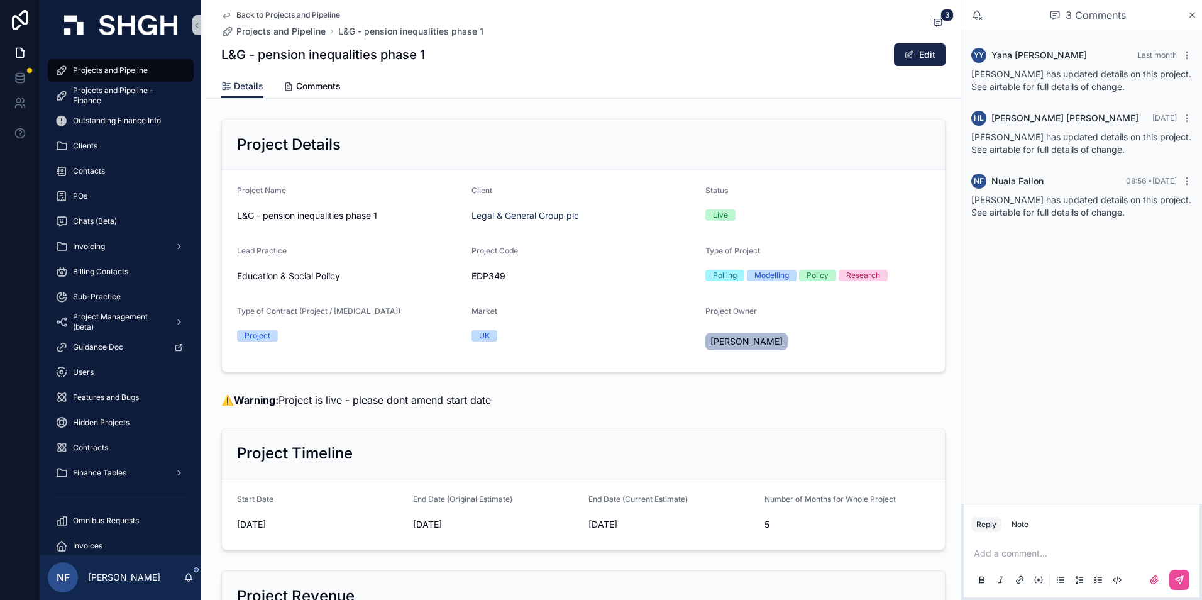
click at [1035, 372] on div "YY [PERSON_NAME] Last month [PERSON_NAME] has updated details on this project. …" at bounding box center [1081, 266] width 241 height 473
click at [1195, 17] on icon "scrollable content" at bounding box center [1192, 15] width 9 height 10
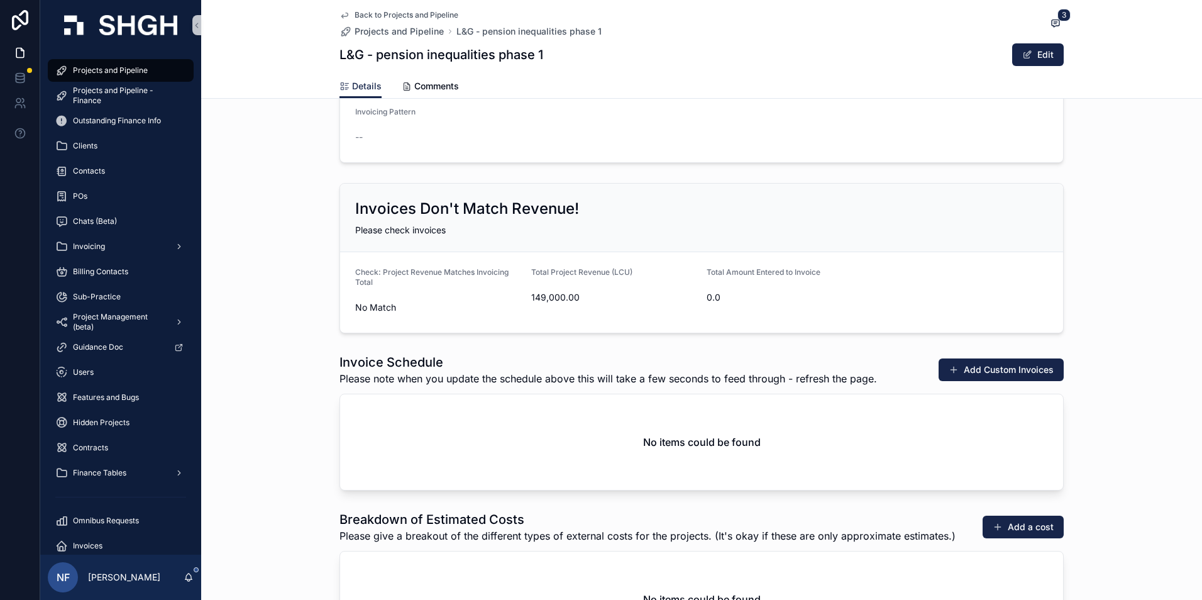
scroll to position [1572, 0]
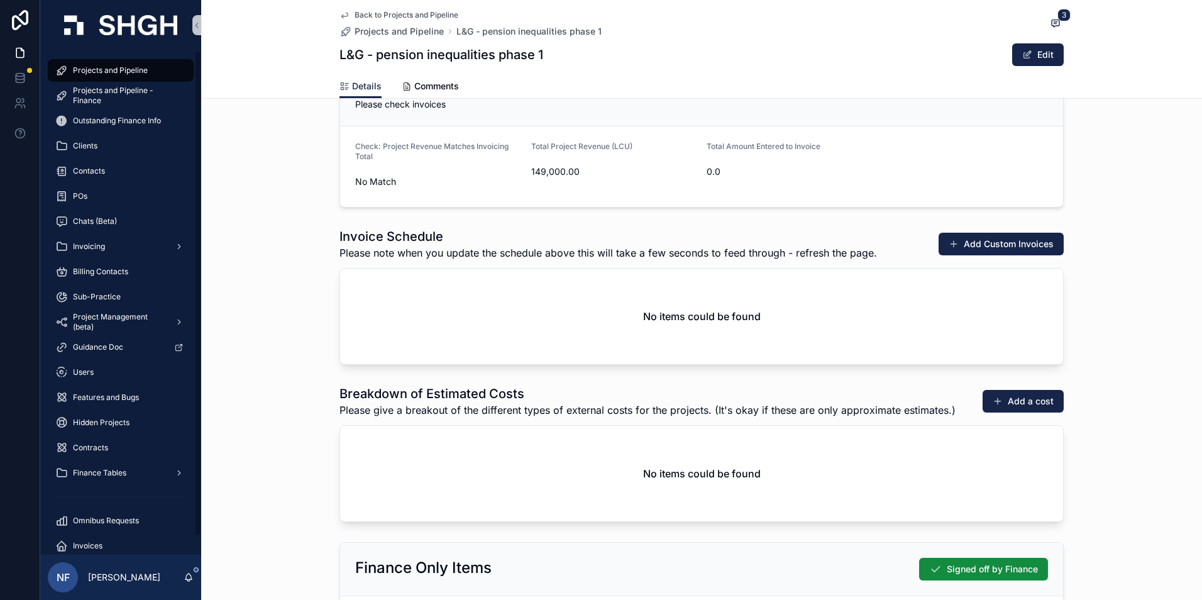
click at [105, 72] on span "Projects and Pipeline" at bounding box center [110, 70] width 75 height 10
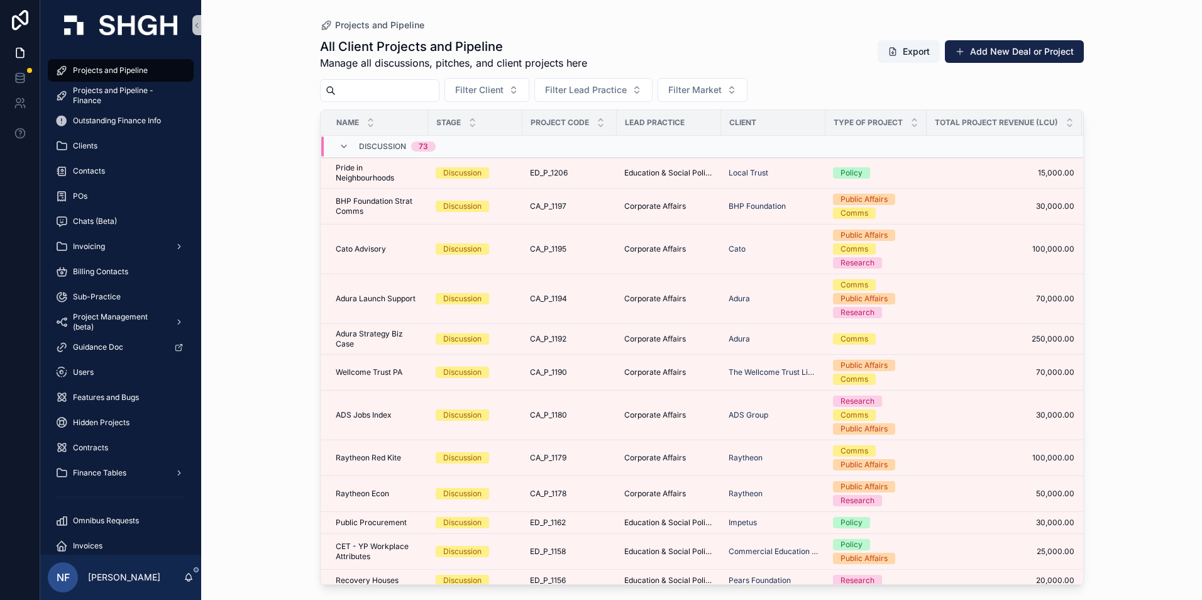
click at [355, 85] on input "scrollable content" at bounding box center [387, 91] width 103 height 18
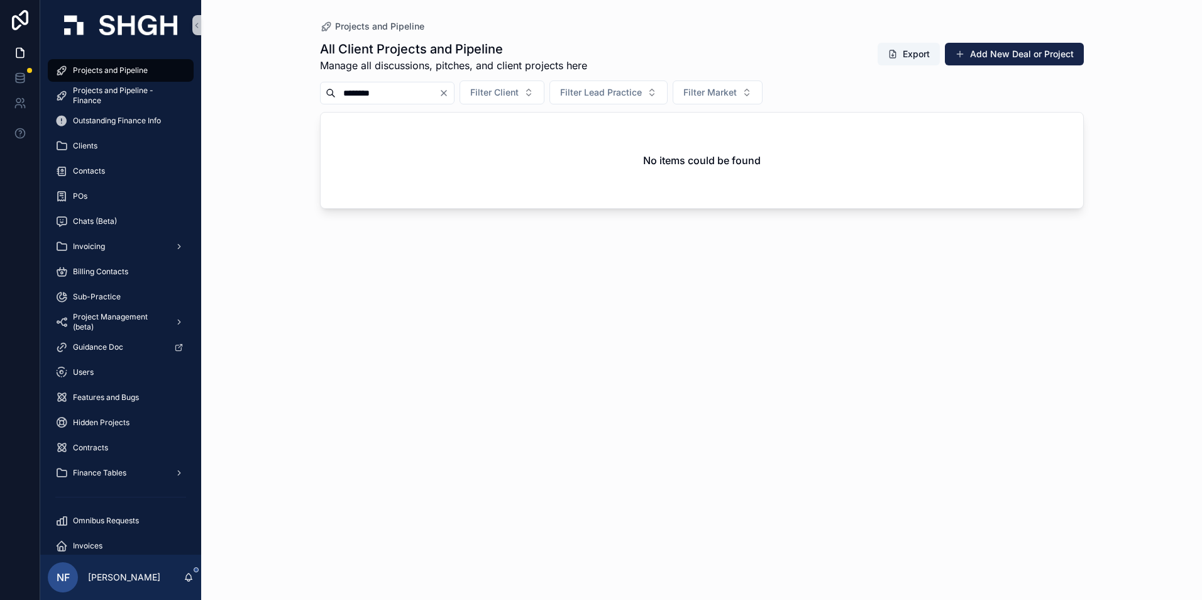
click at [367, 93] on input "********" at bounding box center [387, 93] width 103 height 18
click at [367, 96] on input "********" at bounding box center [387, 93] width 103 height 18
click at [367, 92] on input "********" at bounding box center [387, 93] width 103 height 18
click at [362, 93] on input "********" at bounding box center [387, 93] width 103 height 18
click at [366, 92] on input "********" at bounding box center [387, 93] width 103 height 18
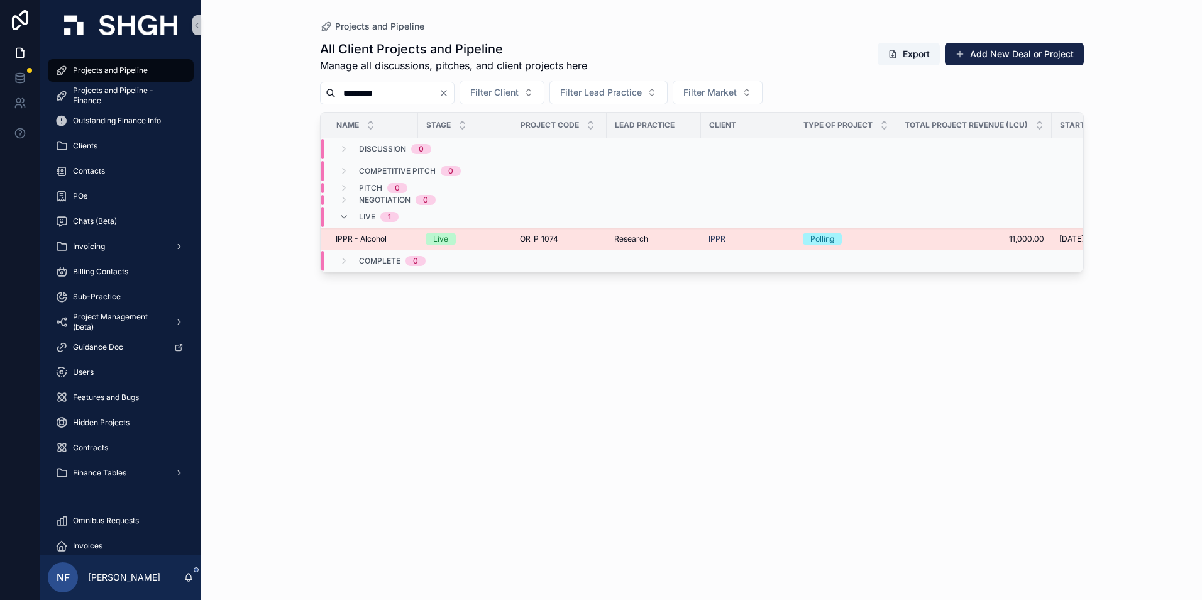
type input "*********"
click at [368, 235] on span "IPPR - Alcohol" at bounding box center [361, 239] width 51 height 10
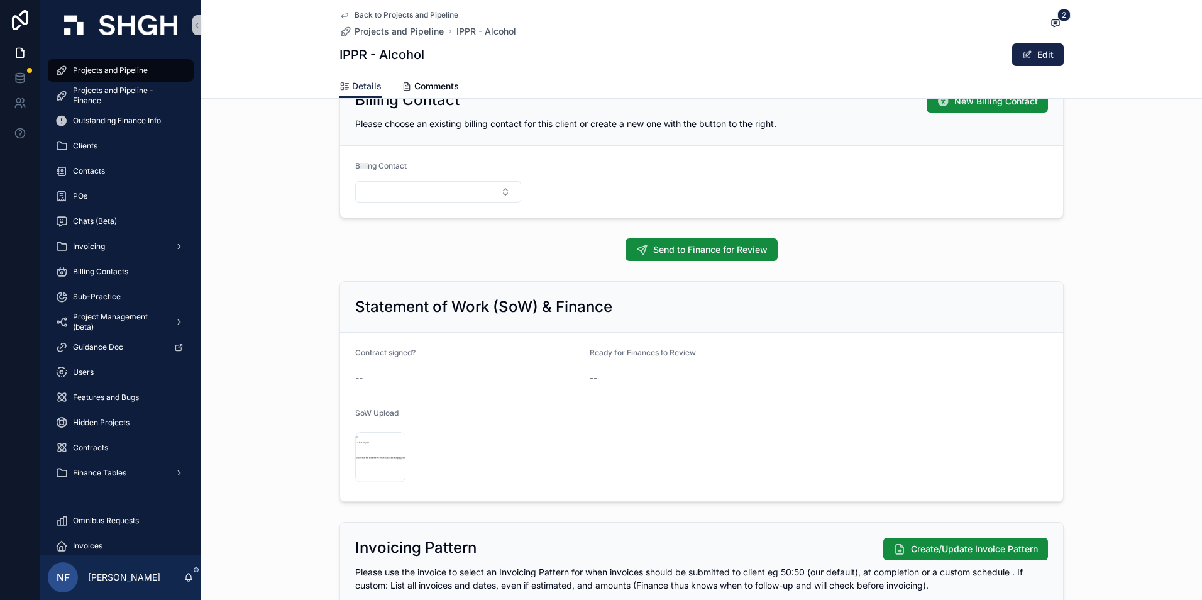
scroll to position [880, 0]
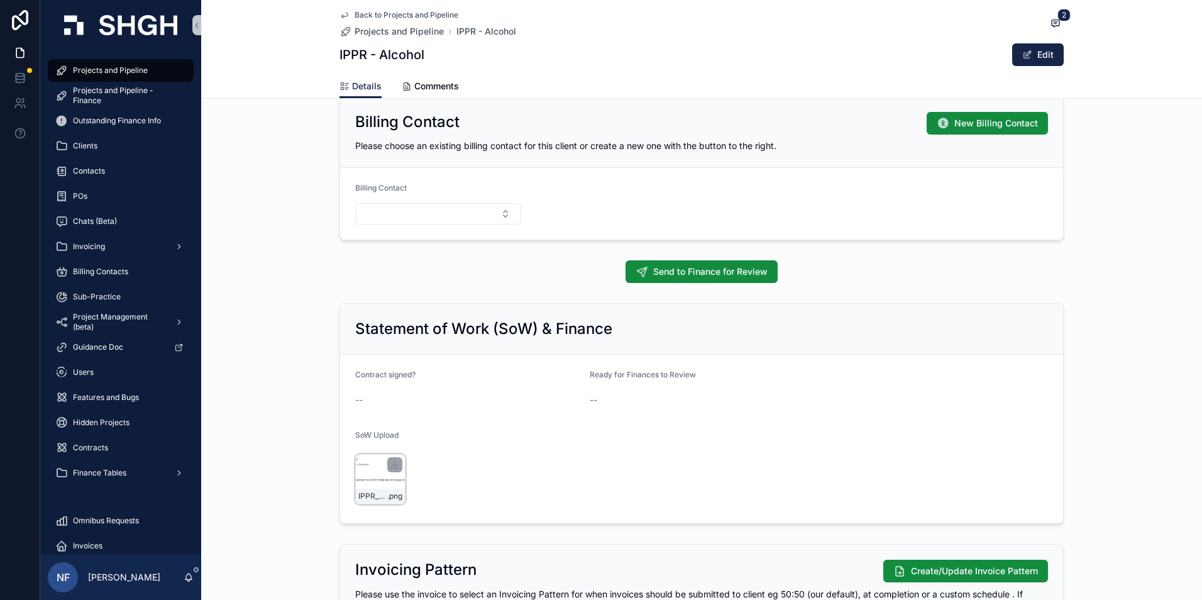
click at [373, 478] on div "IPPR_Alcohol_Email .png" at bounding box center [380, 479] width 50 height 50
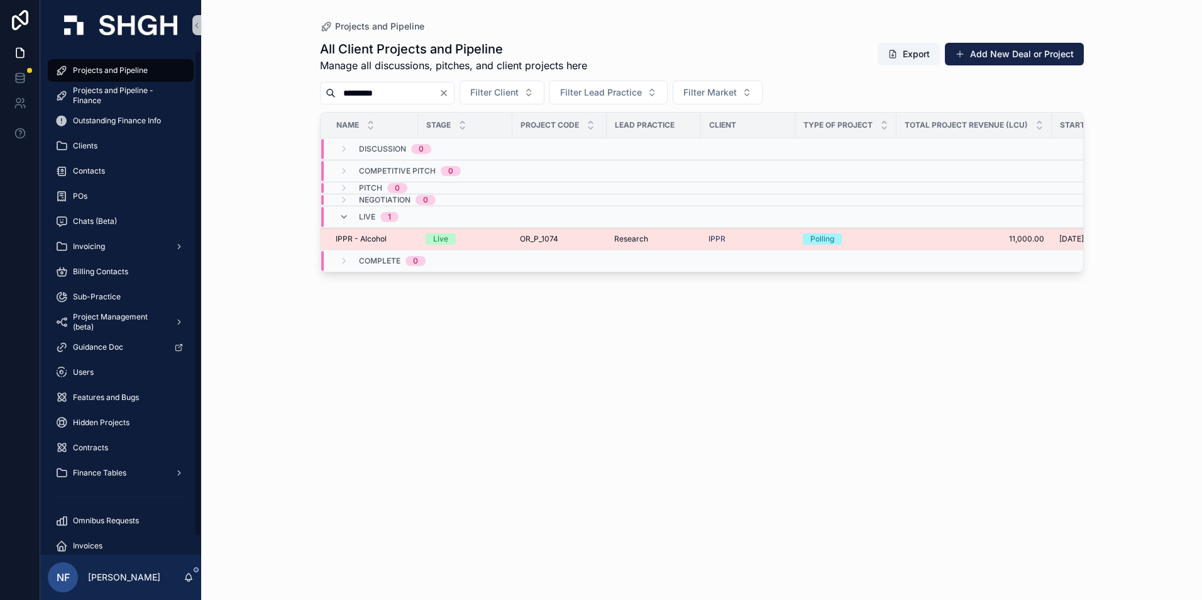
click at [363, 238] on span "IPPR - Alcohol" at bounding box center [361, 239] width 51 height 10
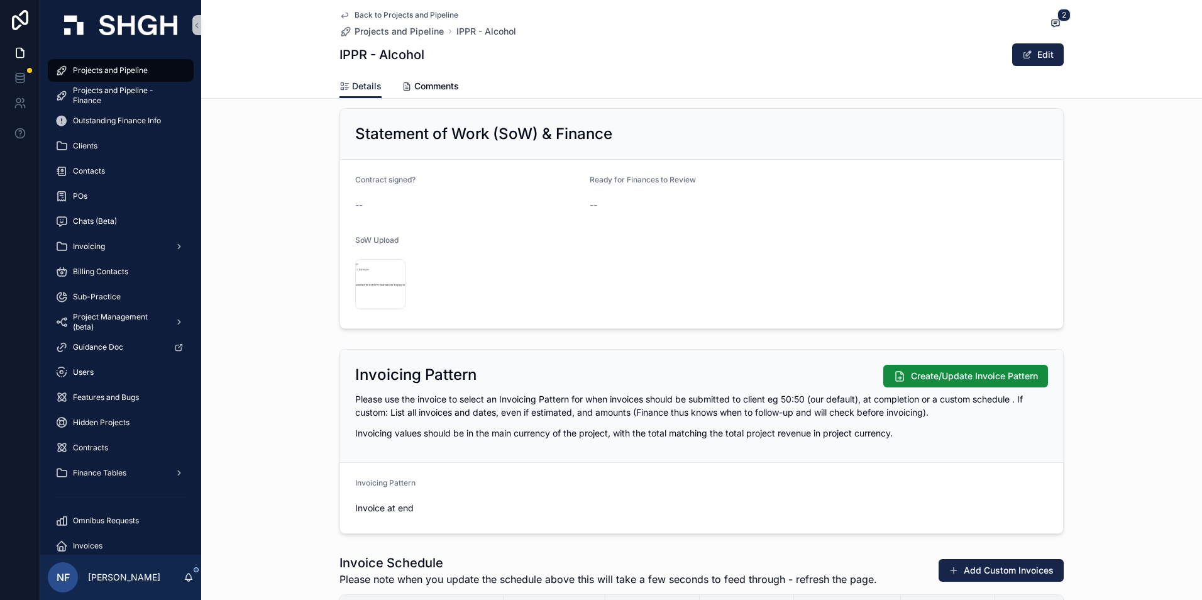
scroll to position [1258, 0]
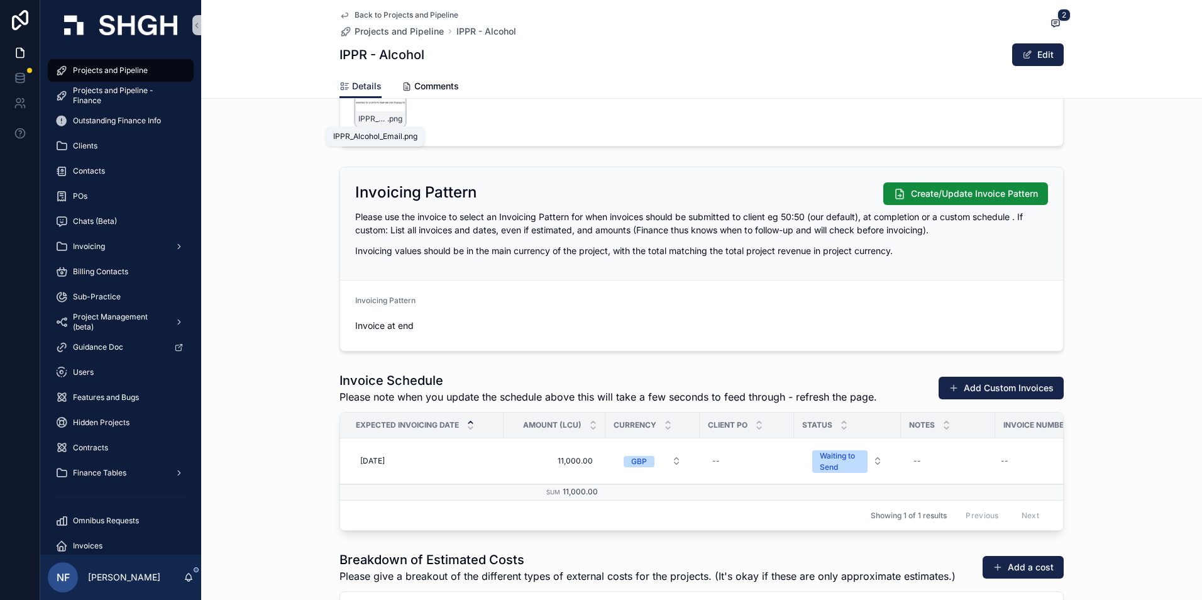
click at [387, 118] on span ".png" at bounding box center [394, 119] width 15 height 10
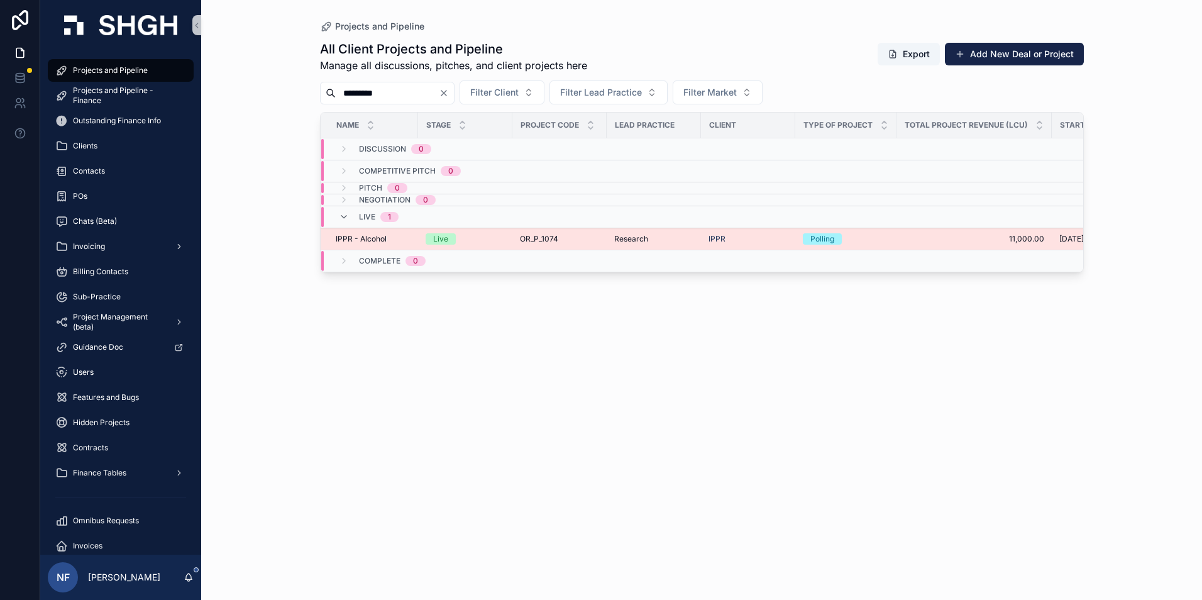
click at [373, 234] on span "IPPR - Alcohol" at bounding box center [361, 239] width 51 height 10
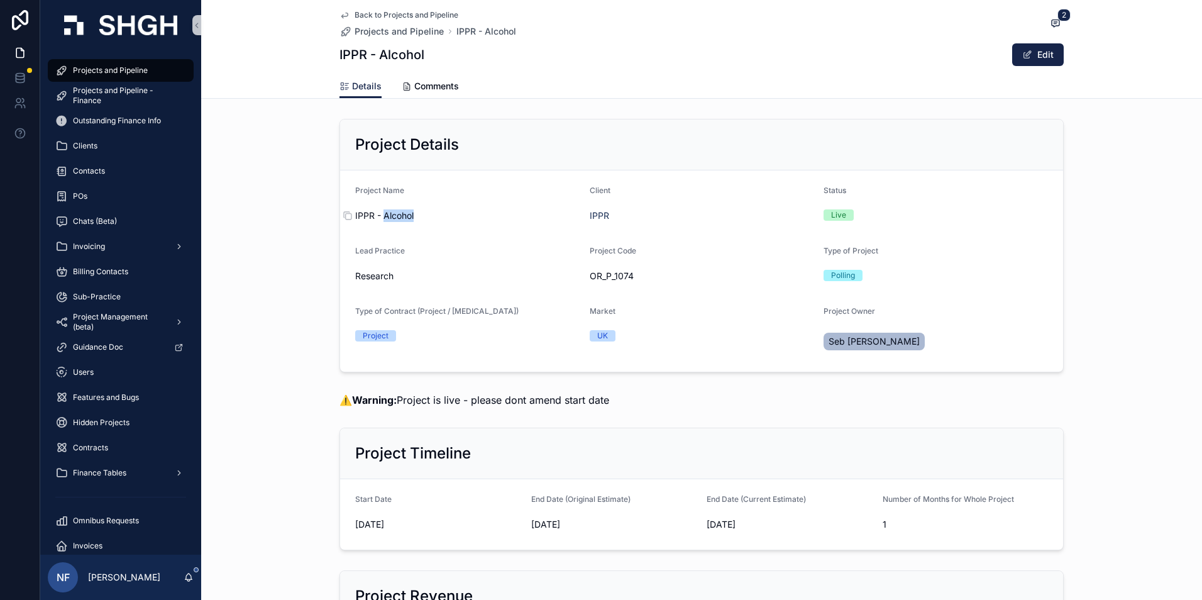
drag, startPoint x: 380, startPoint y: 216, endPoint x: 411, endPoint y: 218, distance: 30.3
click at [411, 218] on span "IPPR - Alcohol" at bounding box center [467, 215] width 224 height 13
copy span "Alcohol"
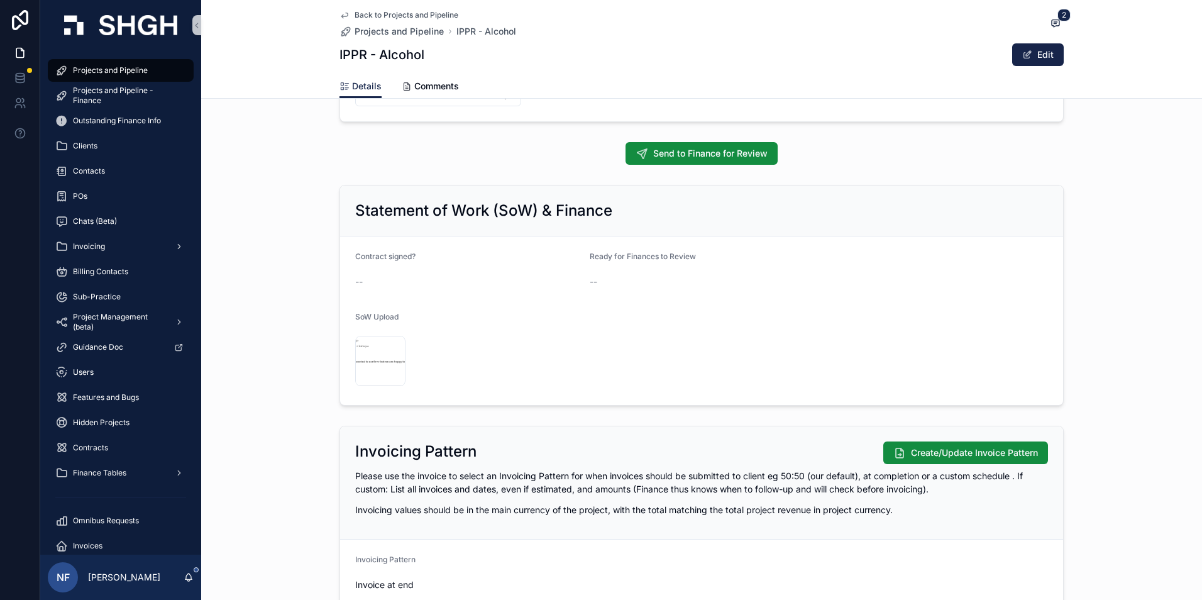
scroll to position [1383, 0]
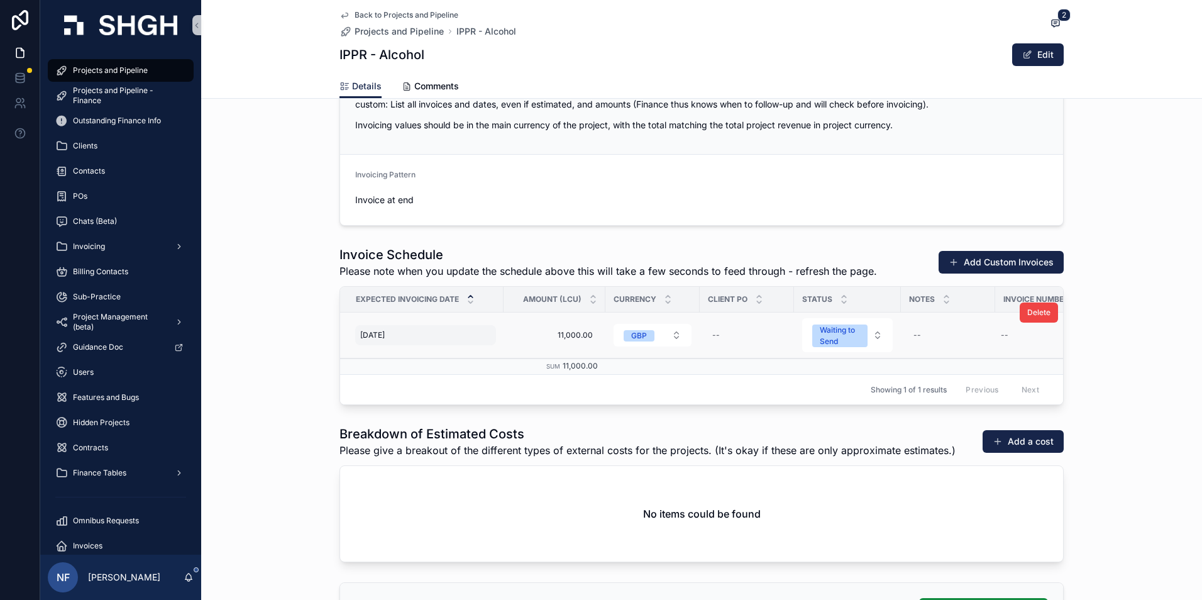
click at [366, 326] on div "[DATE] [DATE]" at bounding box center [425, 335] width 141 height 20
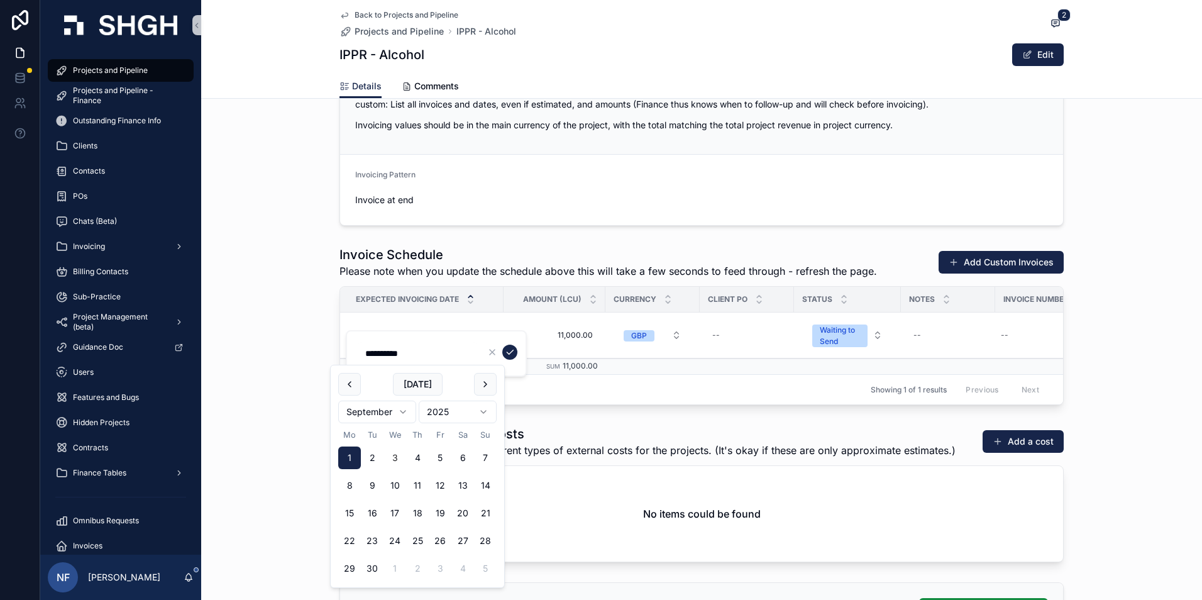
click at [391, 458] on button "3" at bounding box center [395, 457] width 23 height 23
type input "**********"
click at [506, 347] on icon "scrollable content" at bounding box center [510, 352] width 10 height 10
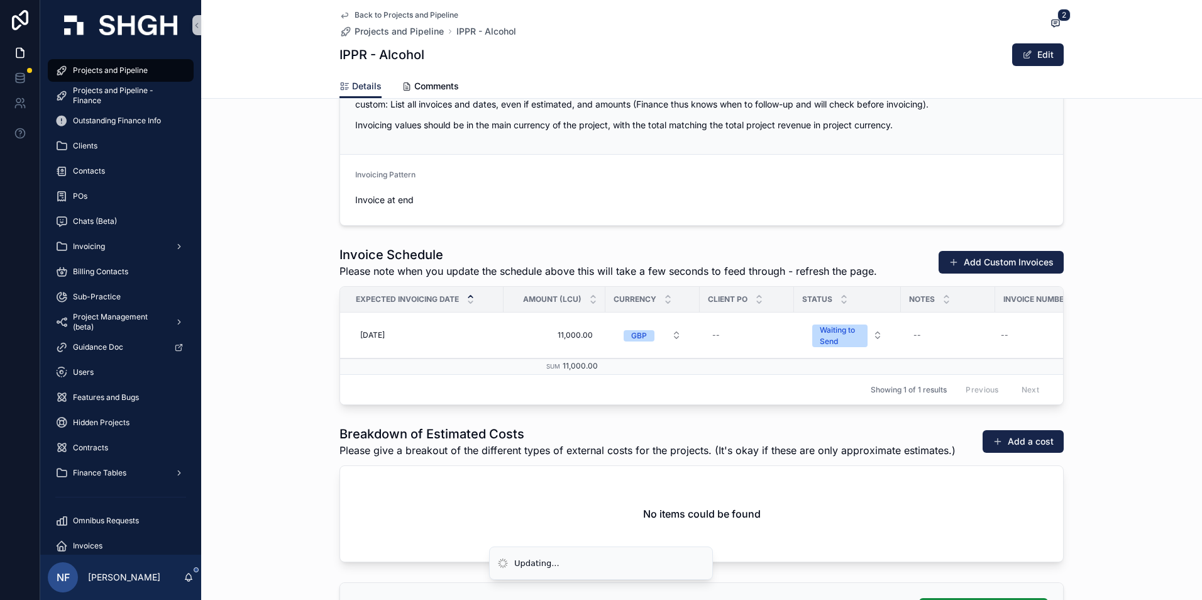
click at [1021, 343] on div "--" at bounding box center [1042, 335] width 92 height 20
type input "***"
click at [1012, 327] on div "--" at bounding box center [1042, 335] width 92 height 20
type input "****"
click at [1144, 352] on button "scrollable content" at bounding box center [1150, 352] width 15 height 15
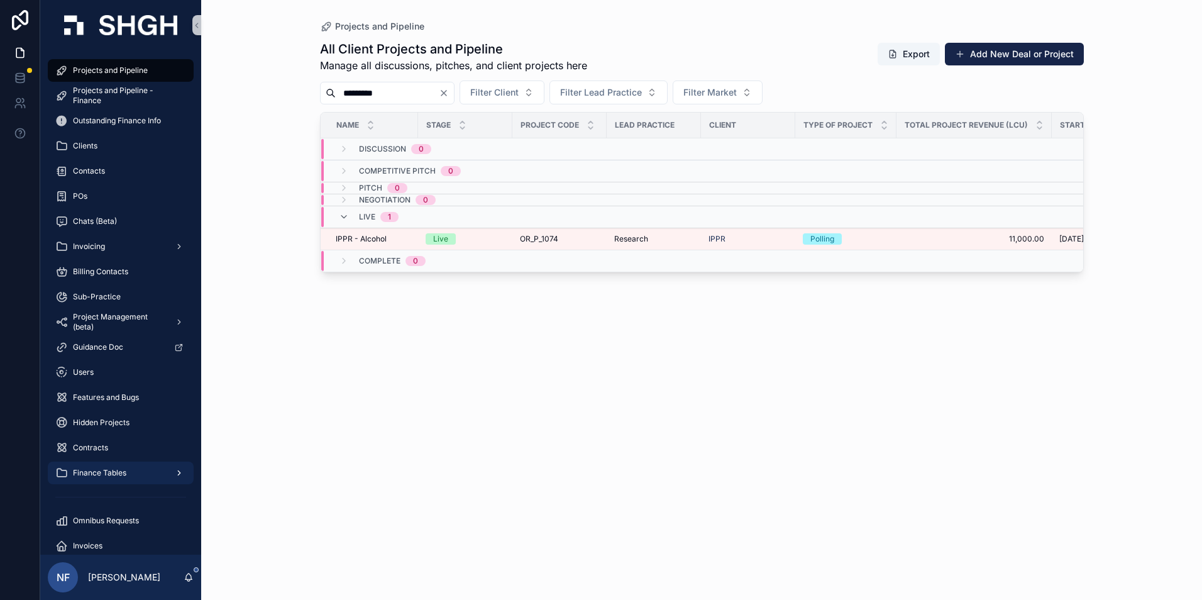
click at [92, 477] on span "Finance Tables" at bounding box center [99, 473] width 53 height 10
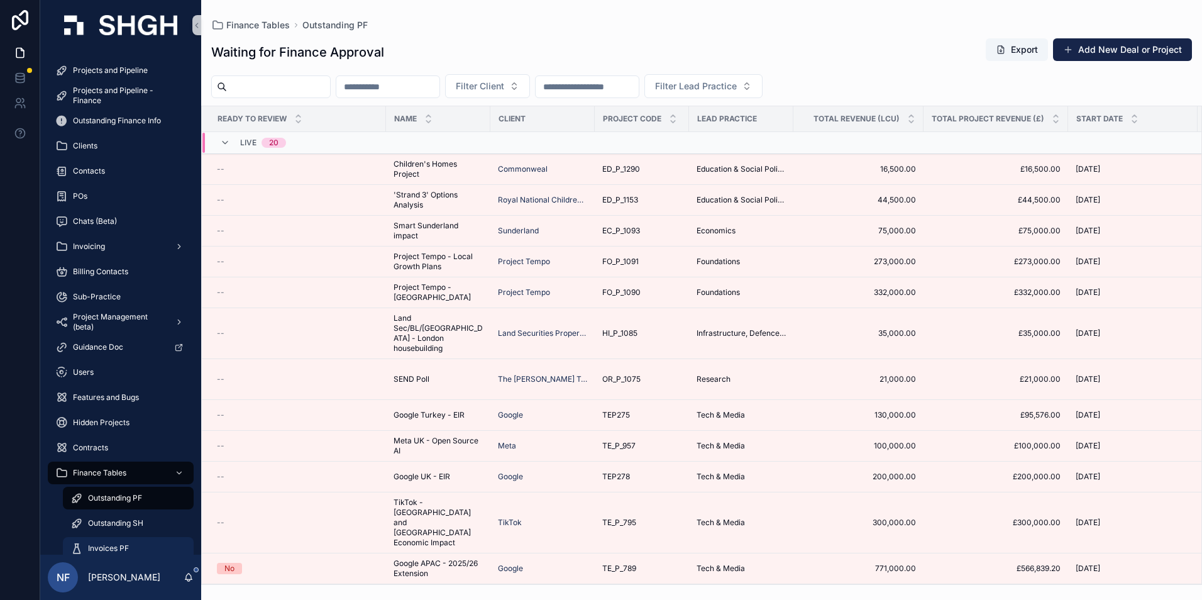
click at [92, 545] on span "Invoices PF" at bounding box center [108, 548] width 41 height 10
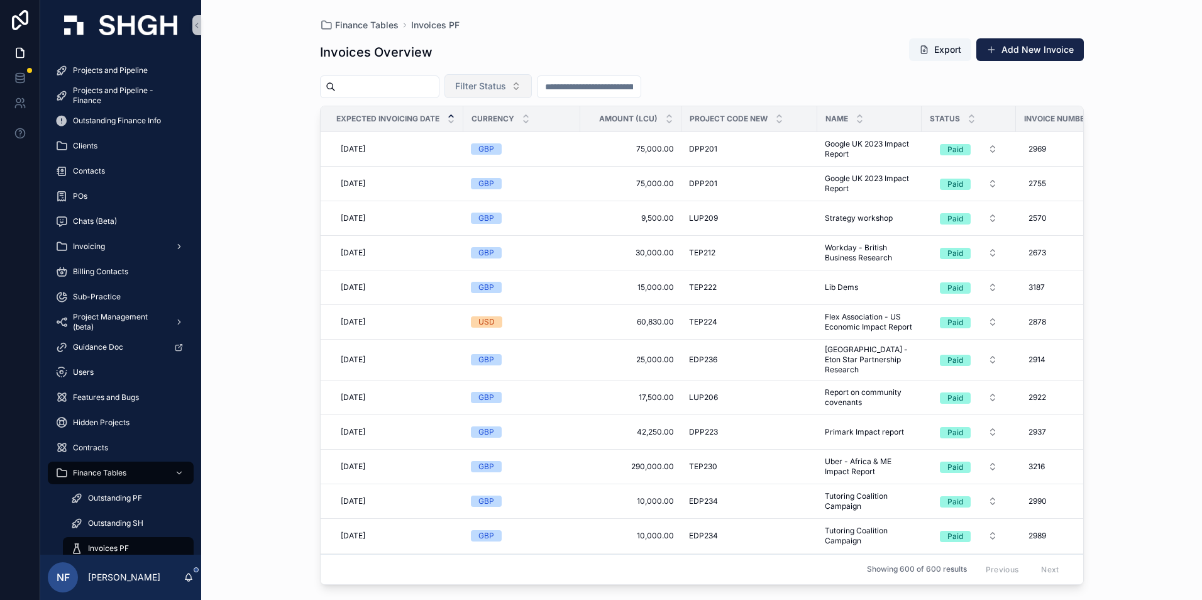
click at [506, 89] on span "Filter Status" at bounding box center [480, 86] width 51 height 13
click at [503, 136] on div "Waiting to Send" at bounding box center [520, 137] width 151 height 20
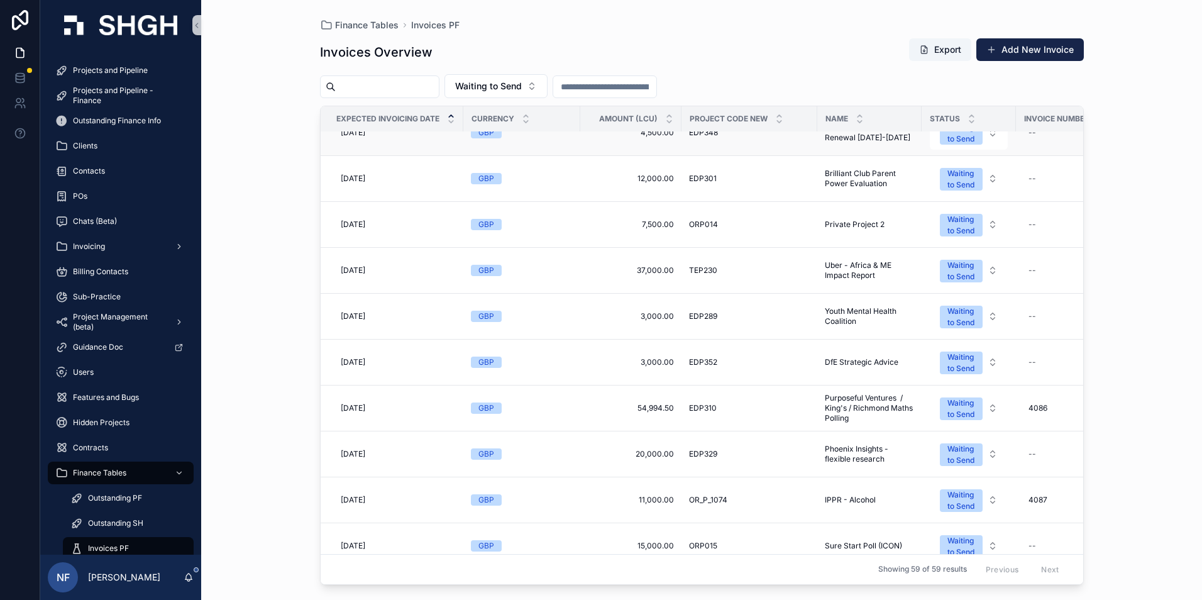
scroll to position [126, 0]
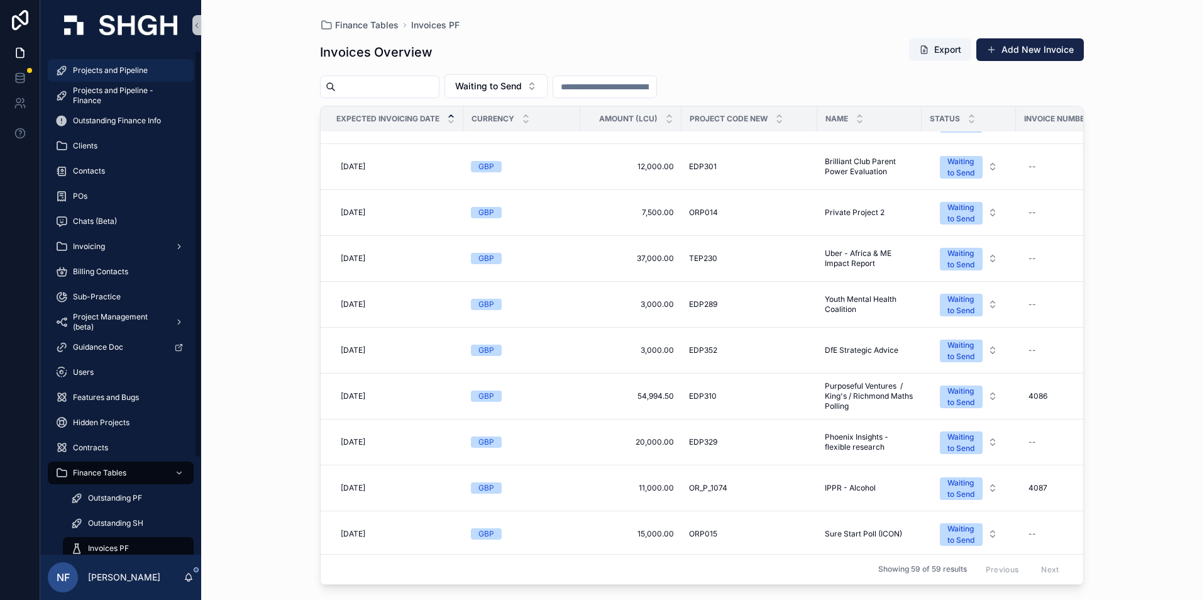
click at [117, 72] on span "Projects and Pipeline" at bounding box center [110, 70] width 75 height 10
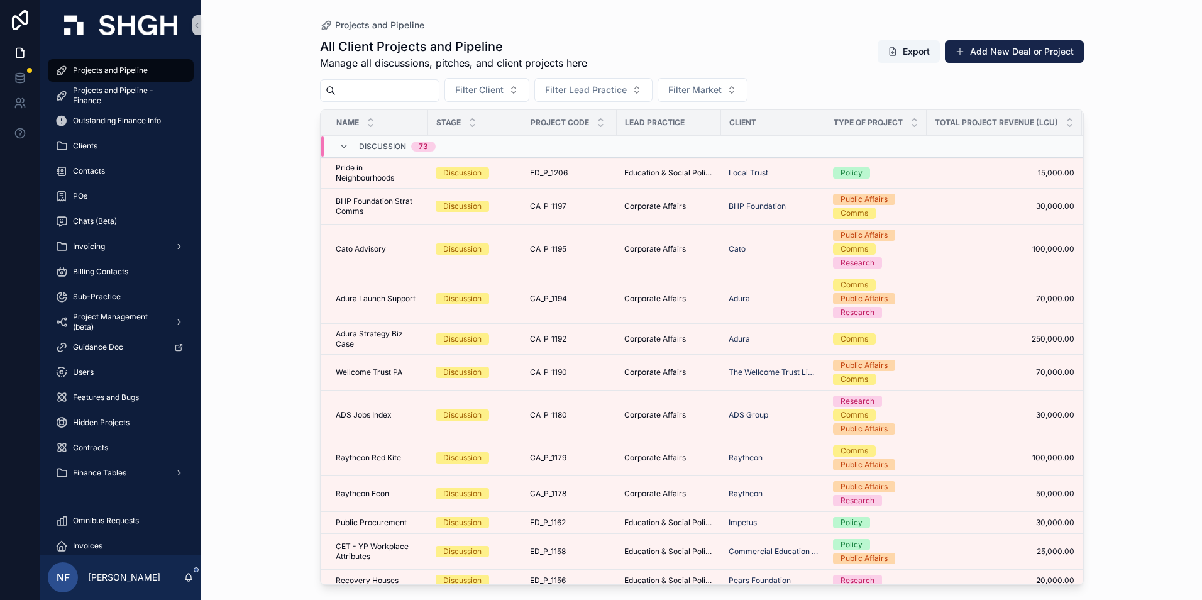
click at [370, 91] on input "scrollable content" at bounding box center [387, 91] width 103 height 18
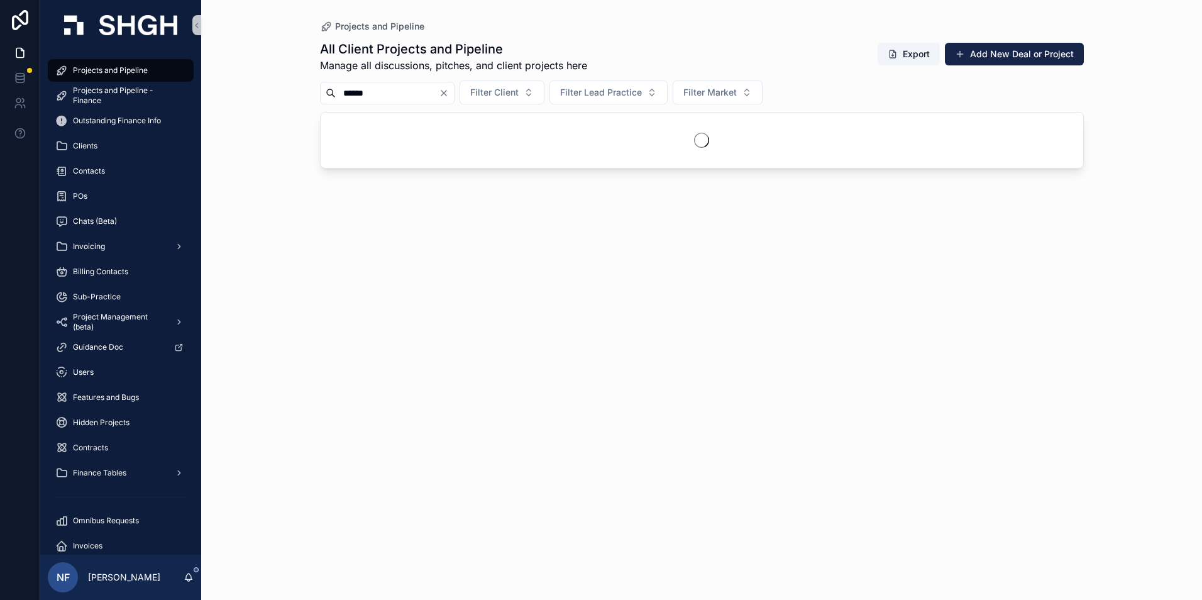
type input "******"
click at [365, 214] on div "All Client Projects and Pipeline Manage all discussions, pitches, and client pr…" at bounding box center [702, 309] width 764 height 552
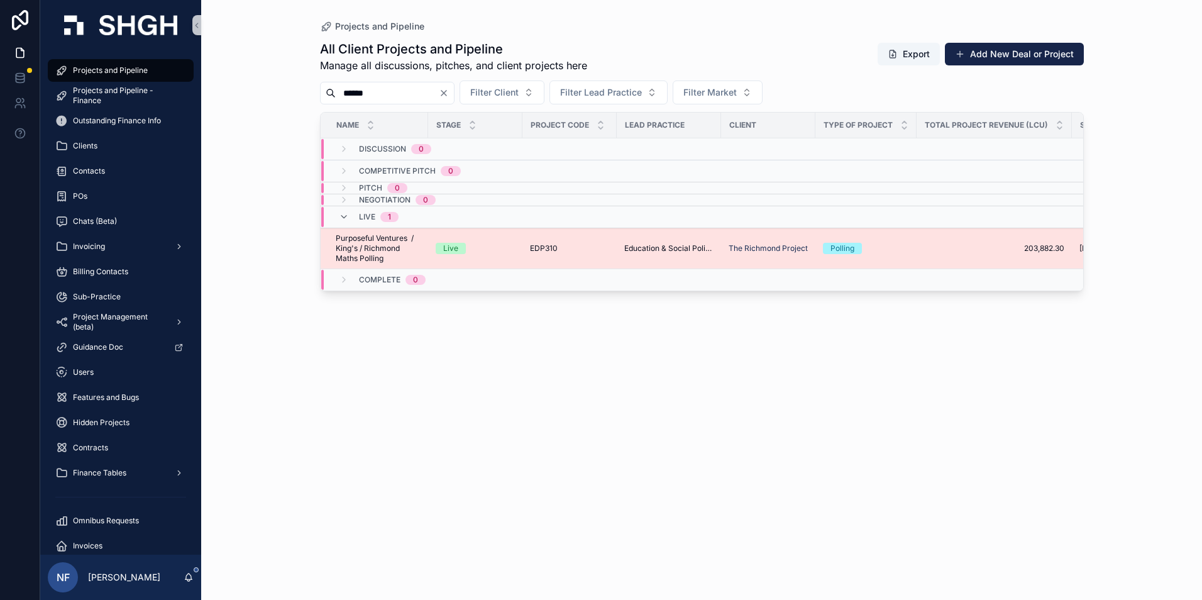
click at [365, 235] on span "Purposeful Ventures / King's / Richmond Maths Polling" at bounding box center [378, 248] width 85 height 30
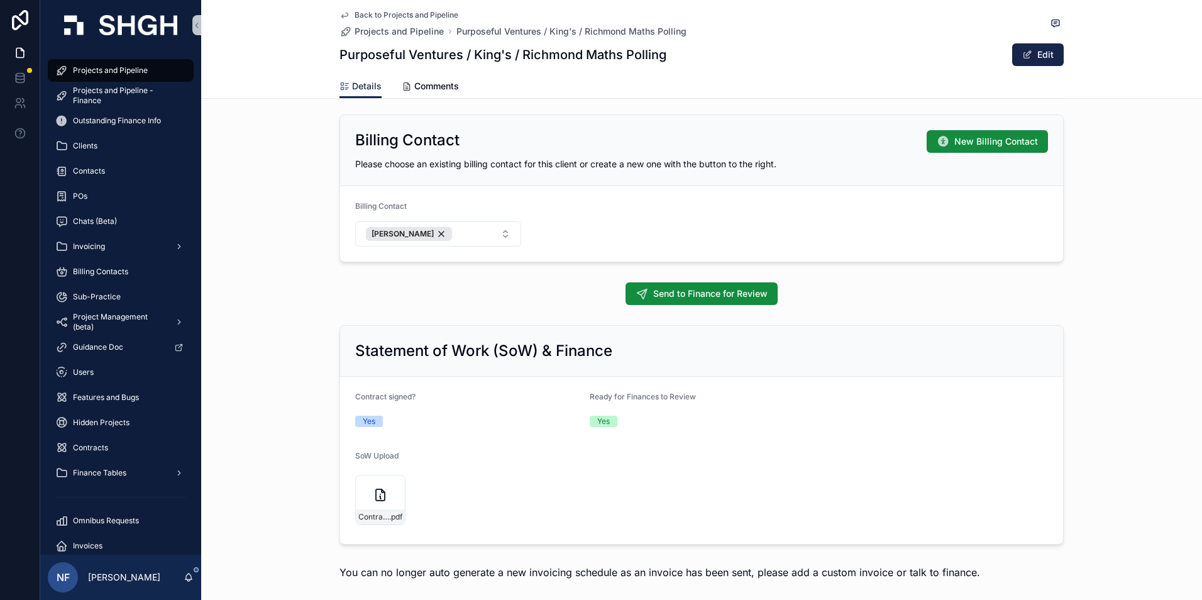
scroll to position [880, 0]
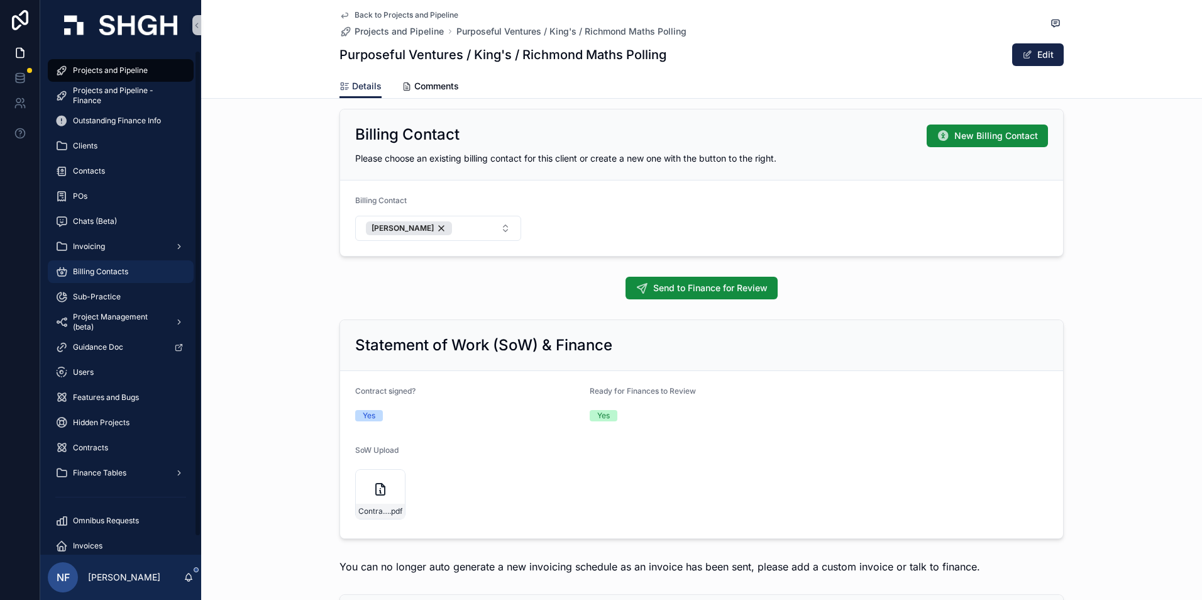
click at [106, 272] on span "Billing Contacts" at bounding box center [100, 272] width 55 height 10
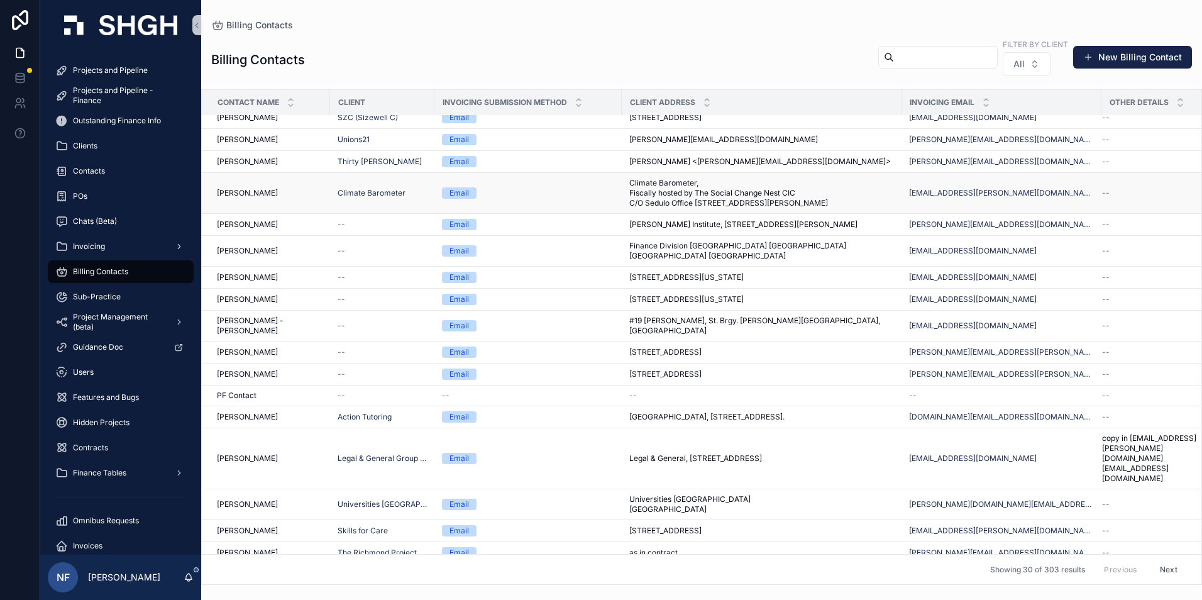
scroll to position [126, 0]
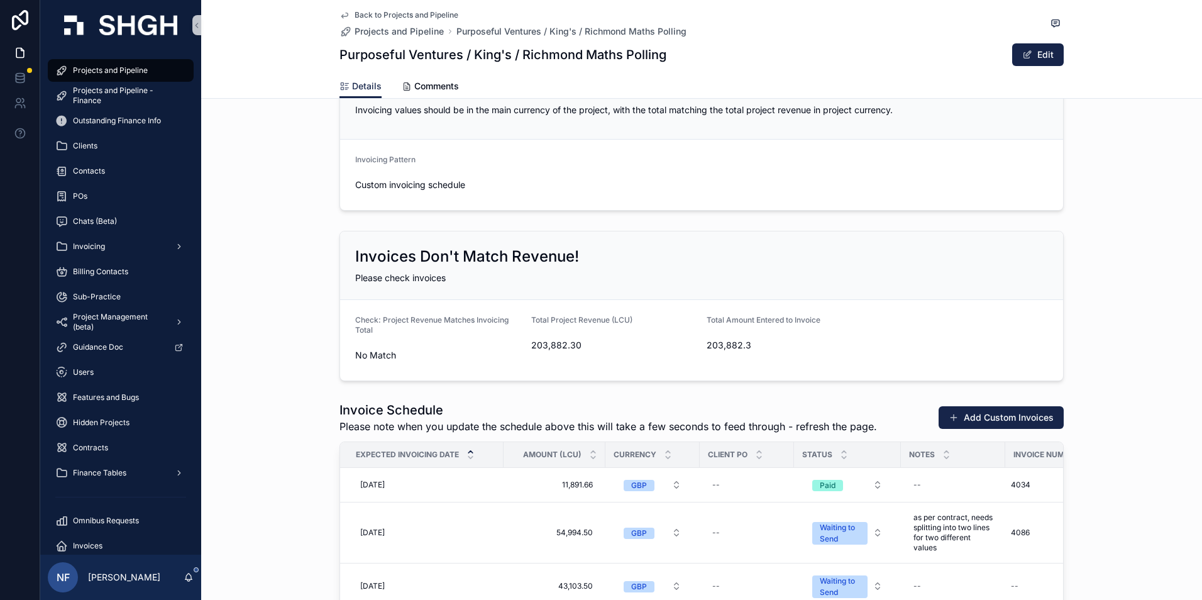
scroll to position [1635, 0]
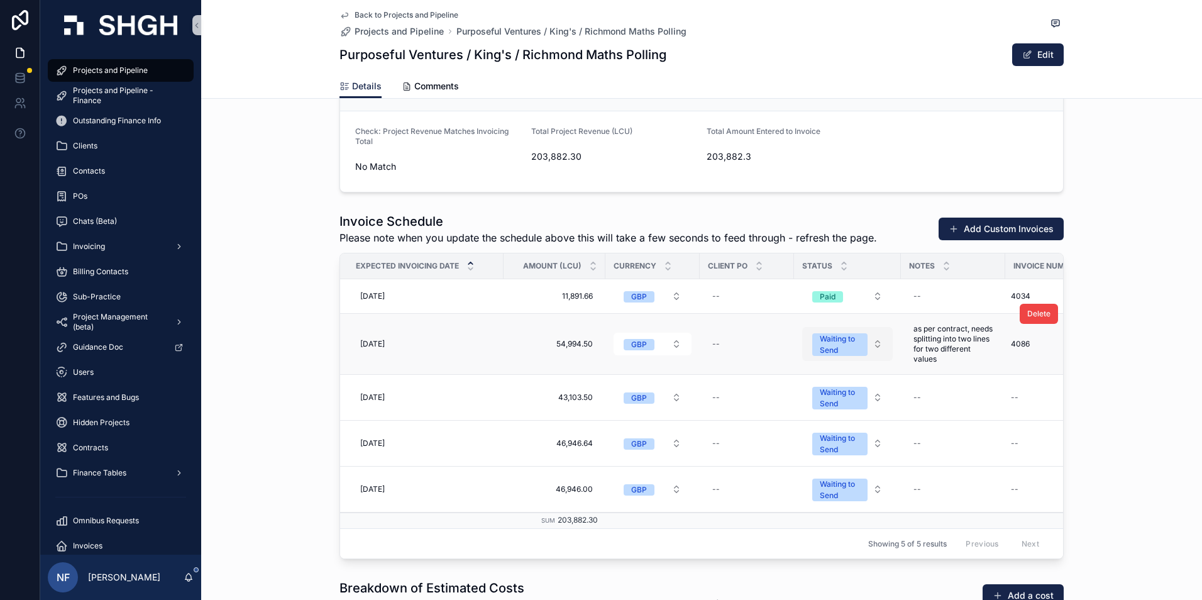
click at [820, 342] on div "Waiting to Send" at bounding box center [840, 344] width 40 height 23
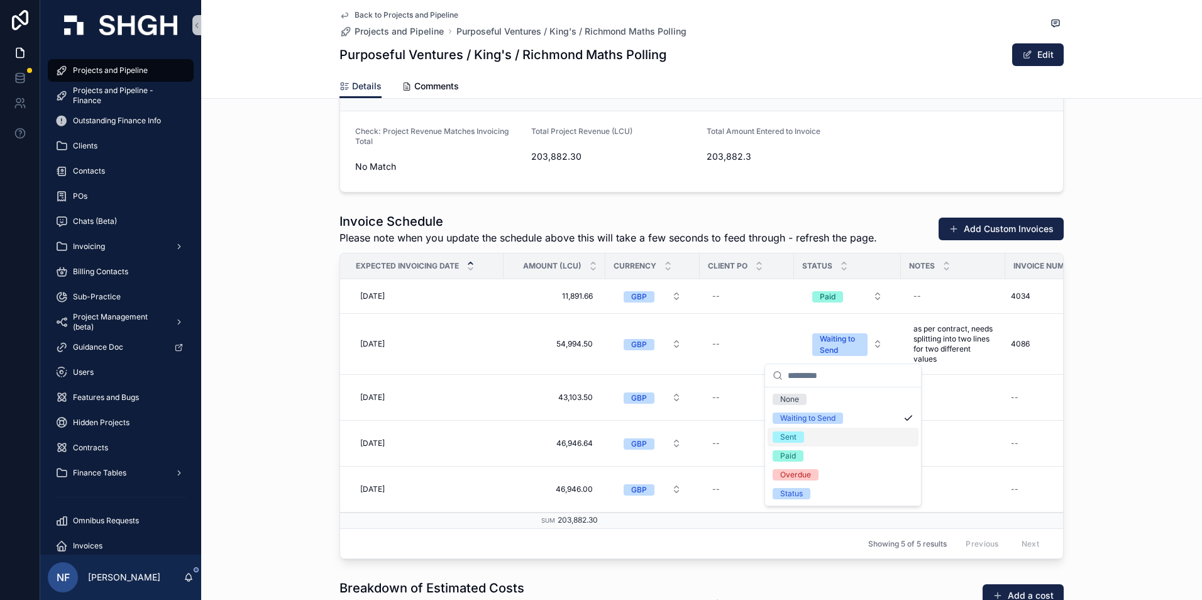
click at [780, 435] on div "Sent" at bounding box center [788, 436] width 16 height 11
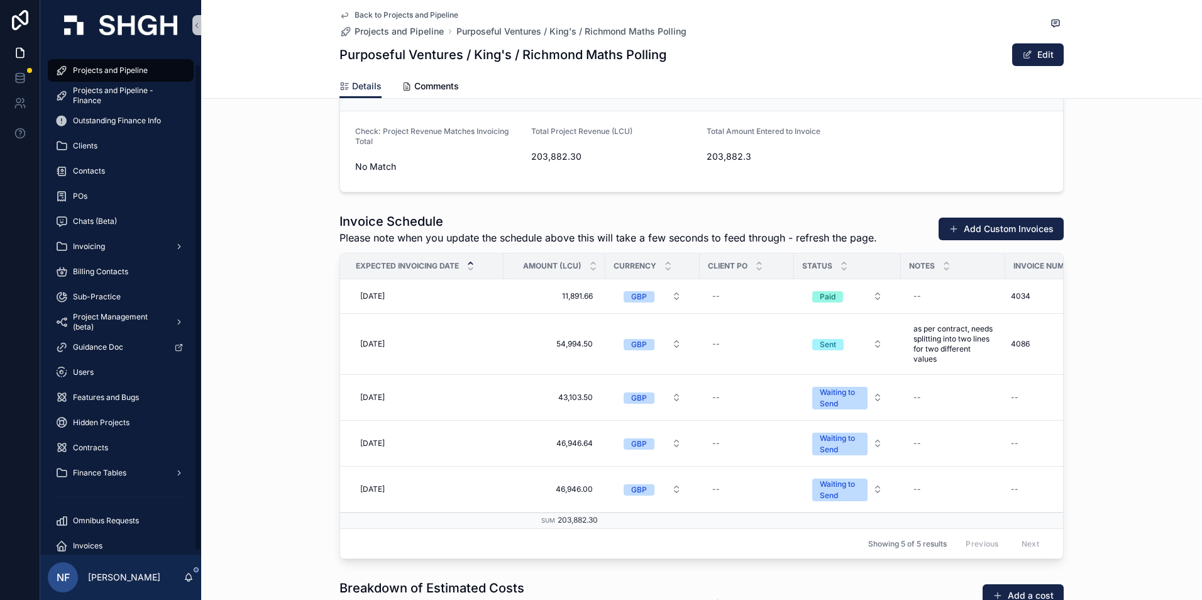
scroll to position [19, 0]
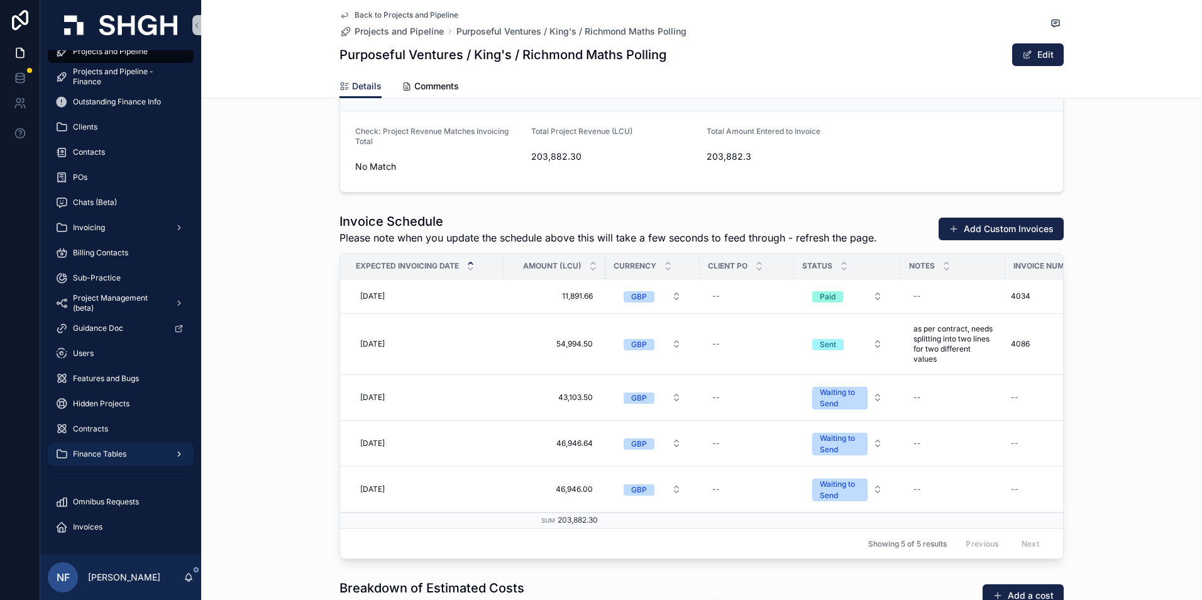
click at [102, 454] on span "Finance Tables" at bounding box center [99, 454] width 53 height 10
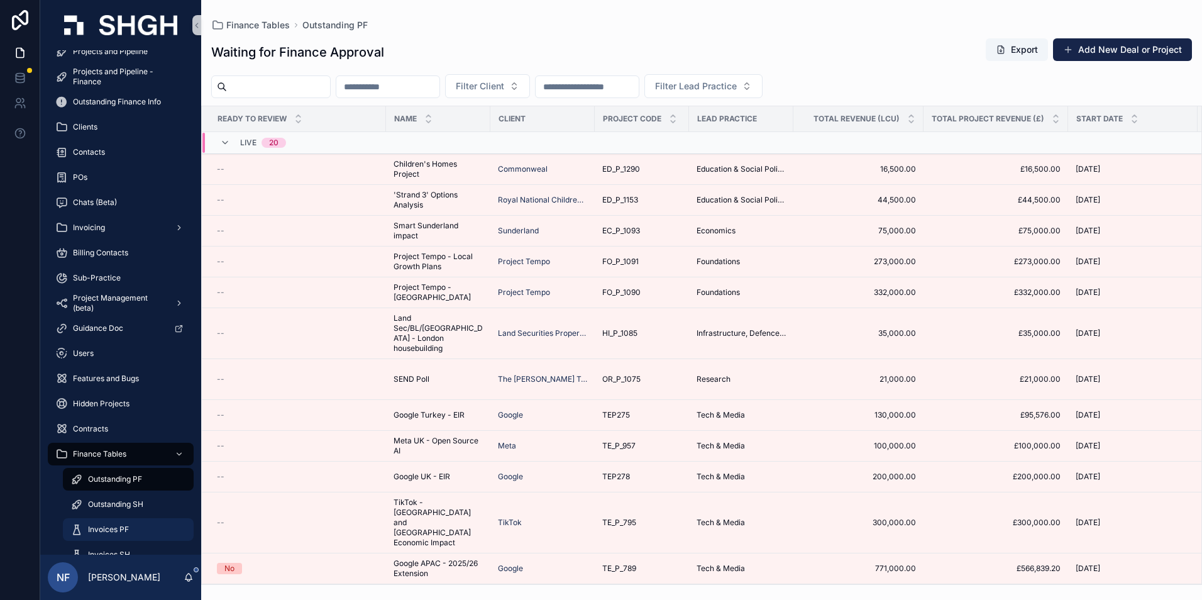
click at [108, 532] on span "Invoices PF" at bounding box center [108, 529] width 41 height 10
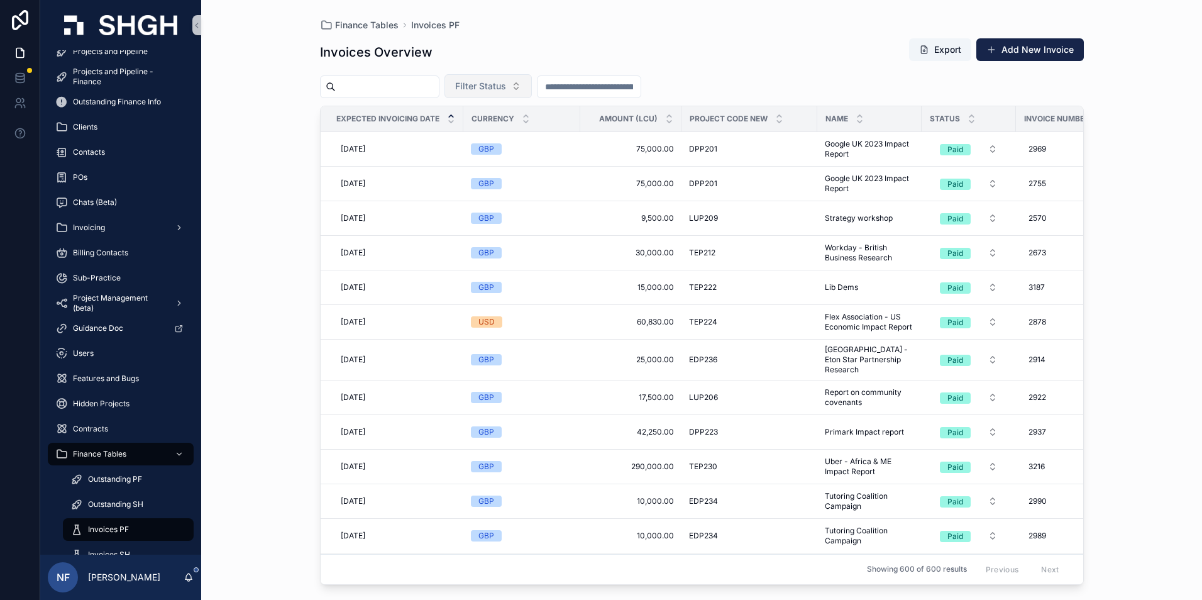
click at [506, 90] on span "Filter Status" at bounding box center [480, 86] width 51 height 13
click at [510, 137] on div "Waiting to Send" at bounding box center [520, 137] width 151 height 20
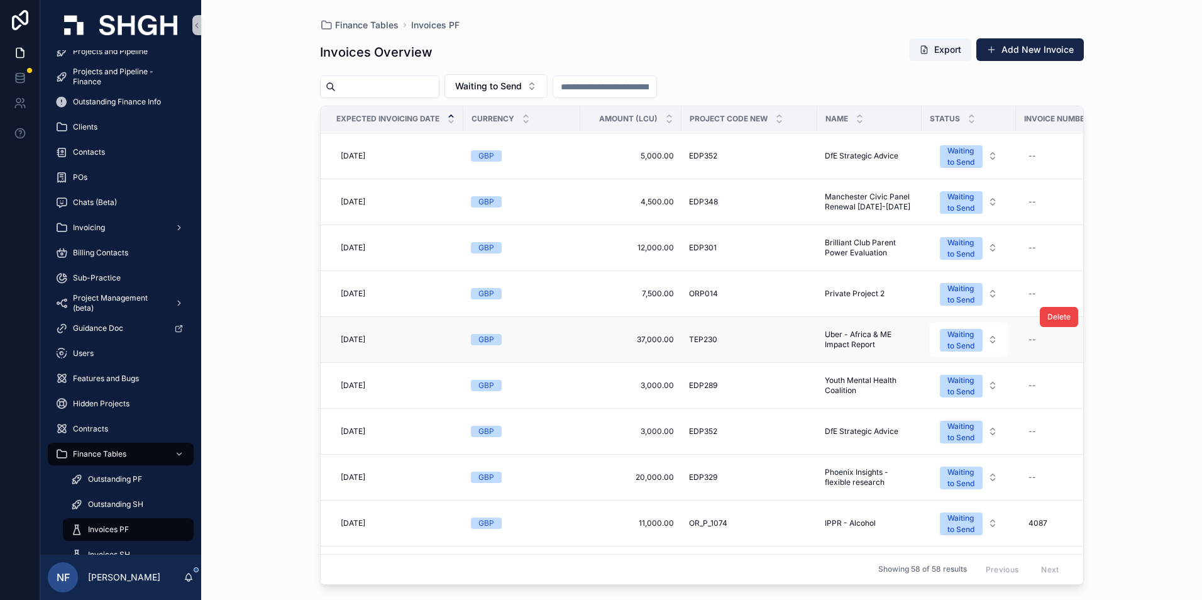
scroll to position [126, 0]
